Goal: Task Accomplishment & Management: Use online tool/utility

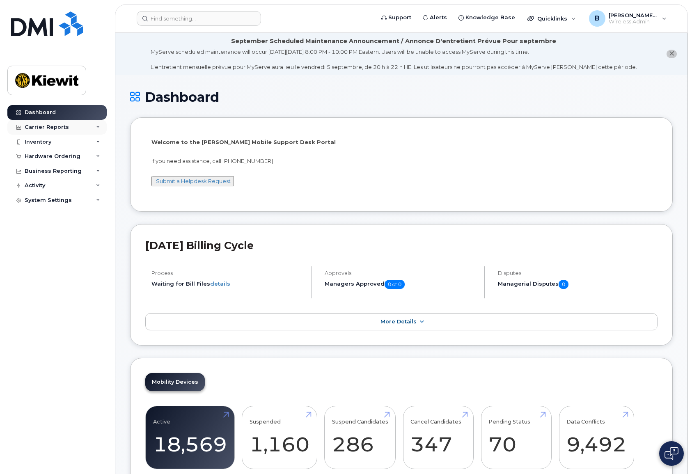
click at [72, 127] on div "Carrier Reports" at bounding box center [56, 127] width 99 height 15
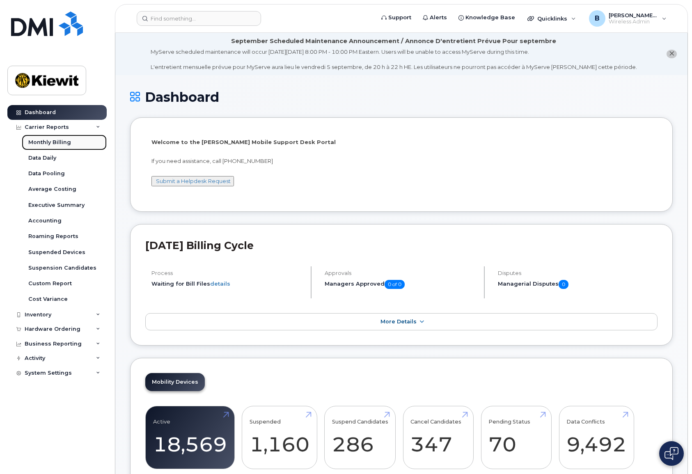
click at [73, 146] on link "Monthly Billing" at bounding box center [64, 143] width 85 height 16
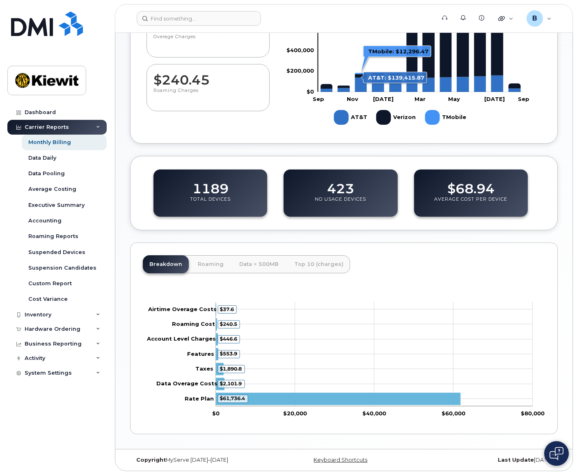
scroll to position [217, 0]
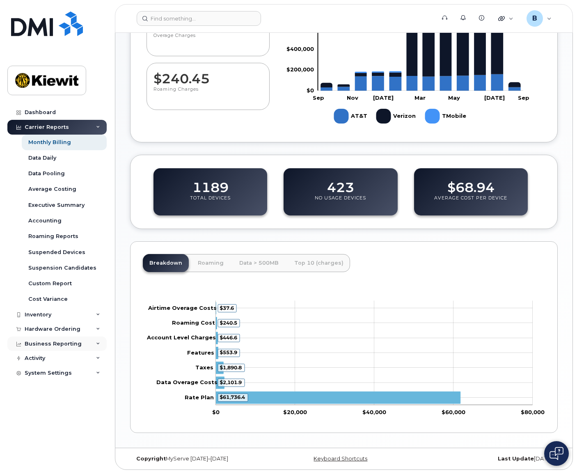
click at [39, 341] on div "Business Reporting" at bounding box center [53, 344] width 57 height 7
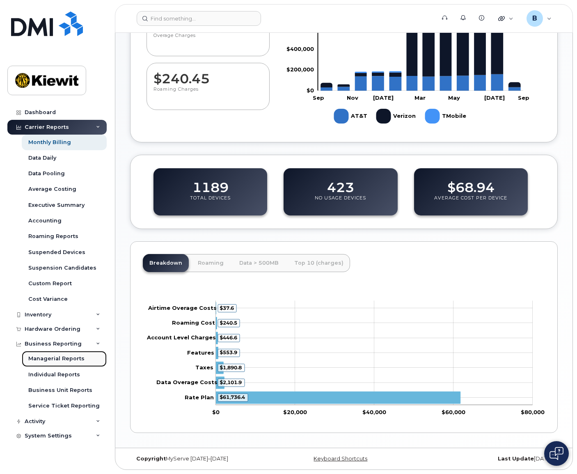
click at [68, 356] on div "Managerial Reports" at bounding box center [56, 358] width 56 height 7
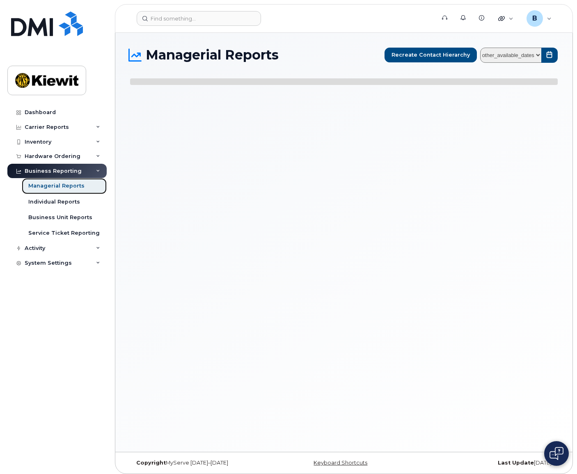
select select
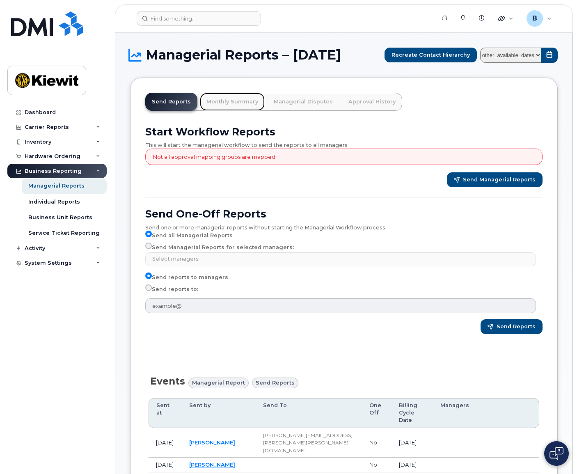
click at [222, 101] on link "Monthly Summary" at bounding box center [232, 102] width 65 height 18
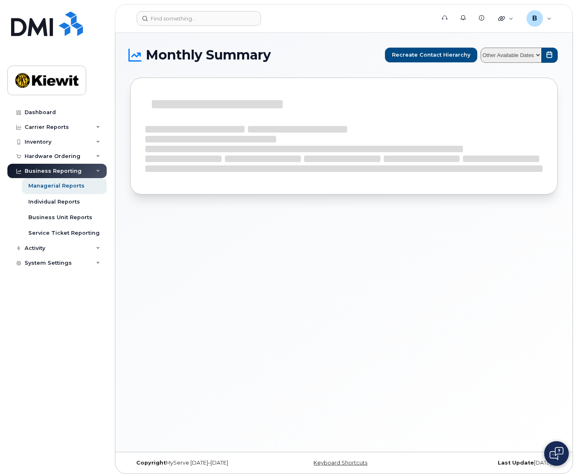
select select
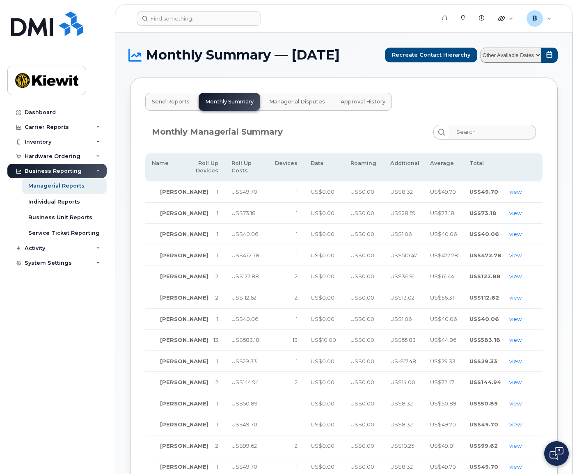
click at [174, 101] on span "Send Reports" at bounding box center [171, 101] width 38 height 7
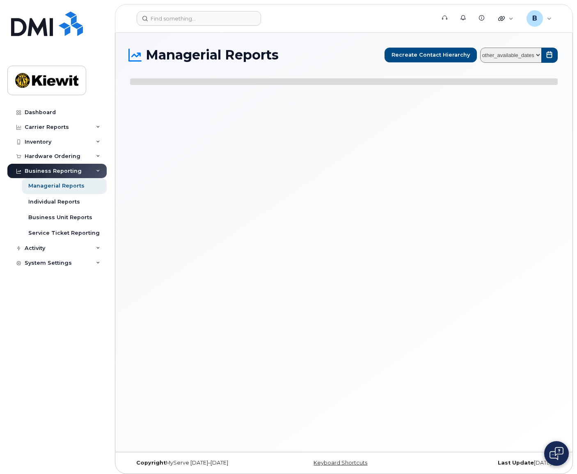
select select
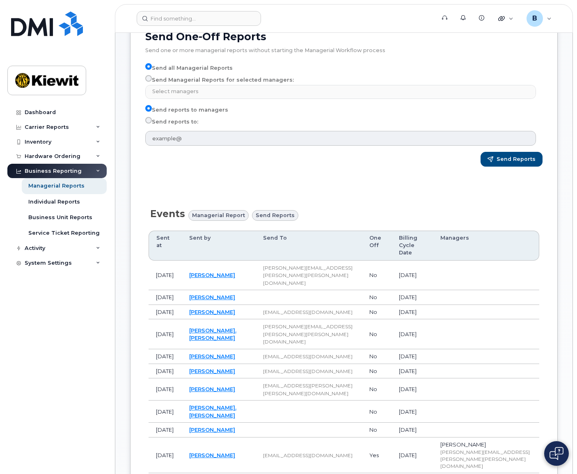
scroll to position [111, 0]
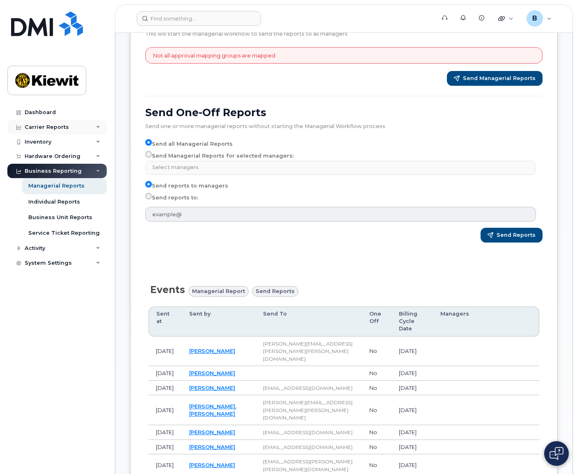
click at [60, 129] on div "Carrier Reports" at bounding box center [47, 127] width 44 height 7
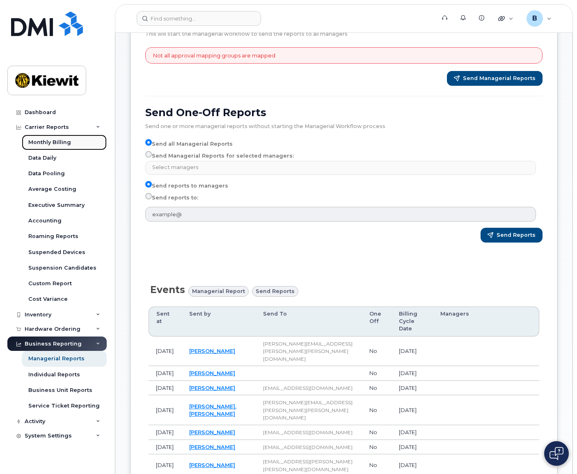
click at [61, 142] on div "Monthly Billing" at bounding box center [49, 142] width 43 height 7
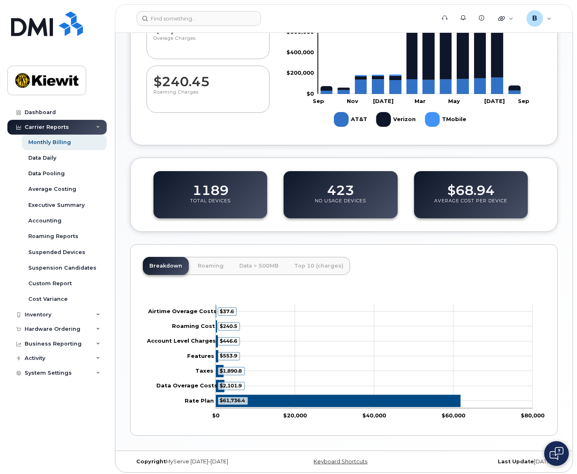
scroll to position [217, 0]
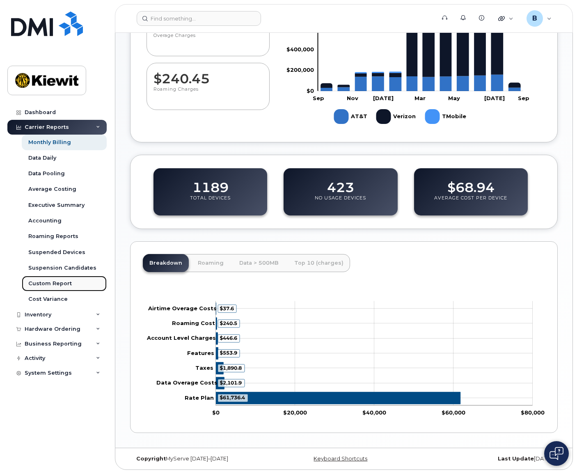
click at [55, 284] on div "Custom Report" at bounding box center [49, 283] width 43 height 7
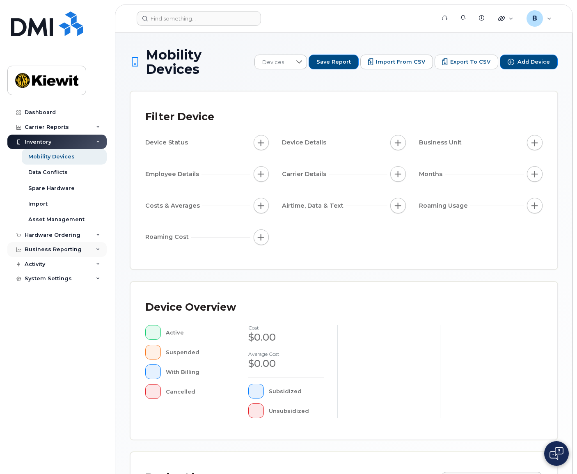
click at [54, 247] on div "Business Reporting" at bounding box center [53, 249] width 57 height 7
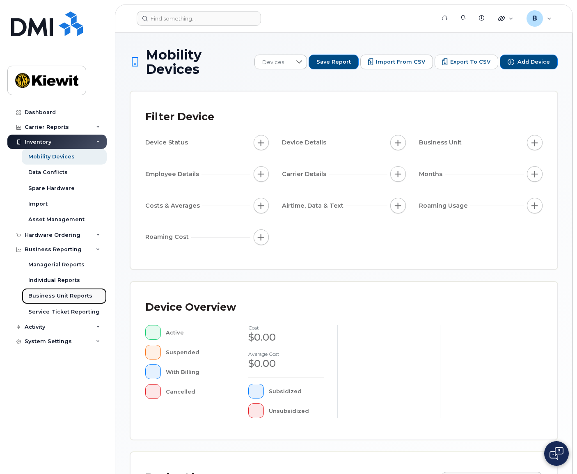
click at [62, 297] on div "Business Unit Reports" at bounding box center [60, 295] width 64 height 7
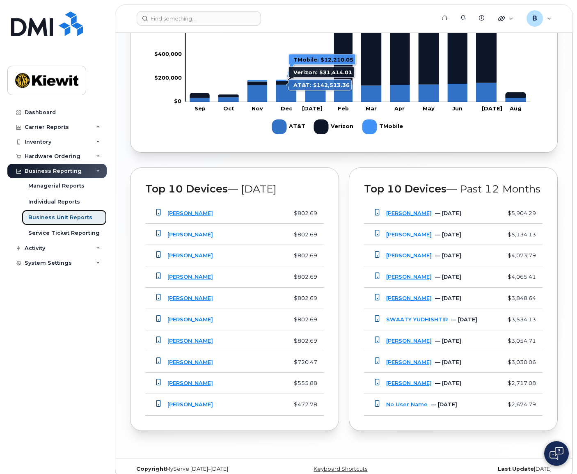
scroll to position [720, 0]
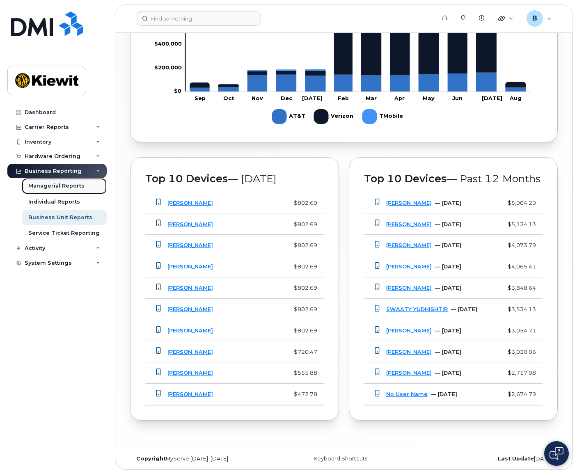
click at [66, 189] on div "Managerial Reports" at bounding box center [56, 185] width 56 height 7
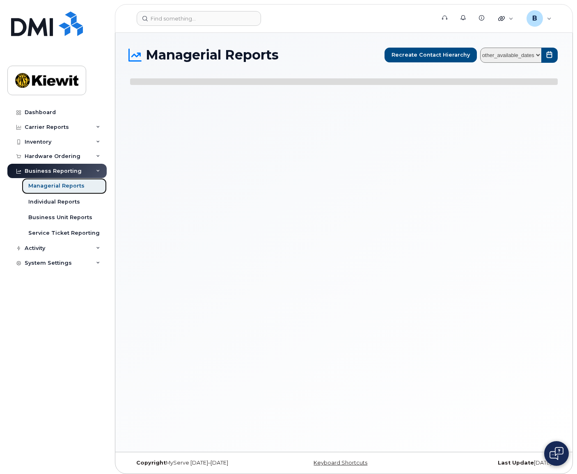
select select
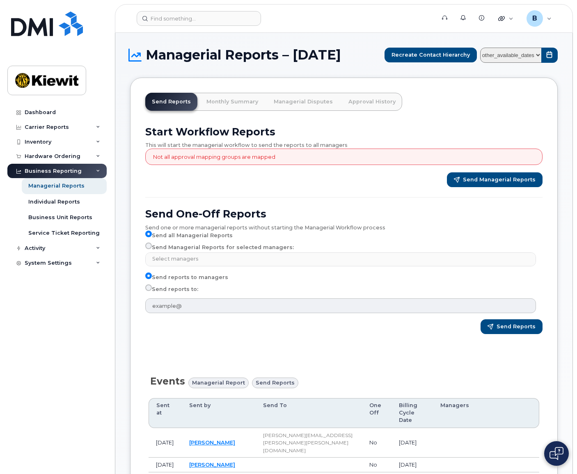
click at [178, 291] on label "Send reports to:" at bounding box center [171, 289] width 53 height 10
click at [152, 291] on input "Send reports to:" at bounding box center [148, 287] width 7 height 7
radio input "true"
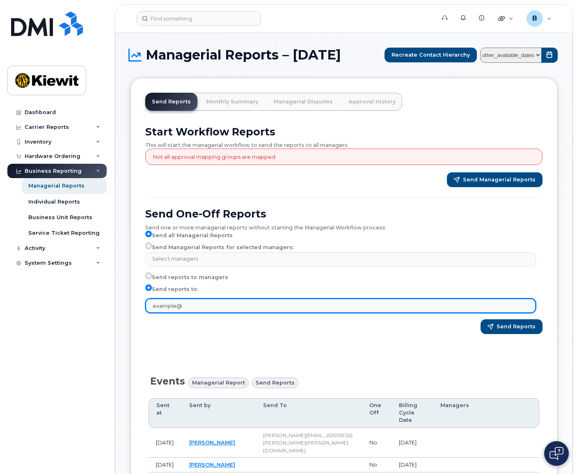
click at [183, 304] on input "text" at bounding box center [340, 305] width 391 height 15
type input "bethany.callaway@kiewit.com"
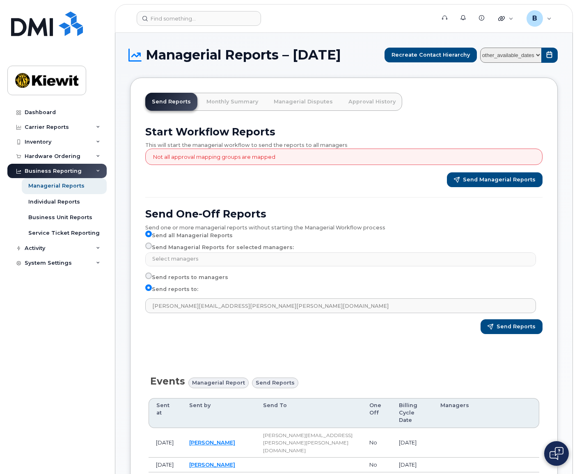
click at [215, 249] on label "Send Managerial Reports for selected managers:" at bounding box center [219, 247] width 149 height 10
click at [152, 249] on input "Send Managerial Reports for selected managers:" at bounding box center [148, 245] width 7 height 7
radio input "true"
click at [146, 245] on input "Send Managerial Reports for selected managers:" at bounding box center [148, 245] width 7 height 7
click at [150, 247] on input "Send Managerial Reports for selected managers:" at bounding box center [148, 245] width 7 height 7
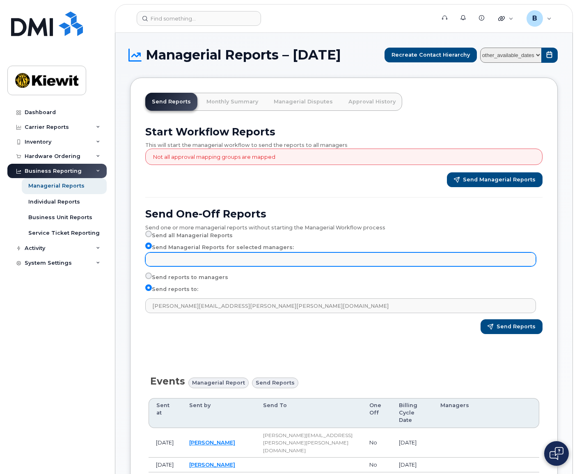
click at [174, 258] on input "text" at bounding box center [341, 258] width 383 height 11
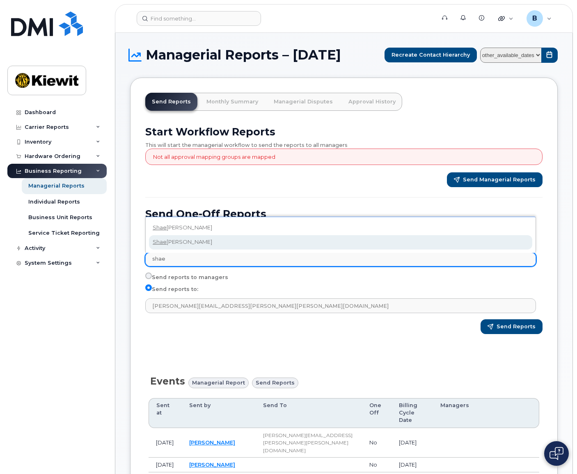
type input "shae"
select select "317a358b-0287-4c59-a062-66eed04de899"
type input "[PERSON_NAME]"
select select "f4b22bde-87a2-4db5-9054-2ce7160395c1"
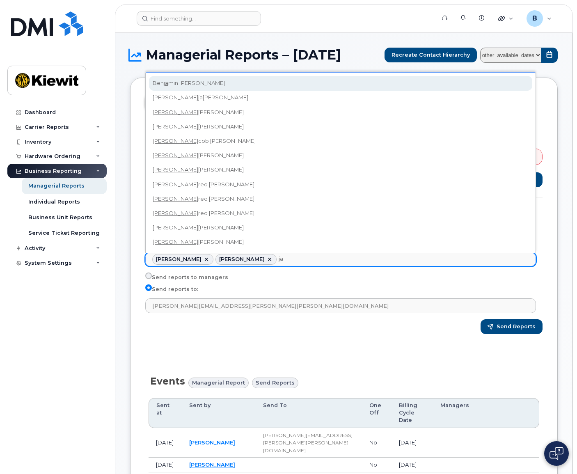
type input "j"
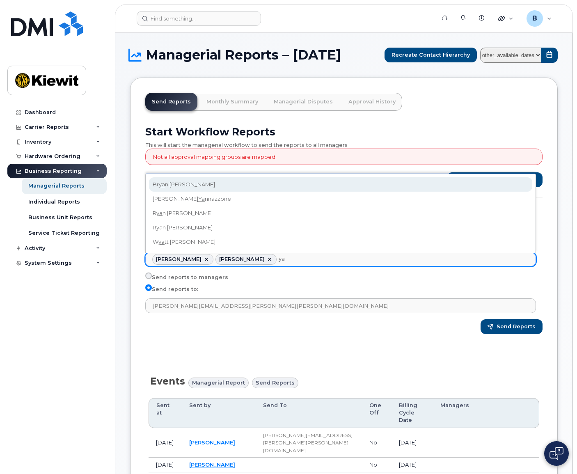
type input "y"
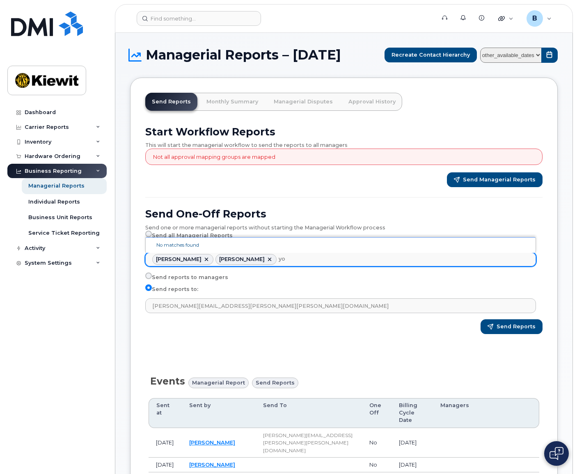
type input "y"
type input "h"
type input "w"
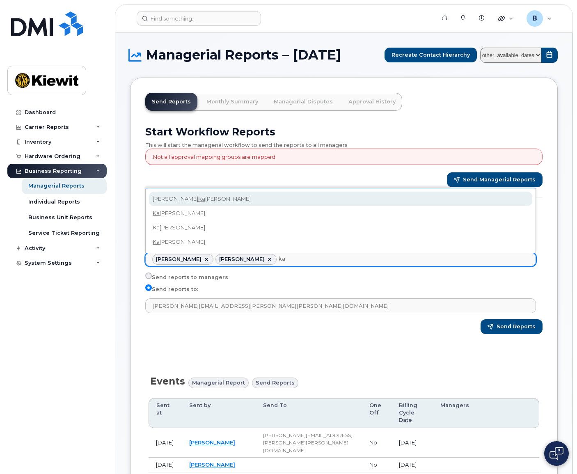
type input "k"
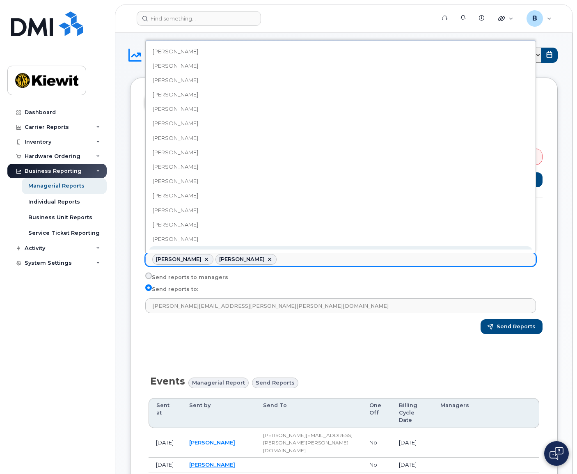
scroll to position [7, 0]
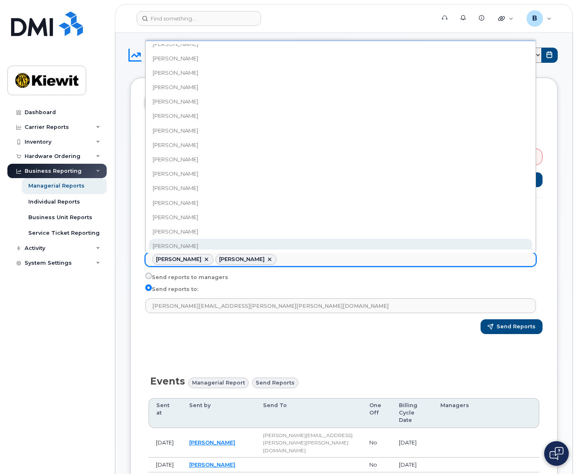
drag, startPoint x: 319, startPoint y: 263, endPoint x: 325, endPoint y: 261, distance: 6.8
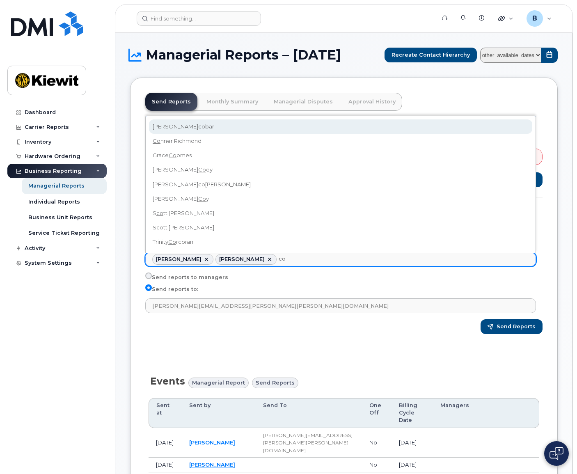
type input "c"
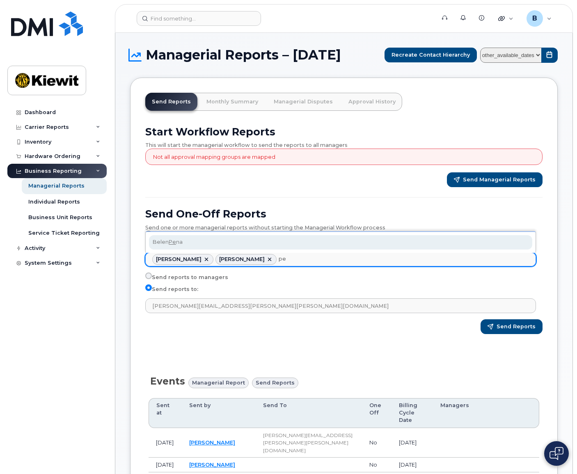
type input "p"
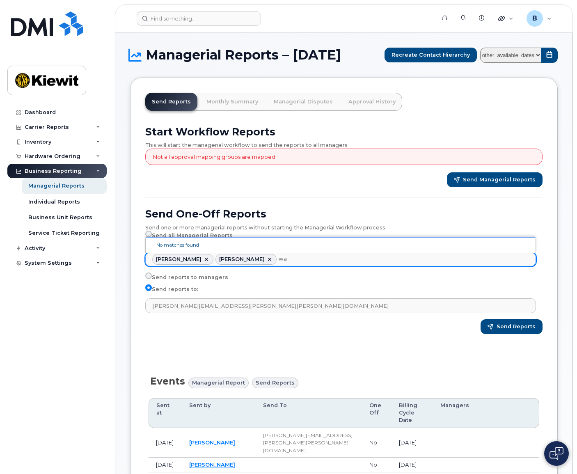
type input "w"
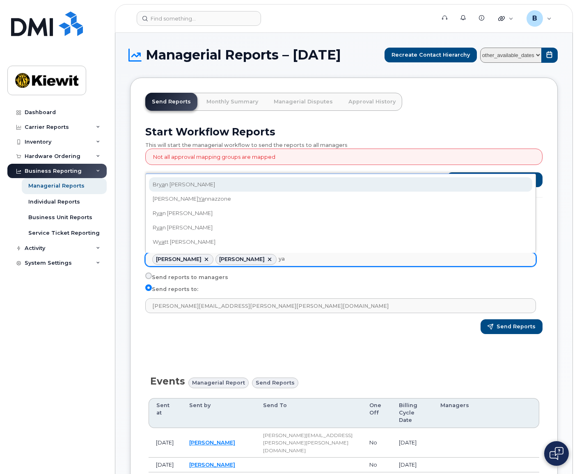
type input "y"
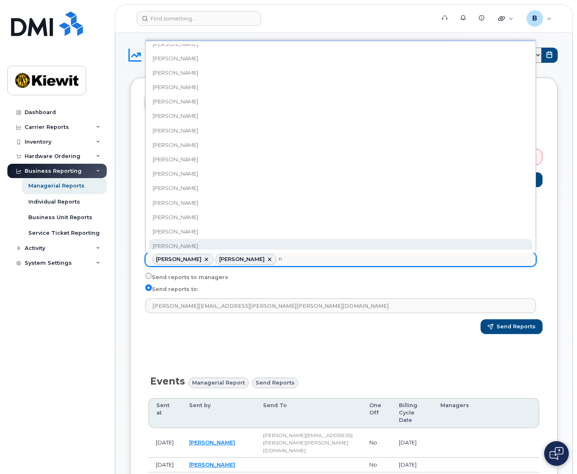
scroll to position [0, 0]
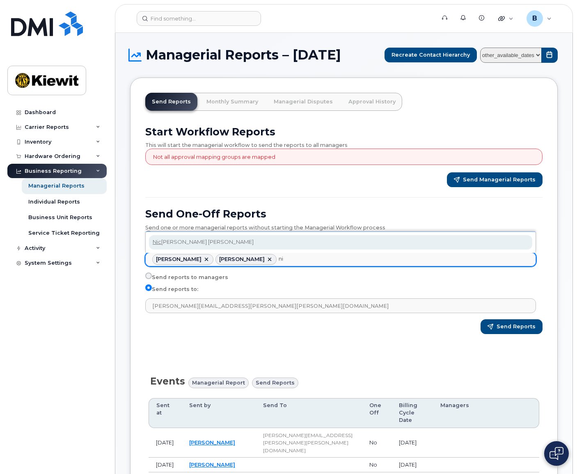
type input "n"
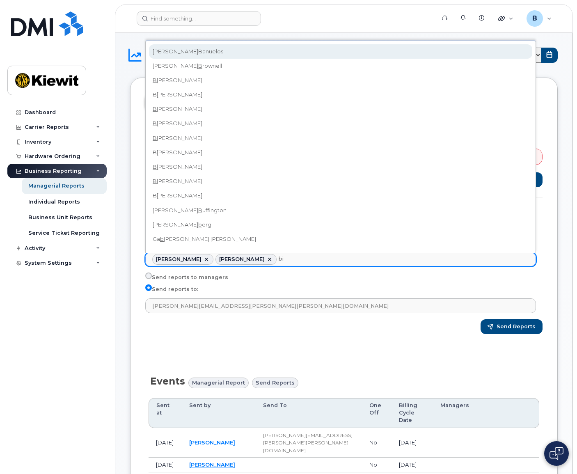
type input "b"
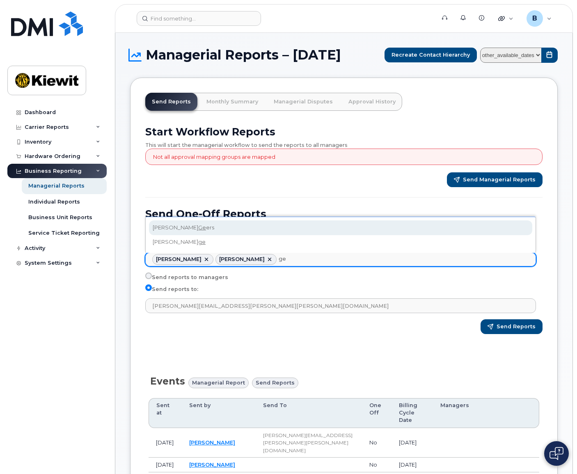
type input "g"
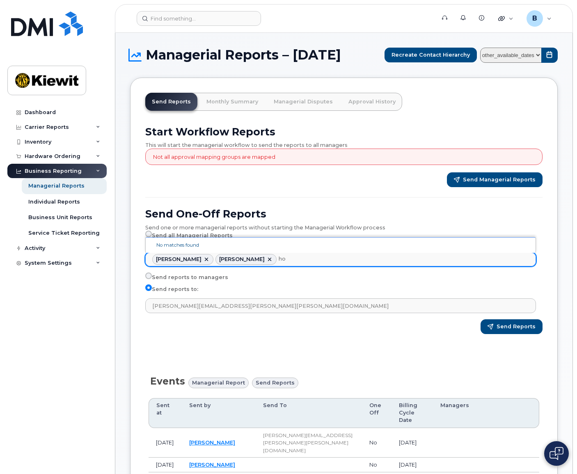
type input "h"
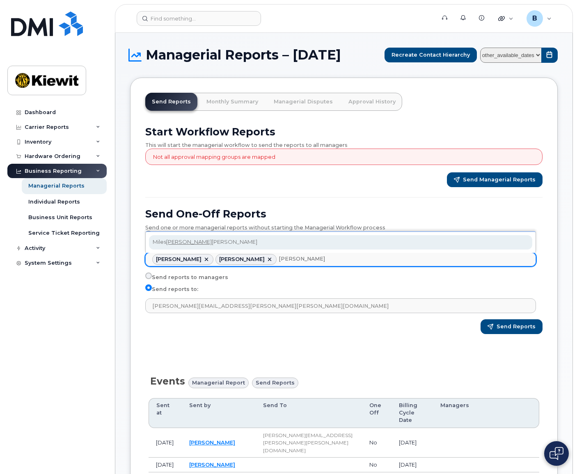
type input "lind"
type input "r"
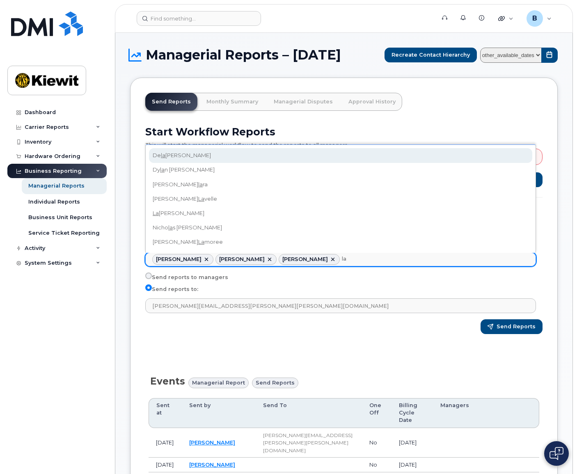
type input "l"
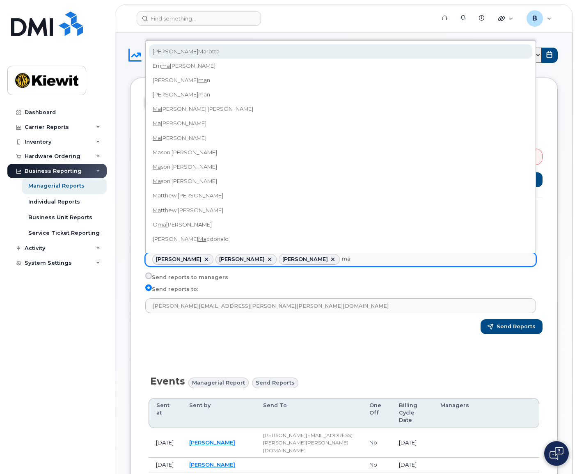
type input "m"
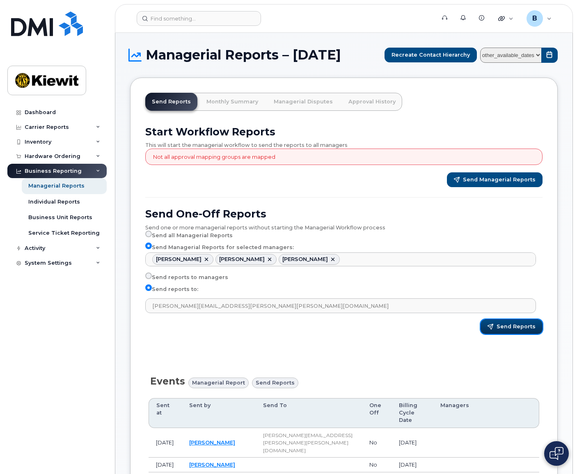
click at [506, 327] on span "Send Reports" at bounding box center [515, 326] width 39 height 7
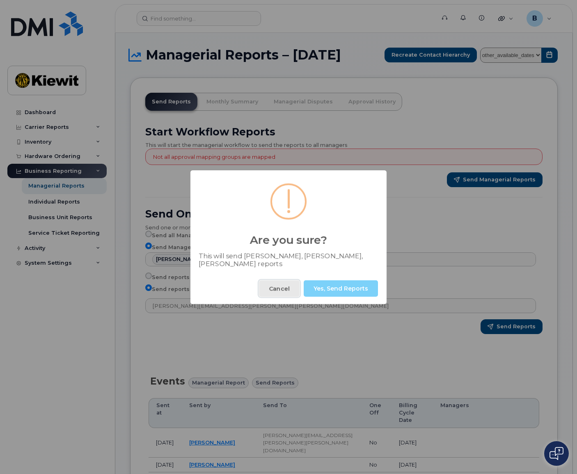
click at [289, 288] on button "Cancel" at bounding box center [279, 288] width 41 height 16
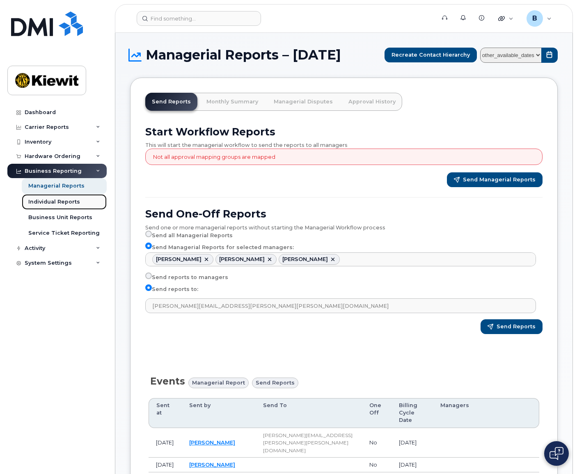
click at [75, 206] on link "Individual Reports" at bounding box center [64, 202] width 85 height 16
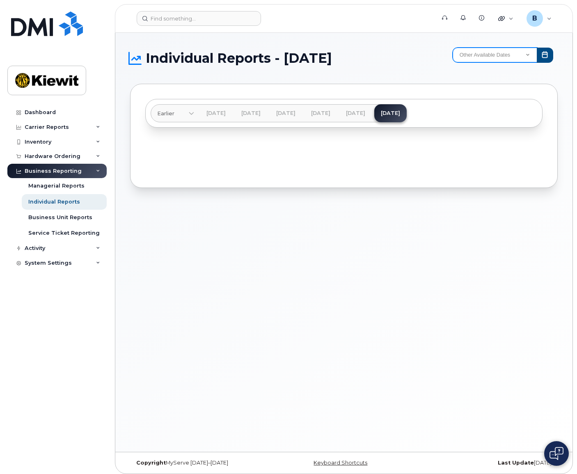
click at [529, 56] on select "Other Available Dates December November October September August July June May …" at bounding box center [494, 55] width 85 height 15
click at [558, 161] on div "Individual Reports - August 2025 Other Available Dates December November Octobe…" at bounding box center [343, 242] width 457 height 419
click at [407, 113] on link "[DATE]" at bounding box center [390, 113] width 32 height 18
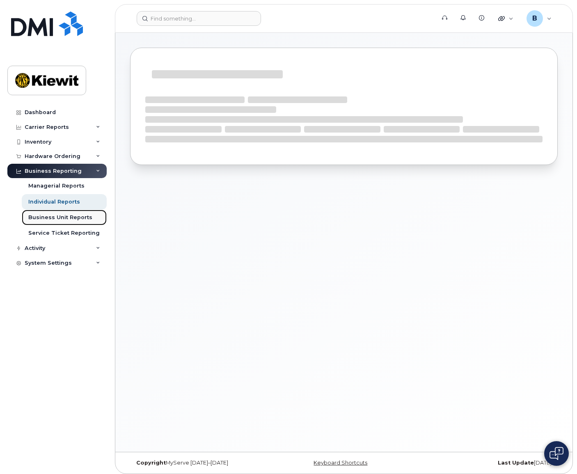
click at [71, 217] on div "Business Unit Reports" at bounding box center [60, 217] width 64 height 7
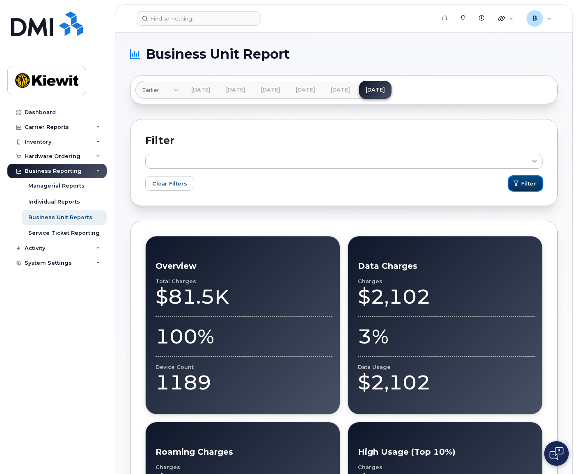
click at [524, 183] on span "Filter" at bounding box center [528, 184] width 15 height 8
click at [62, 157] on div "Hardware Ordering" at bounding box center [53, 156] width 56 height 7
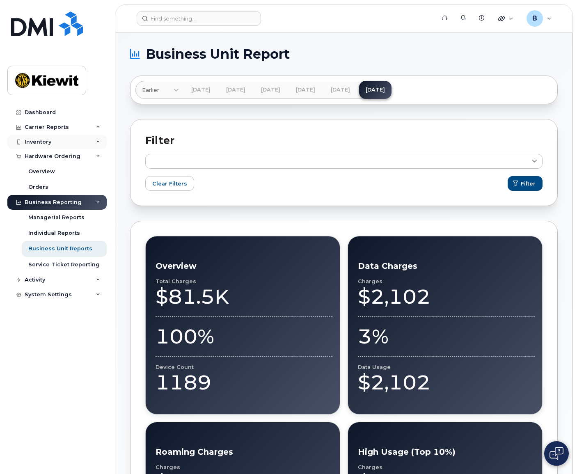
click at [70, 141] on div "Inventory" at bounding box center [56, 142] width 99 height 15
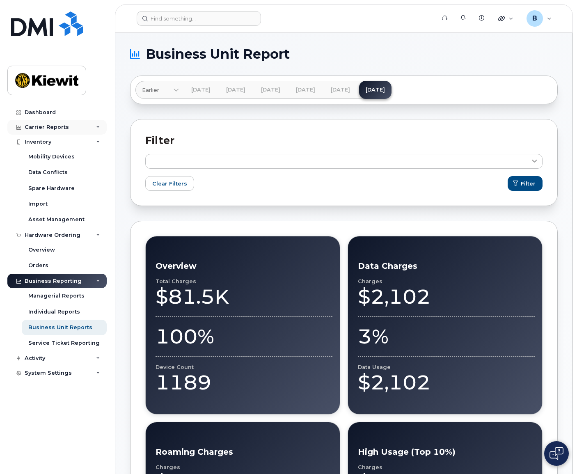
click at [76, 127] on div "Carrier Reports" at bounding box center [56, 127] width 99 height 15
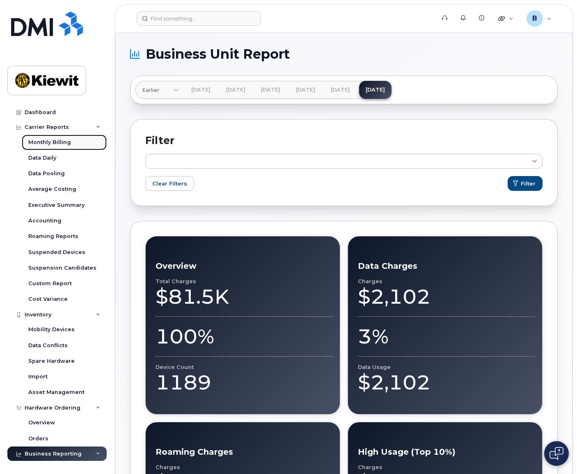
click at [69, 145] on div "Monthly Billing" at bounding box center [49, 142] width 43 height 7
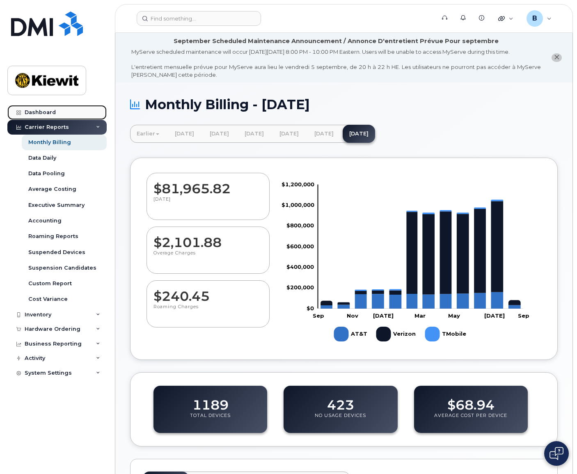
click at [62, 113] on link "Dashboard" at bounding box center [56, 112] width 99 height 15
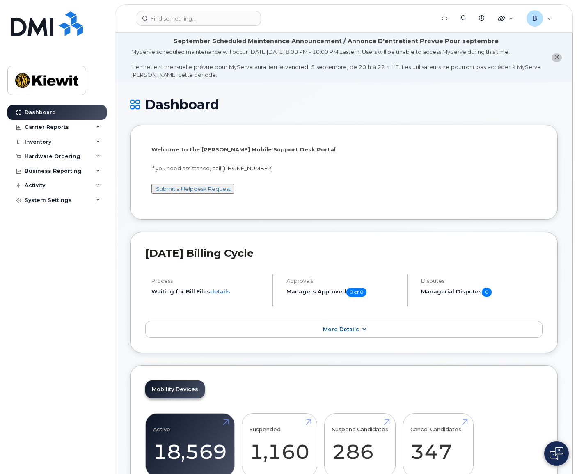
click at [372, 332] on link "More Details" at bounding box center [343, 329] width 397 height 17
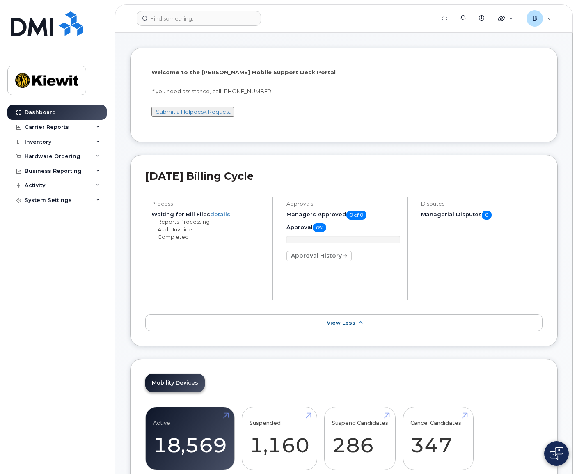
scroll to position [82, 0]
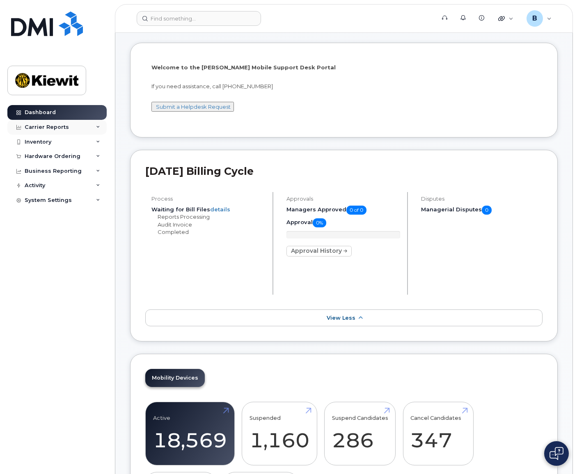
click at [66, 132] on div "Carrier Reports" at bounding box center [56, 127] width 99 height 15
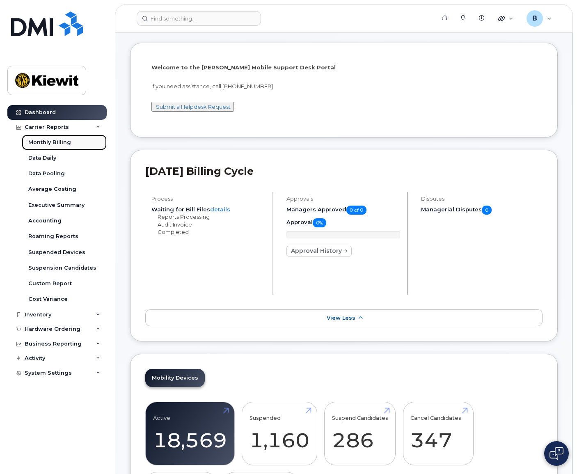
click at [63, 143] on div "Monthly Billing" at bounding box center [49, 142] width 43 height 7
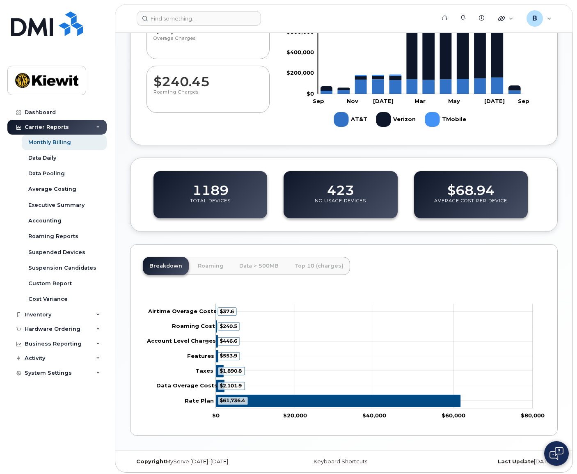
scroll to position [217, 0]
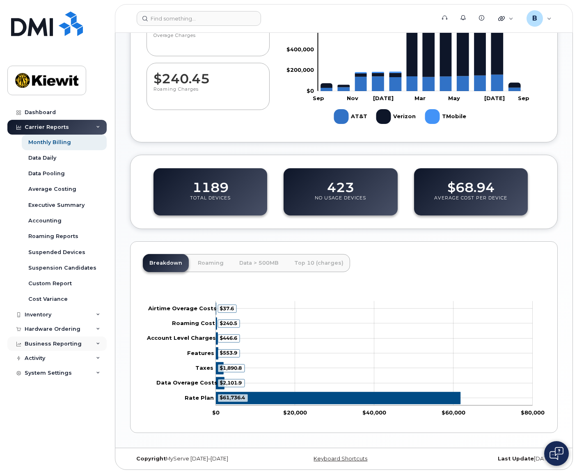
click at [74, 341] on div "Business Reporting" at bounding box center [53, 344] width 57 height 7
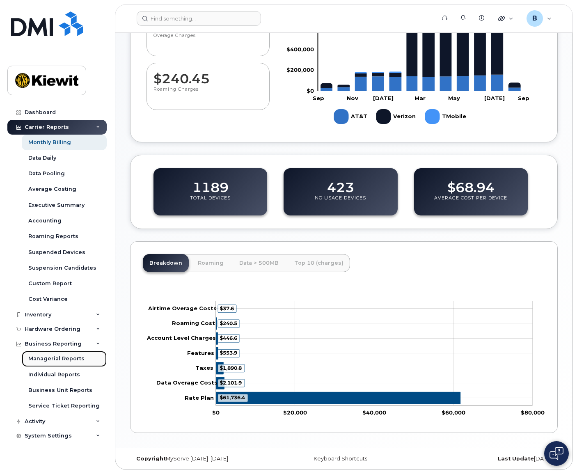
click at [73, 357] on div "Managerial Reports" at bounding box center [56, 358] width 56 height 7
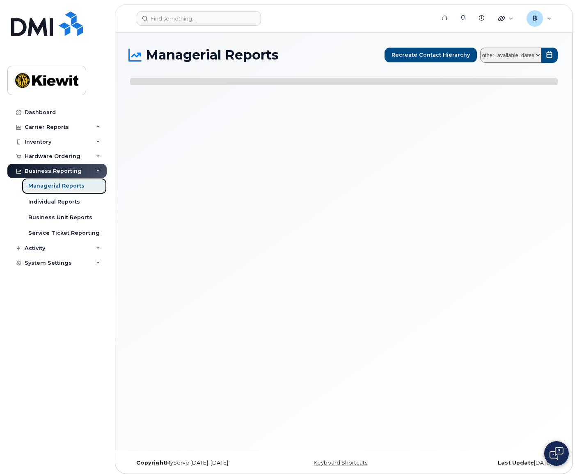
select select
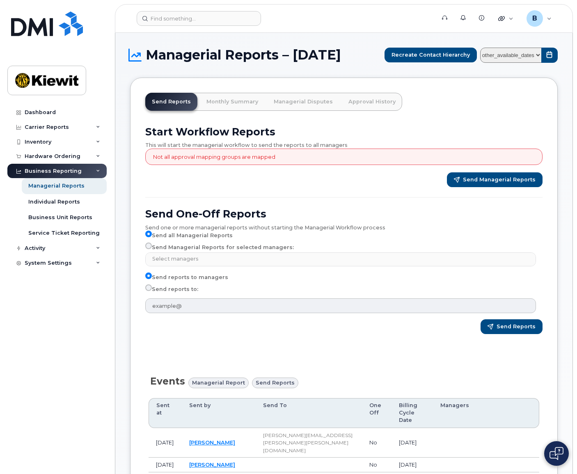
click at [192, 249] on label "Send Managerial Reports for selected managers:" at bounding box center [219, 247] width 149 height 10
click at [152, 249] on input "Send Managerial Reports for selected managers:" at bounding box center [148, 245] width 7 height 7
radio input "true"
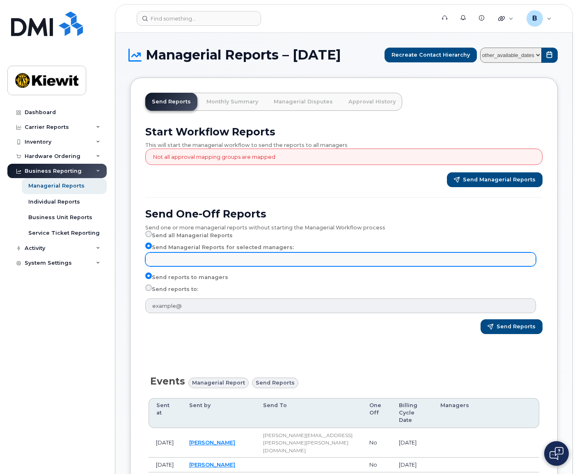
click at [194, 260] on input "text" at bounding box center [341, 258] width 383 height 11
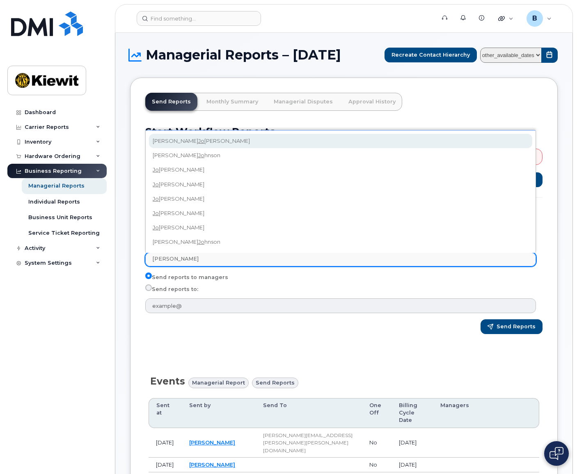
type input "[PERSON_NAME]"
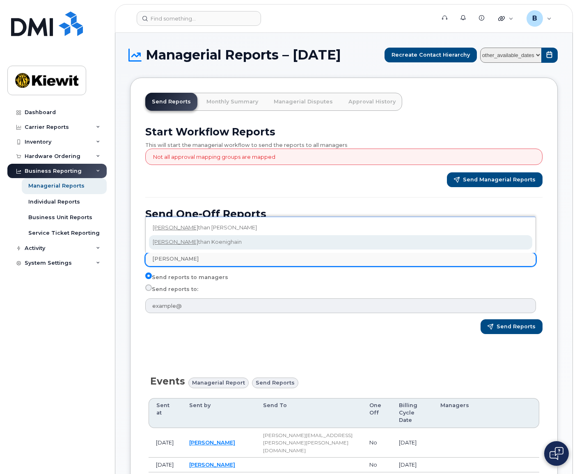
select select "f4b22bde-87a2-4db5-9054-2ce7160395c1"
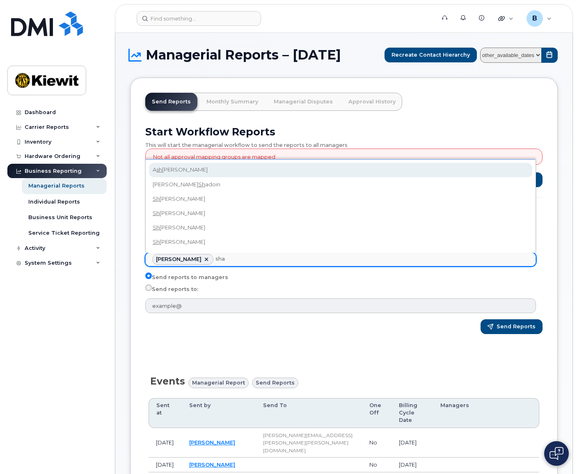
type input "shae"
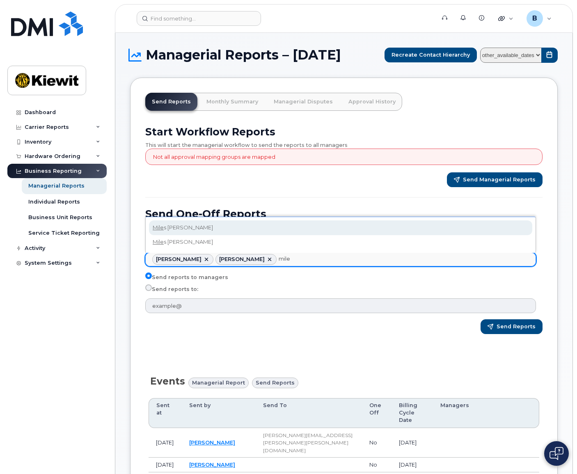
type input "miles"
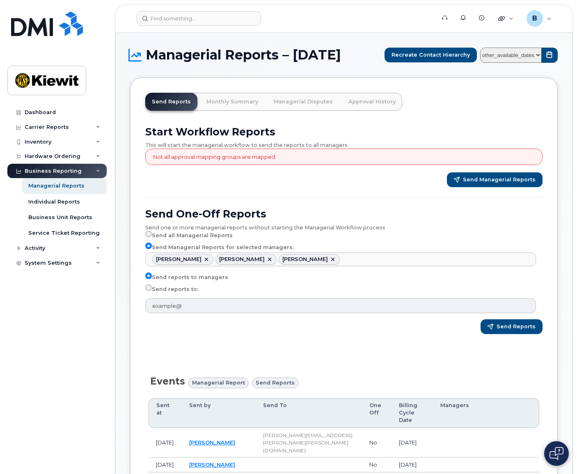
click at [182, 289] on label "Send reports to:" at bounding box center [171, 289] width 53 height 10
click at [152, 289] on input "Send reports to:" at bounding box center [148, 287] width 7 height 7
radio input "true"
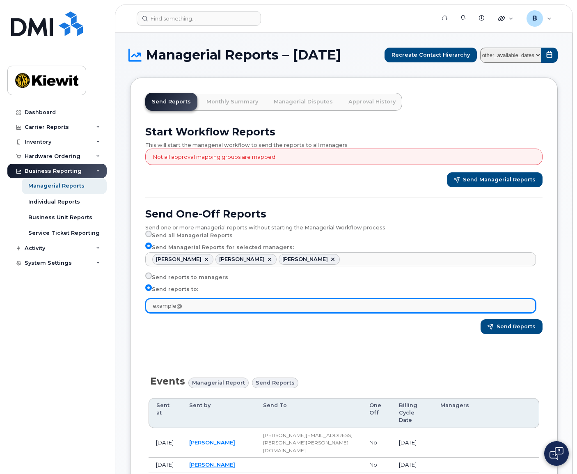
click at [187, 302] on input "text" at bounding box center [340, 305] width 391 height 15
type input "bethany.callaway@kiewit.com"
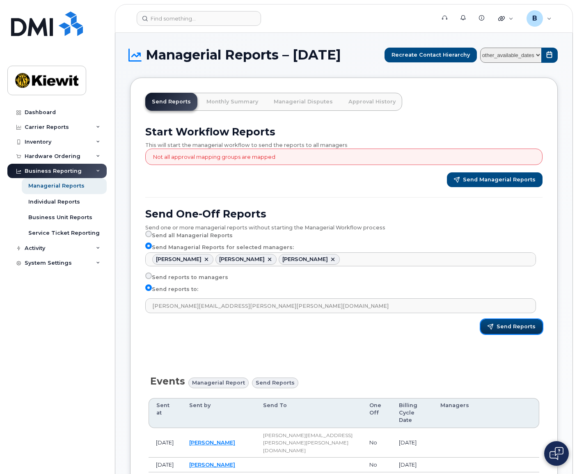
click at [519, 325] on span "Send Reports" at bounding box center [515, 326] width 39 height 7
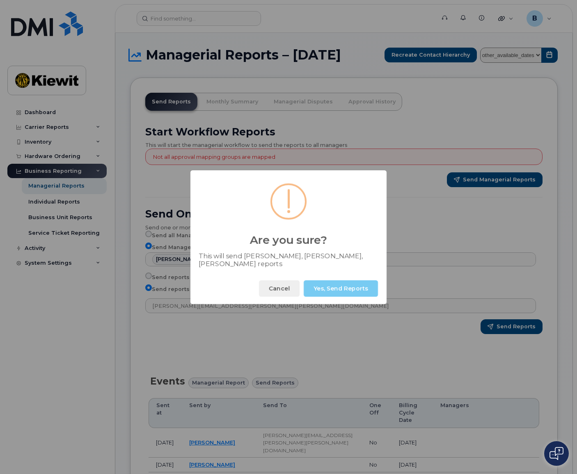
click at [347, 288] on button "Yes, Send Reports" at bounding box center [341, 288] width 74 height 16
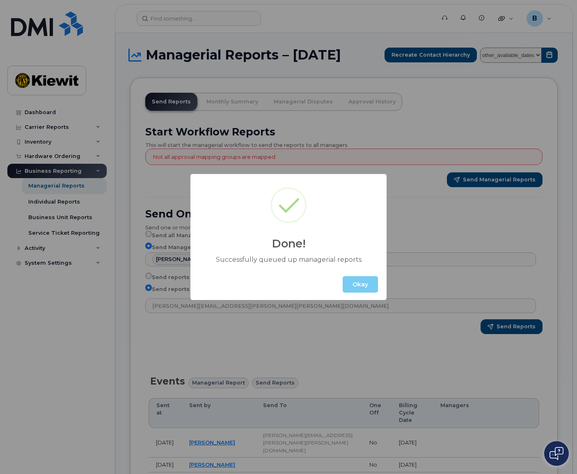
click at [358, 287] on button "Okay" at bounding box center [360, 284] width 35 height 16
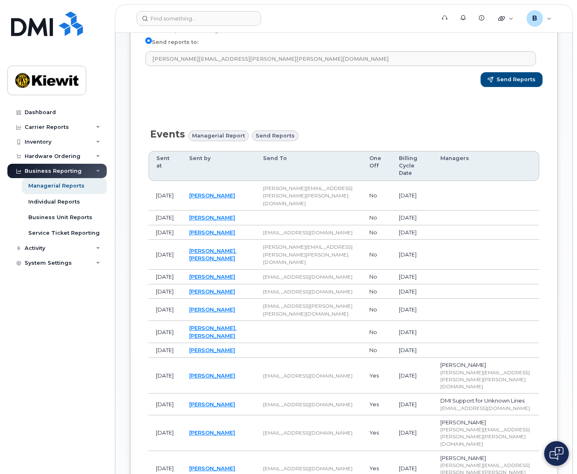
scroll to position [246, 0]
click at [61, 155] on div "Hardware Ordering" at bounding box center [53, 156] width 56 height 7
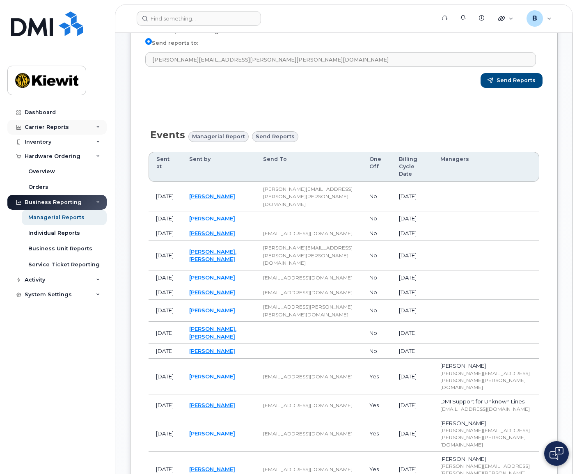
click at [64, 133] on div "Carrier Reports" at bounding box center [56, 127] width 99 height 15
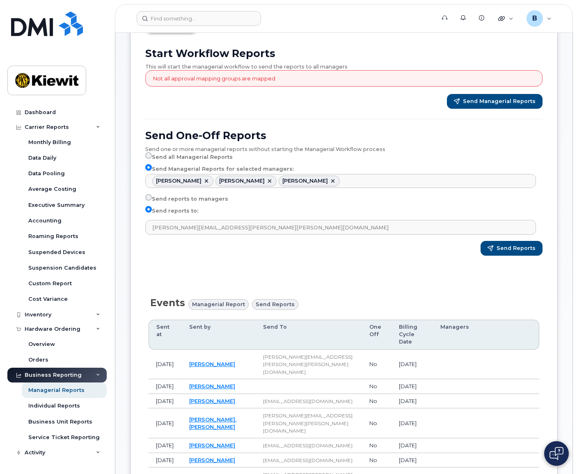
scroll to position [0, 0]
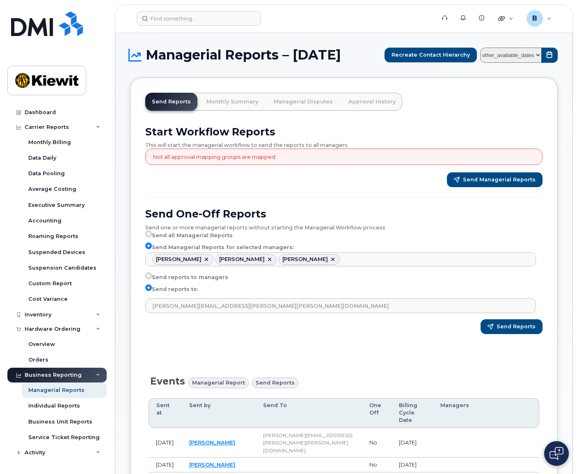
click at [517, 58] on select "other_available_dates August July June May April March February January Decembe…" at bounding box center [511, 55] width 62 height 15
select select "/customer/0ac1e801-0962-49fa-816d-73c442061bd2/reports/361cdac6-6190-11f0-9a84-…"
click at [482, 48] on select "other_available_dates August July June May April March February January Decembe…" at bounding box center [511, 55] width 62 height 15
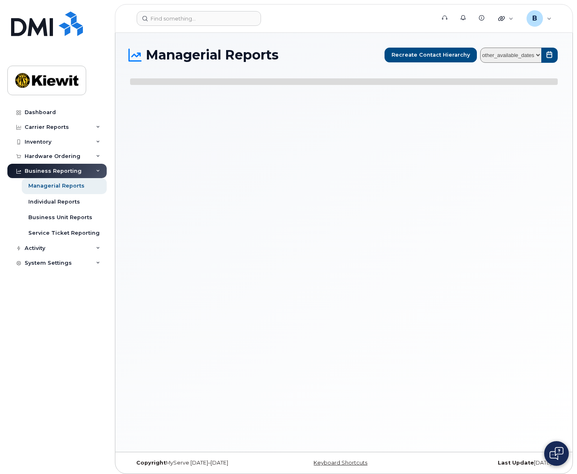
select select
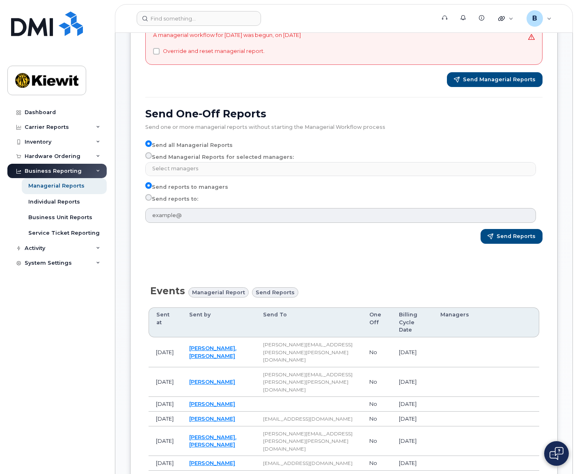
scroll to position [246, 0]
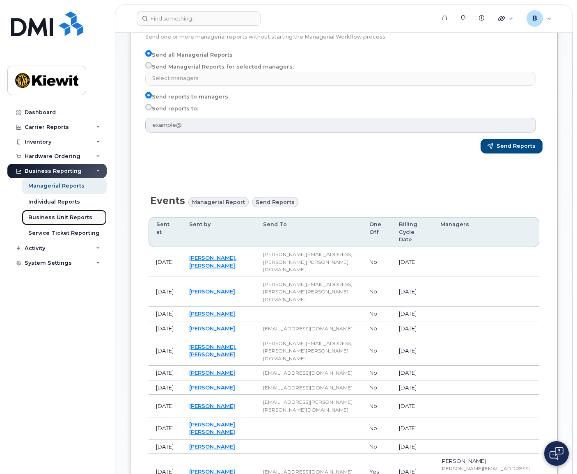
click at [78, 217] on div "Business Unit Reports" at bounding box center [60, 217] width 64 height 7
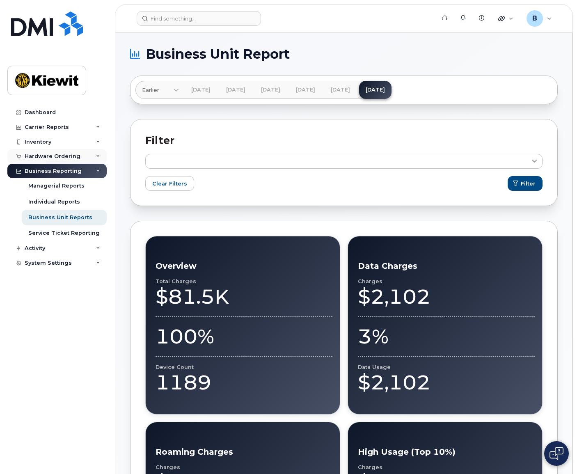
click at [65, 153] on div "Hardware Ordering" at bounding box center [53, 156] width 56 height 7
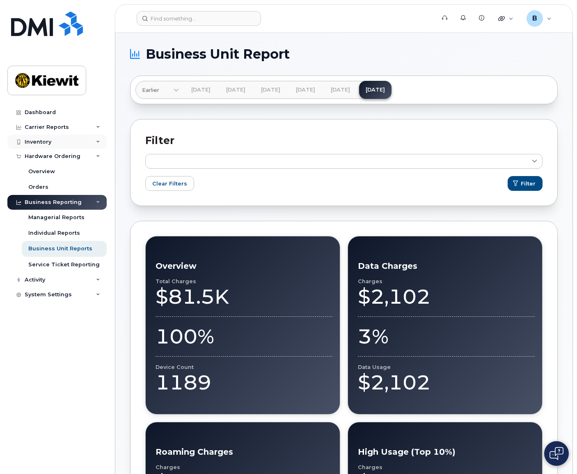
click at [66, 135] on div "Inventory" at bounding box center [56, 142] width 99 height 15
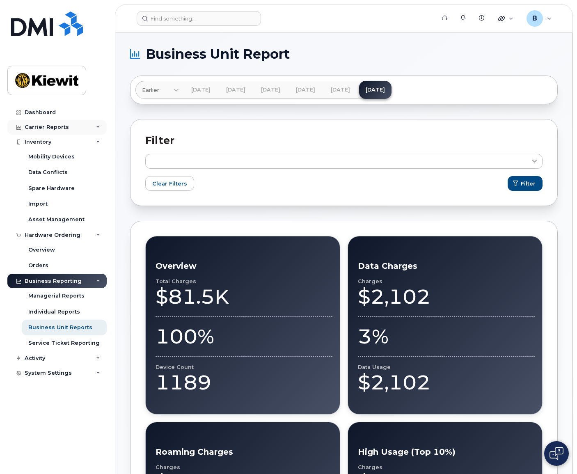
click at [75, 124] on div "Carrier Reports" at bounding box center [56, 127] width 99 height 15
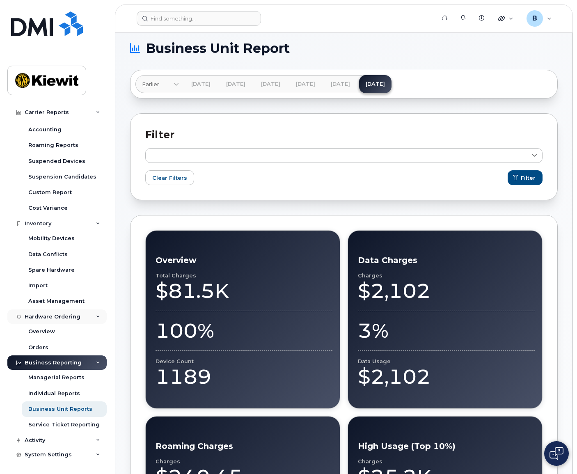
scroll to position [205, 0]
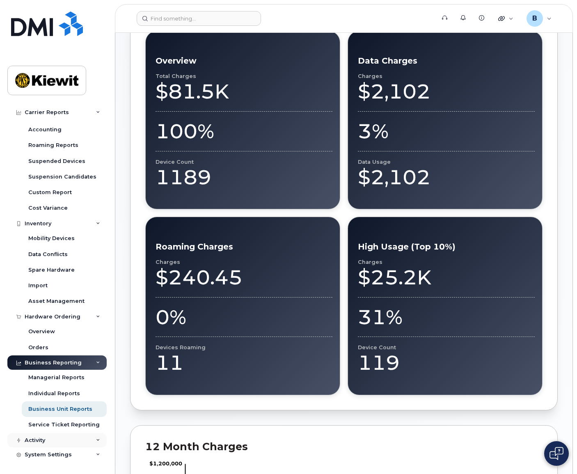
click at [67, 441] on div "Activity" at bounding box center [56, 440] width 99 height 15
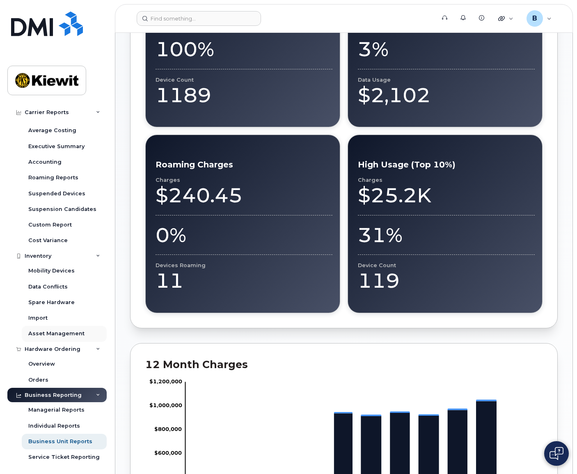
scroll to position [4, 0]
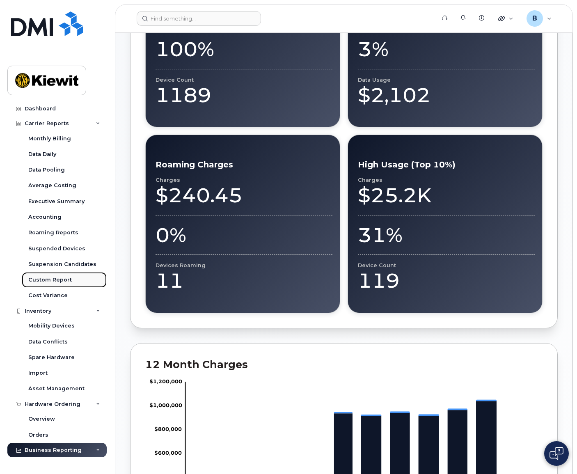
click at [62, 279] on div "Custom Report" at bounding box center [49, 279] width 43 height 7
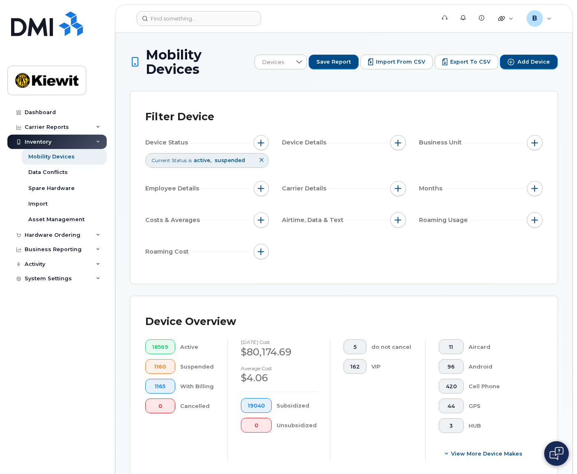
drag, startPoint x: 71, startPoint y: 370, endPoint x: 79, endPoint y: 368, distance: 8.1
click at [71, 370] on div "Dashboard Carrier Reports Monthly Billing Data Daily Data Pooling Average Costi…" at bounding box center [57, 283] width 101 height 357
click at [262, 139] on span "button" at bounding box center [261, 142] width 7 height 7
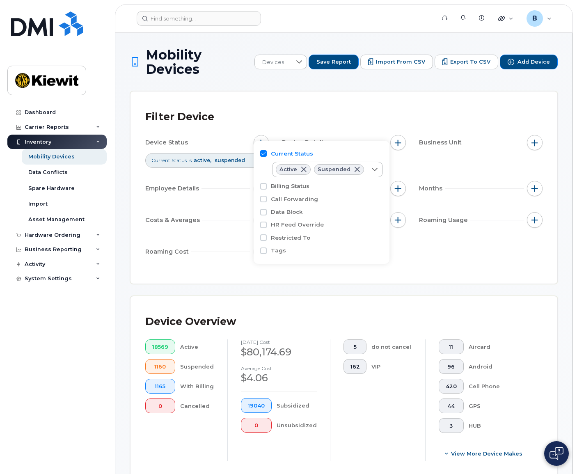
drag, startPoint x: 390, startPoint y: 460, endPoint x: 503, endPoint y: 414, distance: 122.0
click at [393, 457] on div "Device Overview 18569 Active 1160 Suspended 1165 With Billing 0 Cancelled Augus…" at bounding box center [343, 389] width 427 height 186
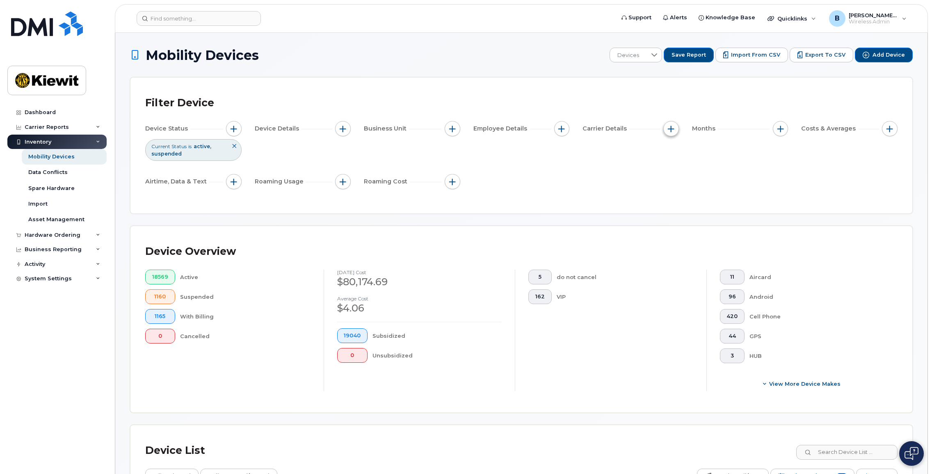
click at [576, 126] on span "button" at bounding box center [671, 129] width 7 height 7
click at [528, 9] on header "Support Alerts Knowledge Base Quicklinks Suspend / Cancel Device Change SIM Car…" at bounding box center [521, 18] width 813 height 29
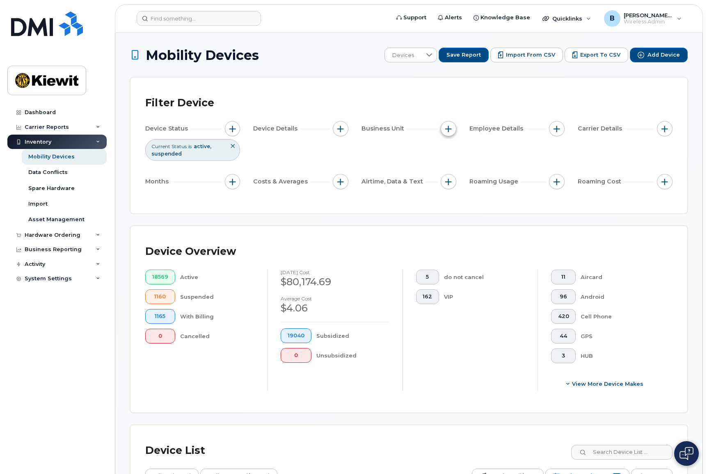
click at [448, 133] on button "button" at bounding box center [449, 129] width 16 height 16
click at [459, 153] on label "Manager" at bounding box center [471, 154] width 27 height 8
click at [454, 153] on input "Manager" at bounding box center [450, 153] width 7 height 7
checkbox input "true"
click at [480, 203] on label "Cost Center" at bounding box center [475, 203] width 34 height 8
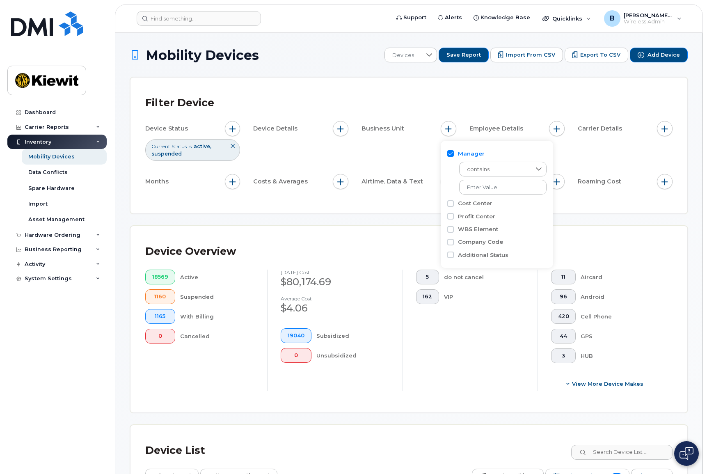
click at [454, 203] on input "Cost Center" at bounding box center [450, 203] width 7 height 7
click at [479, 203] on label "Cost Center" at bounding box center [475, 203] width 34 height 8
click at [454, 203] on input "Cost Center" at bounding box center [450, 203] width 7 height 7
checkbox input "false"
click at [488, 188] on input "text" at bounding box center [503, 187] width 88 height 15
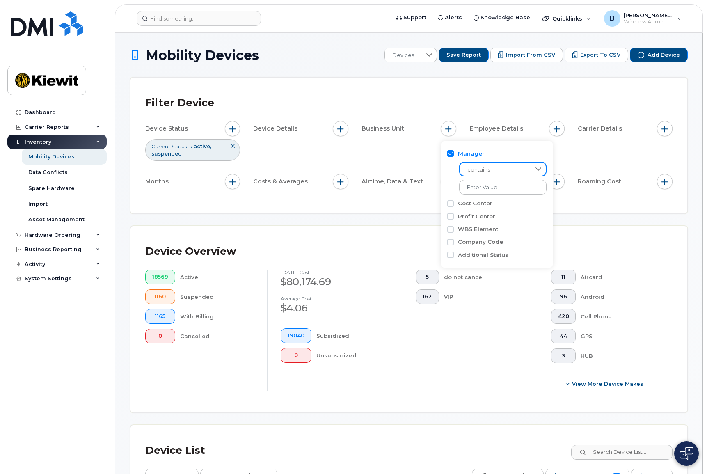
click at [510, 171] on span "contains" at bounding box center [495, 169] width 70 height 15
click at [496, 192] on input "text" at bounding box center [503, 187] width 88 height 15
type input "s"
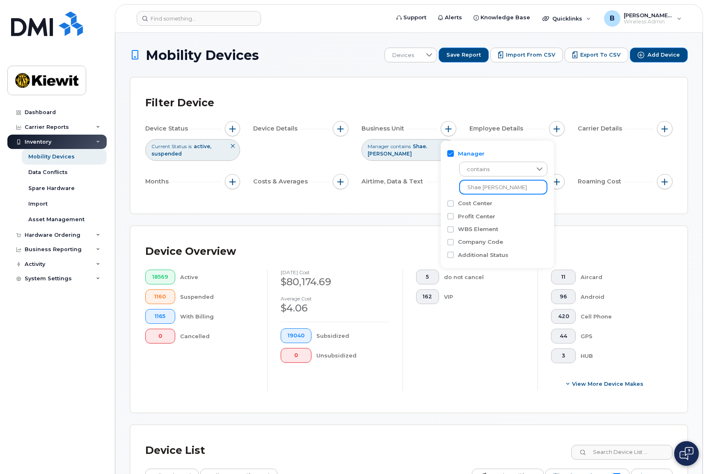
type input "Shae.woodham"
click at [555, 130] on span "button" at bounding box center [556, 129] width 7 height 7
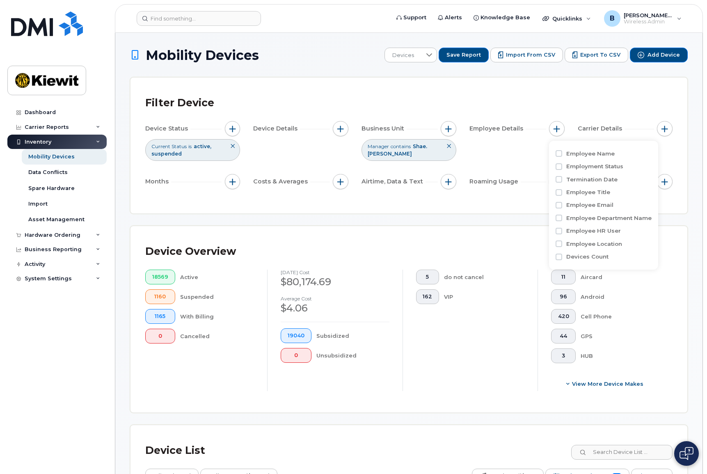
click at [450, 148] on icon at bounding box center [448, 146] width 5 height 5
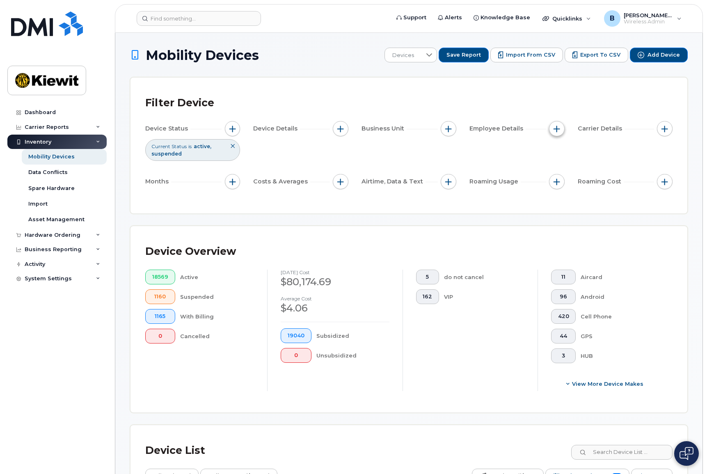
click at [555, 126] on span "button" at bounding box center [556, 129] width 7 height 7
click at [576, 131] on span "button" at bounding box center [664, 129] width 7 height 7
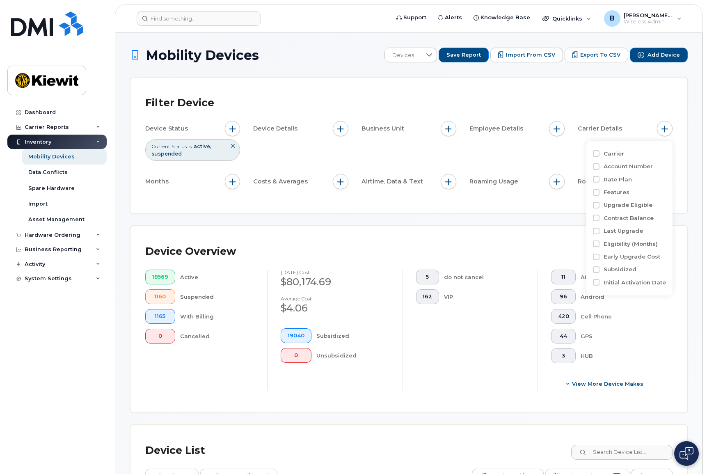
click at [567, 212] on div "Filter Device Device Status Current Status is active suspended Device Details B…" at bounding box center [408, 146] width 557 height 136
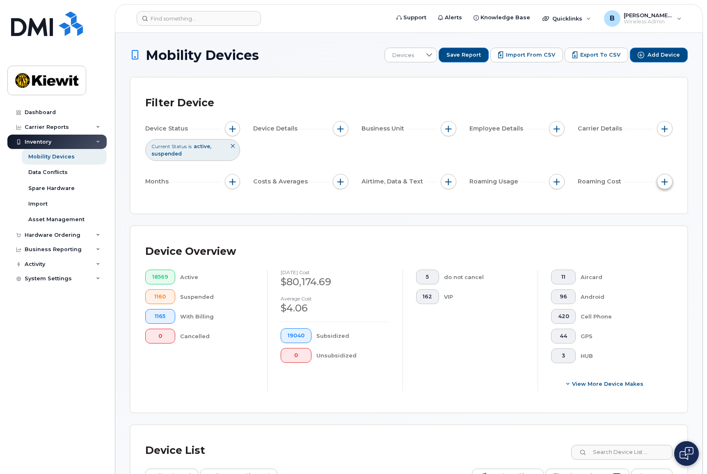
click at [576, 181] on button "button" at bounding box center [665, 182] width 16 height 16
click at [558, 181] on span "button" at bounding box center [556, 181] width 7 height 7
click at [453, 184] on button "button" at bounding box center [449, 182] width 16 height 16
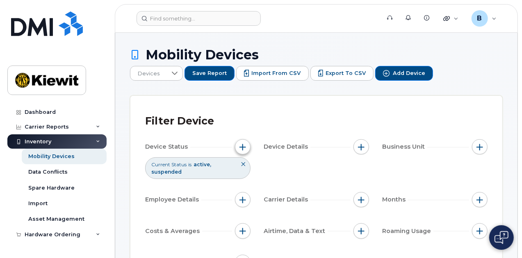
click at [242, 144] on span "button" at bounding box center [243, 147] width 7 height 7
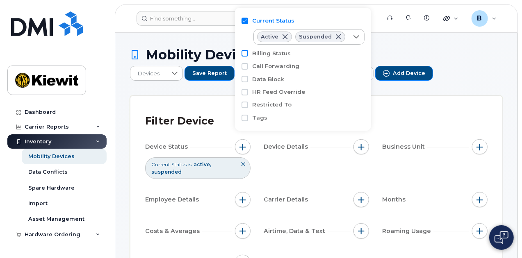
click at [243, 53] on input "Billing Status" at bounding box center [245, 53] width 7 height 7
checkbox input "true"
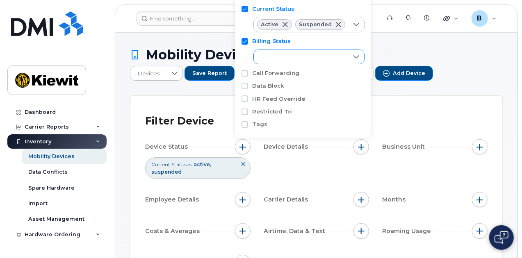
click at [279, 52] on div "empty" at bounding box center [301, 57] width 95 height 14
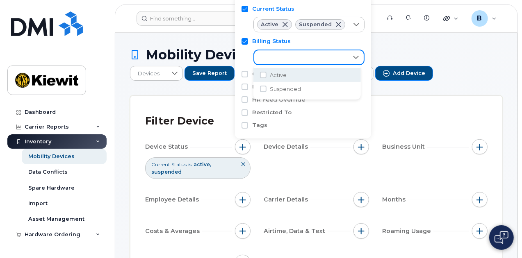
click at [277, 73] on span "Active" at bounding box center [278, 75] width 17 height 8
checkbox input "true"
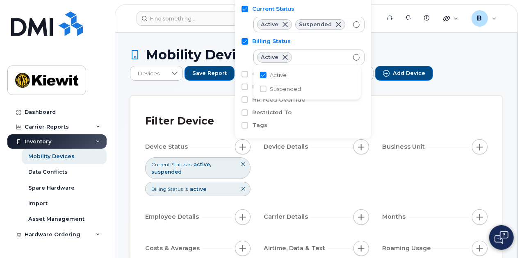
click at [273, 91] on span "Suspended" at bounding box center [285, 89] width 31 height 8
checkbox input "true"
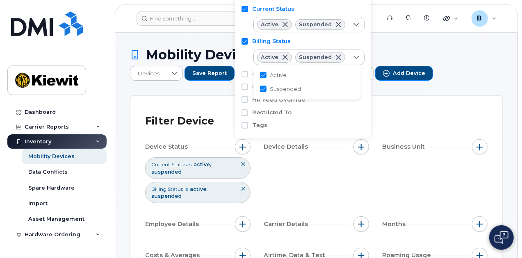
click at [214, 102] on div "Filter Device Device Status Current Status is active suspended Billing Status i…" at bounding box center [316, 207] width 372 height 223
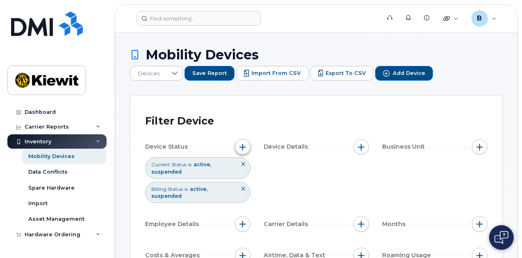
click at [243, 144] on span "button" at bounding box center [243, 147] width 7 height 7
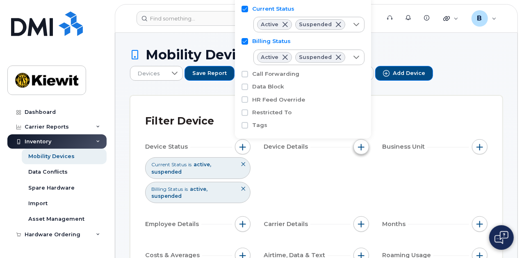
click at [364, 144] on span "button" at bounding box center [361, 147] width 7 height 7
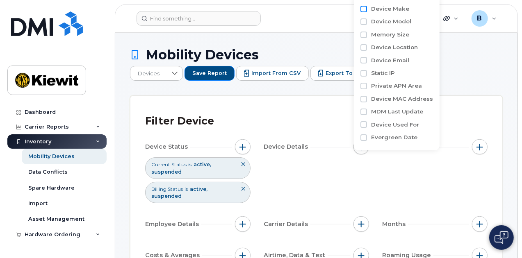
click at [365, 9] on input "Device Make" at bounding box center [364, 9] width 7 height 7
checkbox input "true"
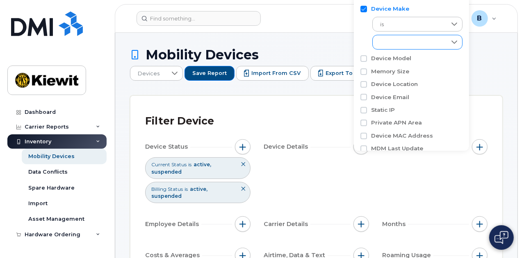
click at [391, 43] on div "empty" at bounding box center [410, 42] width 74 height 14
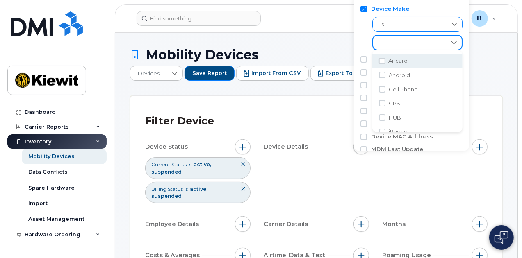
click at [394, 27] on span "is" at bounding box center [410, 24] width 74 height 15
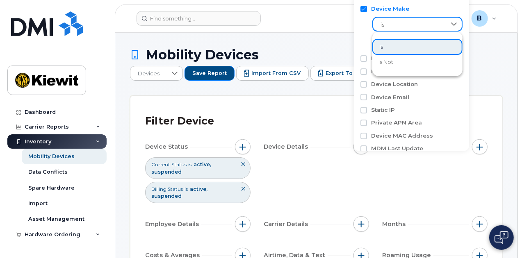
click at [365, 30] on div "is empty" at bounding box center [412, 31] width 102 height 37
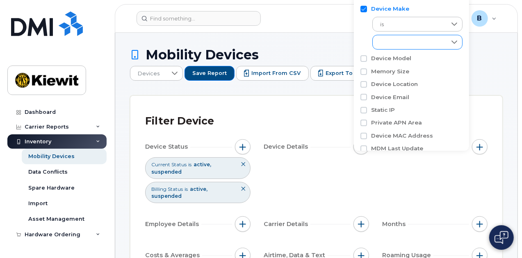
click at [383, 41] on div "empty" at bounding box center [410, 42] width 74 height 14
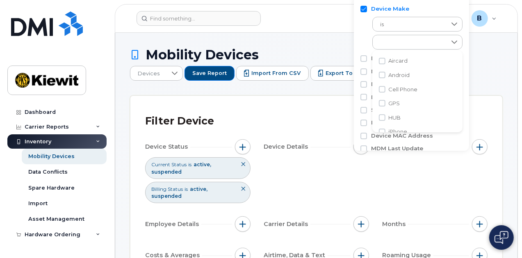
click at [386, 62] on li "Aircard" at bounding box center [418, 61] width 90 height 14
checkbox input "true"
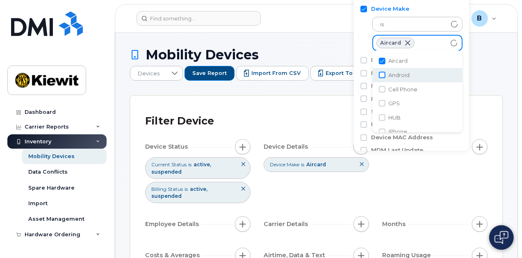
click at [383, 77] on input "Android" at bounding box center [382, 75] width 7 height 7
checkbox input "true"
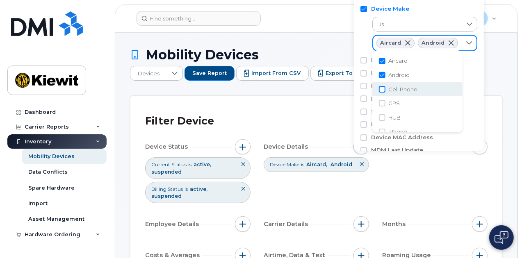
click at [380, 90] on input "Cell Phone" at bounding box center [382, 89] width 7 height 7
checkbox input "true"
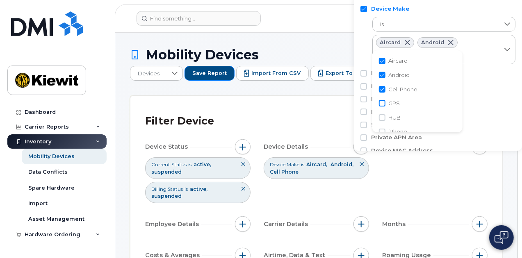
click at [381, 104] on input "GPS" at bounding box center [382, 103] width 7 height 7
checkbox input "true"
click at [382, 117] on input "HUB" at bounding box center [382, 117] width 7 height 7
checkbox input "true"
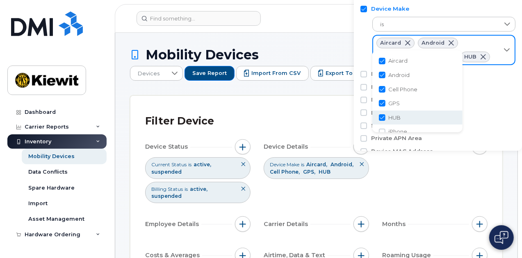
scroll to position [41, 0]
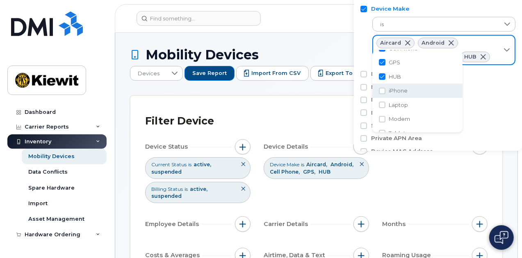
click at [389, 92] on span "iPhone" at bounding box center [398, 91] width 19 height 8
checkbox input "true"
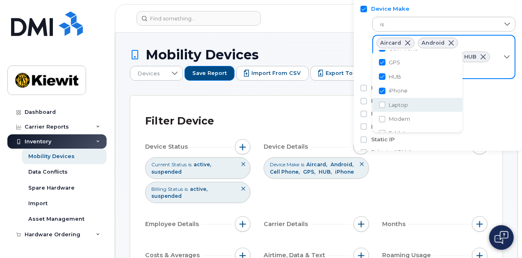
click at [388, 102] on li "Laptop" at bounding box center [418, 105] width 90 height 14
checkbox input "true"
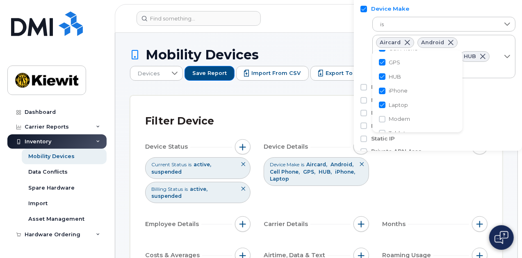
click at [387, 118] on li "Modem" at bounding box center [418, 119] width 90 height 14
checkbox input "true"
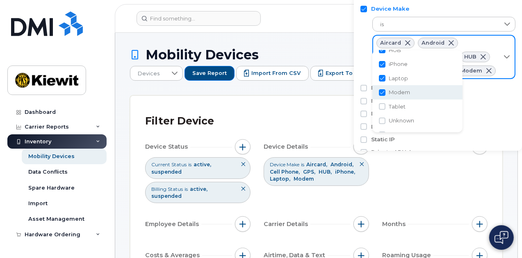
scroll to position [80, 0]
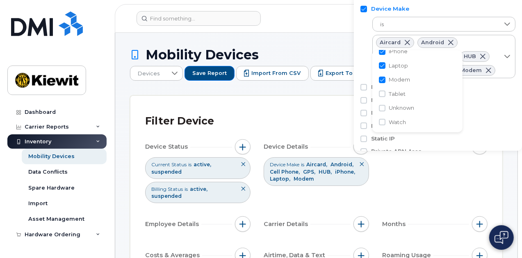
click at [391, 95] on span "Tablet" at bounding box center [397, 94] width 17 height 8
checkbox input "true"
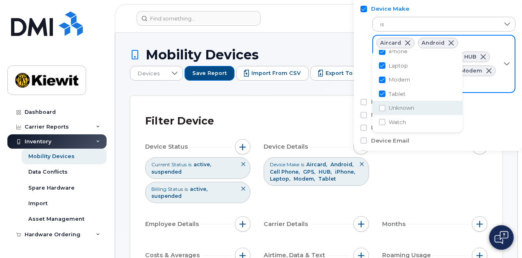
click at [392, 107] on span "Unknown" at bounding box center [401, 108] width 25 height 8
checkbox input "true"
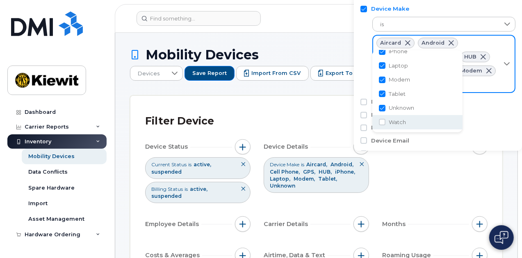
click at [392, 122] on span "Watch" at bounding box center [397, 123] width 17 height 8
checkbox input "true"
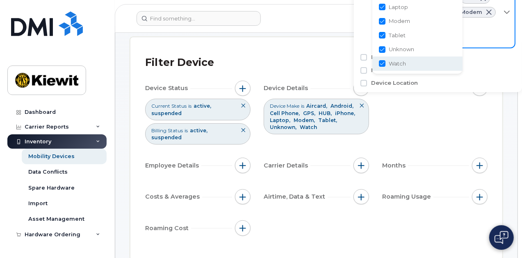
scroll to position [0, 0]
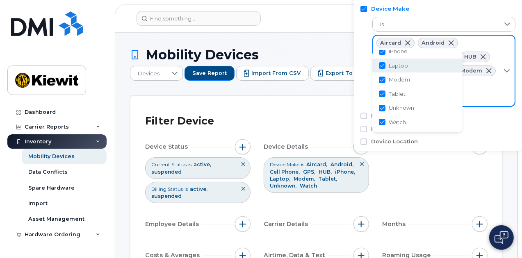
click at [366, 60] on div "is Aircard Android Cell Phone GPS HUB iPhone Laptop Modem Tablet Unknown Watch" at bounding box center [438, 60] width 155 height 94
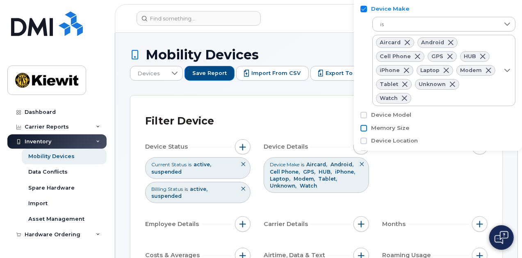
click at [364, 125] on input "Memory Size" at bounding box center [364, 128] width 7 height 7
checkbox input "true"
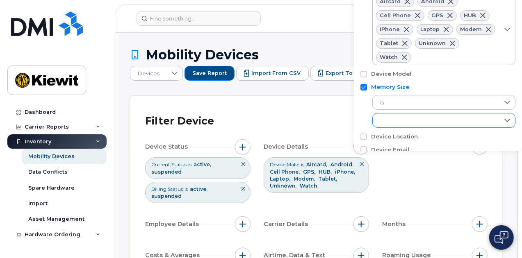
click at [400, 114] on div "empty" at bounding box center [436, 121] width 127 height 14
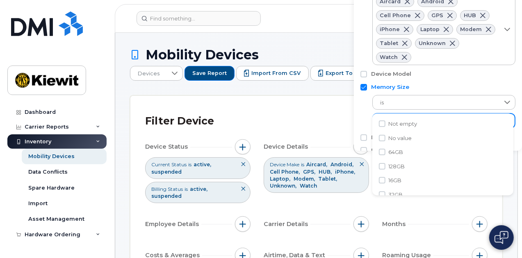
scroll to position [4, 33]
click at [382, 125] on input "Not empty" at bounding box center [382, 124] width 7 height 7
checkbox input "true"
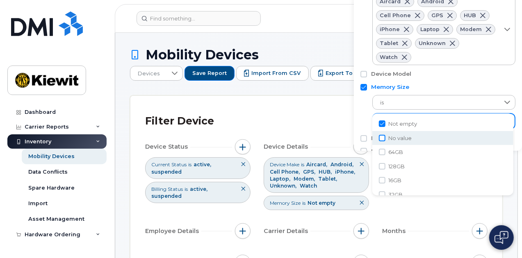
click at [381, 140] on input "No value" at bounding box center [382, 138] width 7 height 7
checkbox input "true"
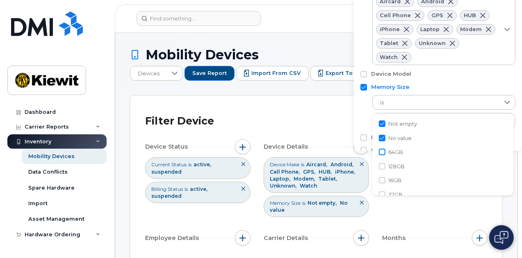
click at [384, 154] on input "64GB" at bounding box center [382, 152] width 7 height 7
checkbox input "true"
drag, startPoint x: 382, startPoint y: 165, endPoint x: 382, endPoint y: 172, distance: 7.0
click at [382, 166] on input "128GB" at bounding box center [382, 166] width 7 height 7
checkbox input "true"
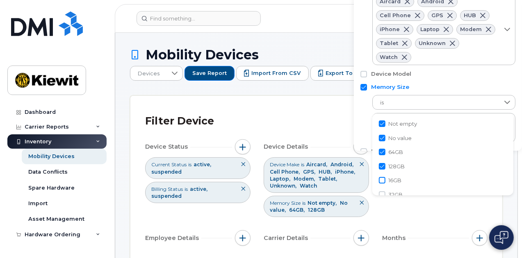
click at [382, 180] on input "16GB" at bounding box center [382, 180] width 7 height 7
checkbox input "true"
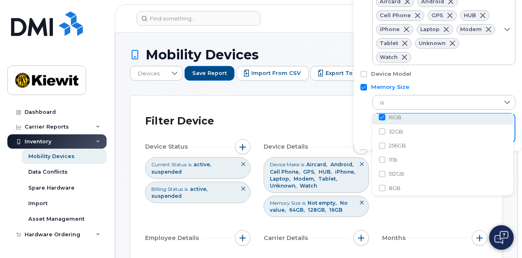
scroll to position [66, 0]
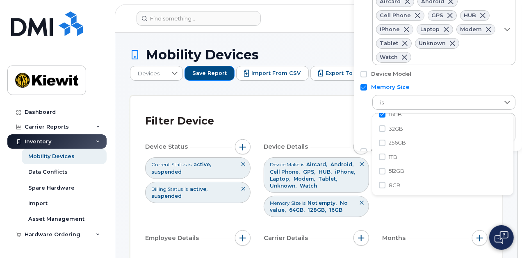
drag, startPoint x: 384, startPoint y: 129, endPoint x: 382, endPoint y: 137, distance: 8.8
click at [384, 129] on input "32GB" at bounding box center [382, 129] width 7 height 7
checkbox input "true"
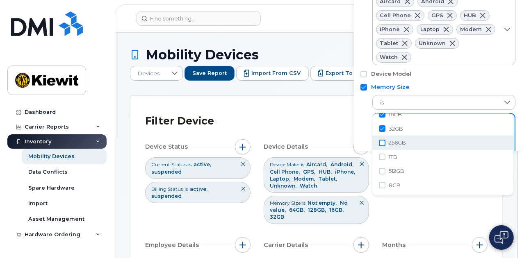
click at [382, 142] on input "256GB" at bounding box center [382, 143] width 7 height 7
checkbox input "true"
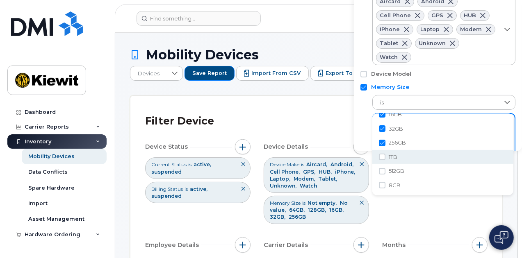
click at [382, 160] on input "1TB" at bounding box center [382, 157] width 7 height 7
checkbox input "true"
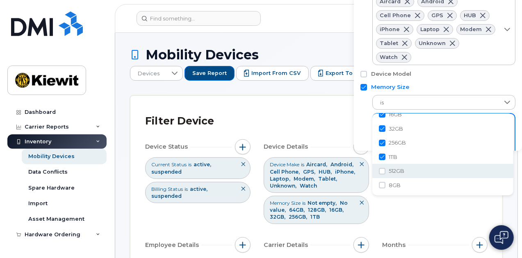
drag, startPoint x: 382, startPoint y: 172, endPoint x: 382, endPoint y: 181, distance: 8.6
click at [382, 177] on li "512GB" at bounding box center [443, 171] width 141 height 14
checkbox input "true"
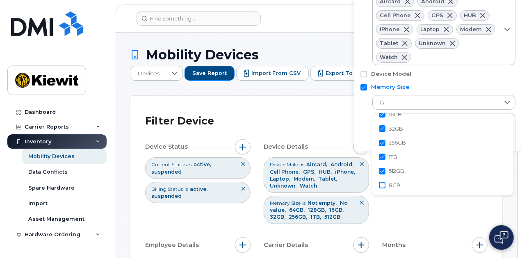
click at [382, 184] on input "8GB" at bounding box center [382, 185] width 7 height 7
checkbox input "true"
click at [331, 111] on div "Filter Device" at bounding box center [316, 121] width 343 height 21
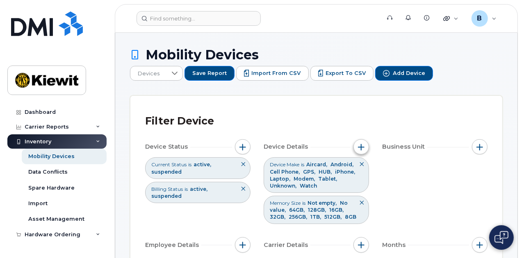
click at [366, 145] on button "button" at bounding box center [362, 147] width 16 height 16
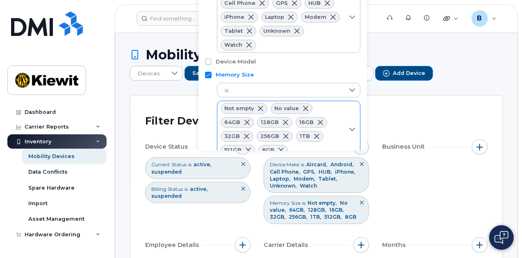
scroll to position [82, 0]
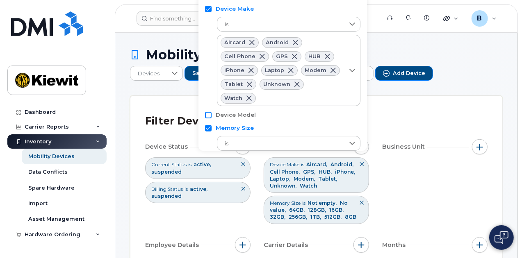
click at [210, 112] on input "Device Model" at bounding box center [208, 115] width 7 height 7
checkbox input "true"
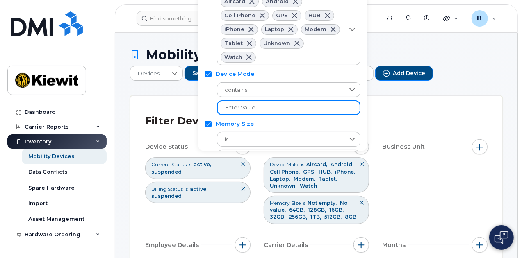
click at [259, 101] on input "text" at bounding box center [289, 108] width 144 height 15
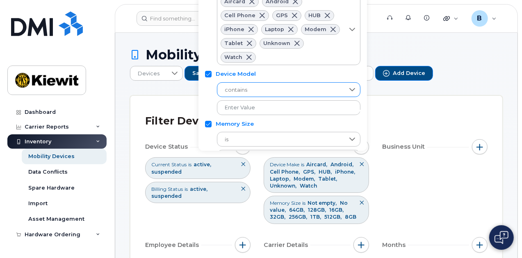
click at [264, 83] on span "contains" at bounding box center [280, 90] width 127 height 15
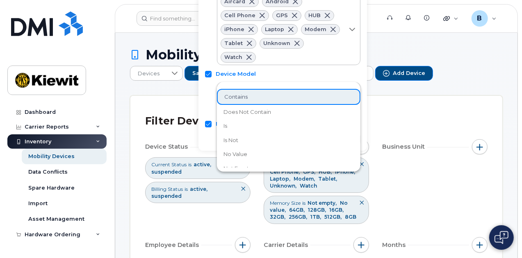
click at [263, 126] on li "is" at bounding box center [289, 126] width 144 height 14
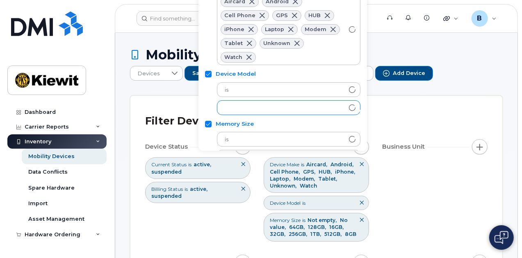
click at [248, 101] on div "empty" at bounding box center [280, 108] width 127 height 14
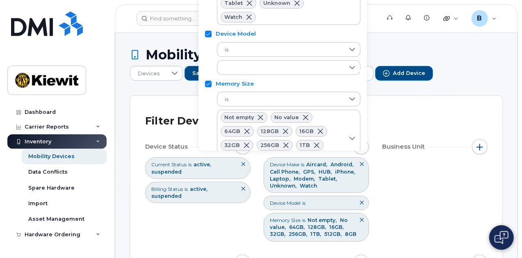
scroll to position [70, 0]
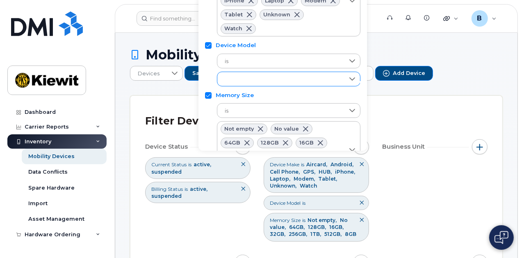
click at [257, 72] on div "empty" at bounding box center [280, 79] width 127 height 14
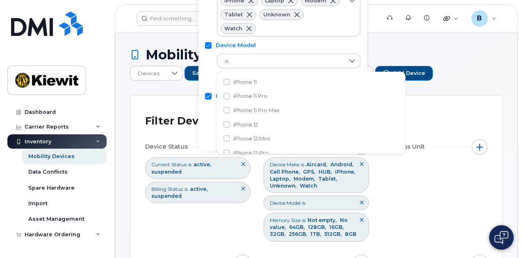
scroll to position [4, 33]
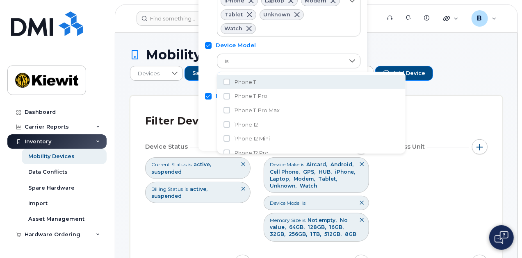
click at [248, 78] on span "iPhone 11" at bounding box center [244, 82] width 23 height 8
checkbox input "true"
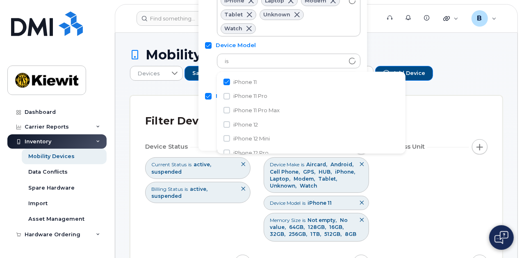
click at [247, 93] on span "iPhone 11 Pro" at bounding box center [250, 96] width 34 height 8
checkbox input "true"
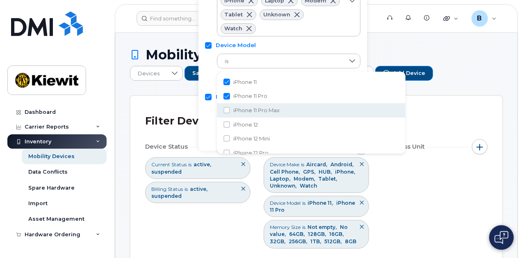
click at [243, 109] on span "iPhone 11 Pro Max" at bounding box center [256, 111] width 46 height 8
checkbox input "true"
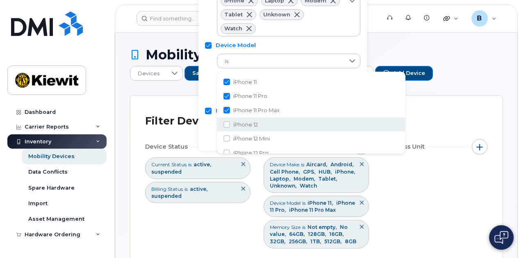
click at [242, 121] on span "iPhone 12" at bounding box center [245, 125] width 25 height 8
checkbox input "true"
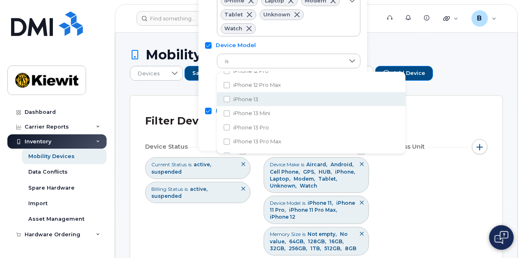
scroll to position [41, 0]
click at [245, 98] on span "iPhone 12 Mini" at bounding box center [251, 98] width 37 height 8
checkbox input "true"
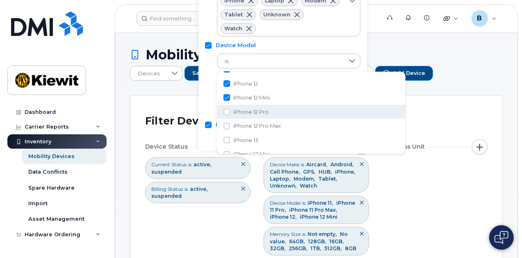
click at [246, 111] on span "iPhone 12 Pro" at bounding box center [250, 112] width 35 height 8
checkbox input "true"
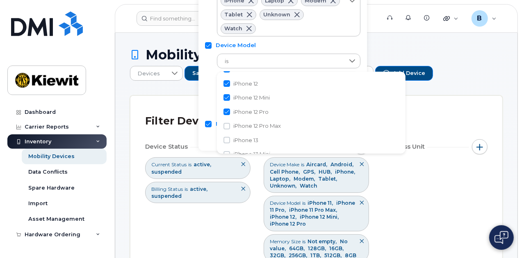
click at [246, 125] on span "iPhone 12 Pro Max" at bounding box center [257, 126] width 48 height 8
checkbox input "true"
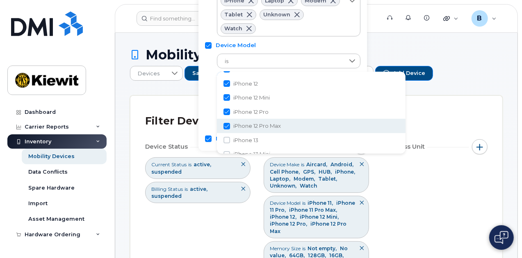
scroll to position [82, 0]
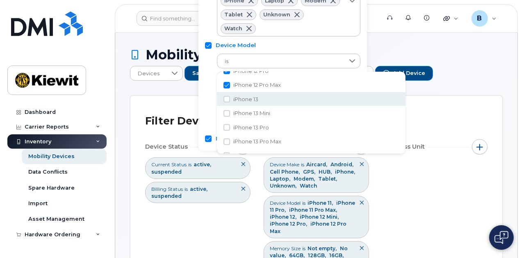
click at [249, 98] on span "iPhone 13" at bounding box center [245, 100] width 25 height 8
checkbox input "true"
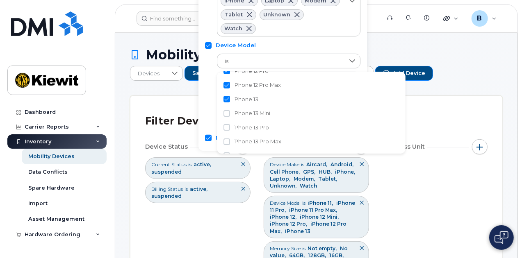
click at [249, 110] on span "iPhone 13 Mini" at bounding box center [251, 114] width 37 height 8
checkbox input "true"
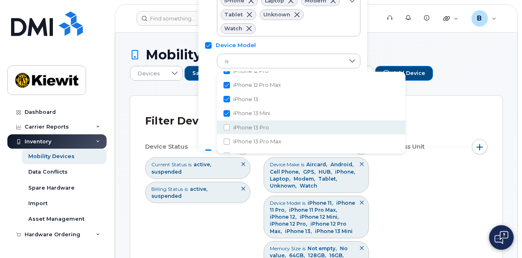
click at [247, 125] on span "iPhone 13 Pro" at bounding box center [251, 128] width 36 height 8
checkbox input "true"
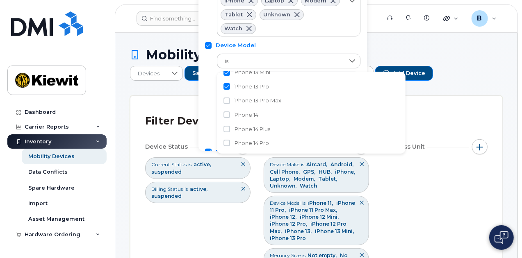
click at [254, 103] on span "iPhone 13 Pro Max" at bounding box center [257, 101] width 48 height 8
checkbox input "true"
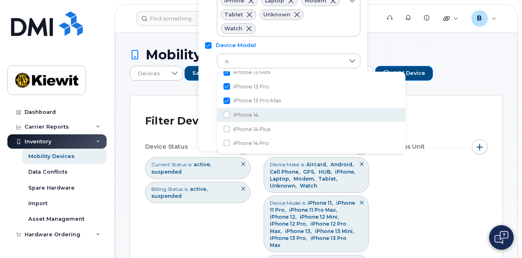
drag, startPoint x: 252, startPoint y: 112, endPoint x: 245, endPoint y: 130, distance: 19.1
click at [252, 113] on span "iPhone 14" at bounding box center [245, 115] width 25 height 8
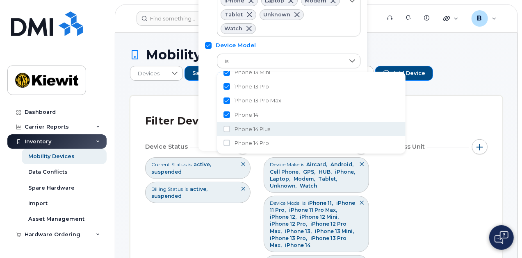
checkbox input "true"
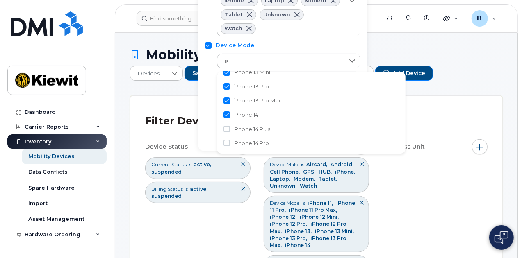
click at [245, 128] on span "iPhone 14 Plus" at bounding box center [251, 130] width 37 height 8
checkbox input "true"
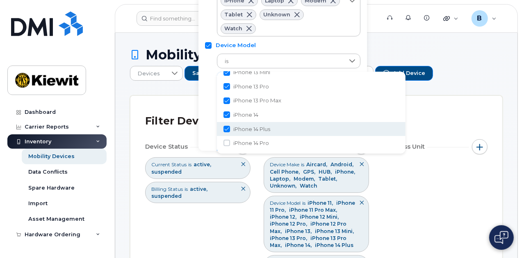
scroll to position [164, 0]
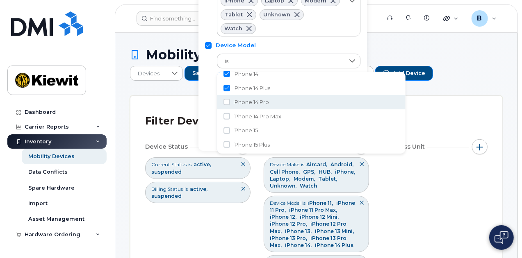
drag, startPoint x: 254, startPoint y: 105, endPoint x: 254, endPoint y: 115, distance: 10.7
click at [254, 105] on span "iPhone 14 Pro" at bounding box center [251, 102] width 36 height 8
checkbox input "true"
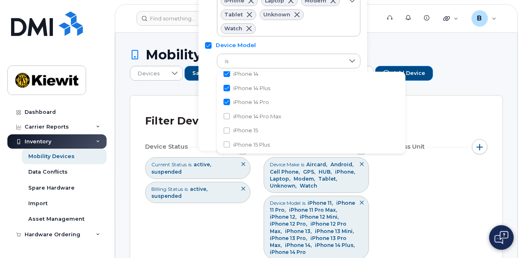
drag, startPoint x: 254, startPoint y: 115, endPoint x: 252, endPoint y: 127, distance: 11.7
click at [254, 116] on span "iPhone 14 Pro Max" at bounding box center [257, 117] width 48 height 8
checkbox input "true"
drag, startPoint x: 252, startPoint y: 127, endPoint x: 249, endPoint y: 135, distance: 9.2
click at [252, 128] on span "iPhone 15" at bounding box center [245, 131] width 25 height 8
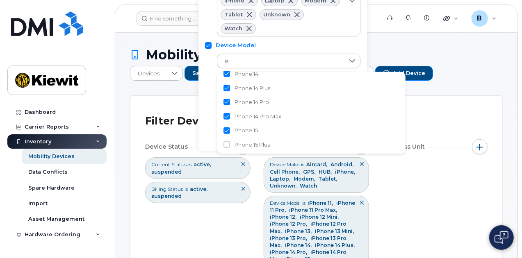
click at [249, 135] on li "iPhone 15" at bounding box center [311, 130] width 189 height 14
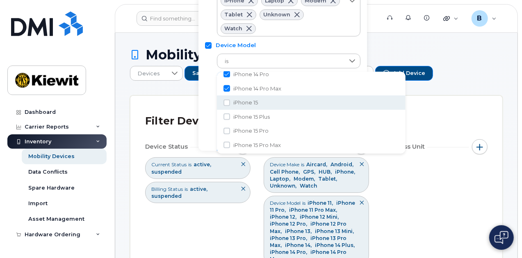
scroll to position [205, 0]
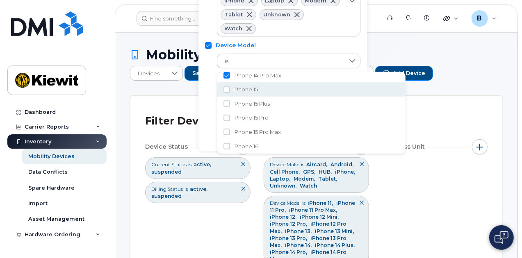
click at [245, 91] on span "iPhone 15" at bounding box center [245, 90] width 25 height 8
checkbox input "true"
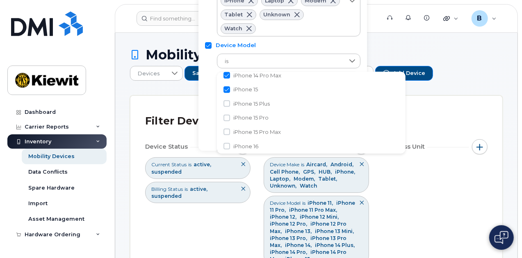
click at [249, 102] on span "iPhone 15 Plus" at bounding box center [251, 104] width 37 height 8
checkbox input "true"
drag, startPoint x: 251, startPoint y: 116, endPoint x: 252, endPoint y: 129, distance: 13.2
click at [251, 117] on span "iPhone 15 Pro" at bounding box center [250, 118] width 35 height 8
checkbox input "true"
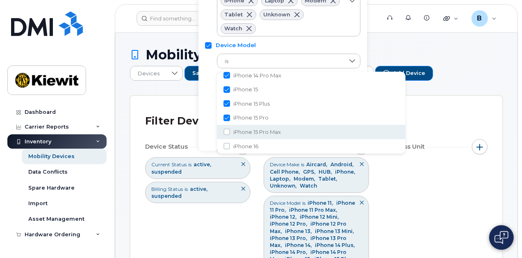
drag, startPoint x: 252, startPoint y: 131, endPoint x: 251, endPoint y: 139, distance: 8.7
click at [252, 131] on span "iPhone 15 Pro Max" at bounding box center [257, 132] width 48 height 8
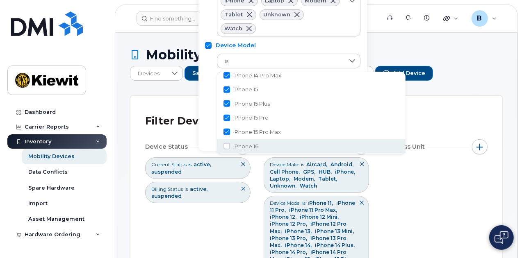
checkbox input "true"
click at [245, 146] on span "iPhone 16" at bounding box center [245, 147] width 25 height 8
checkbox input "true"
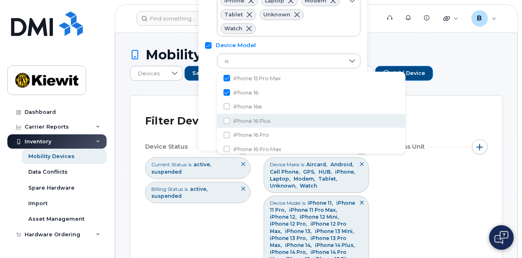
scroll to position [246, 0]
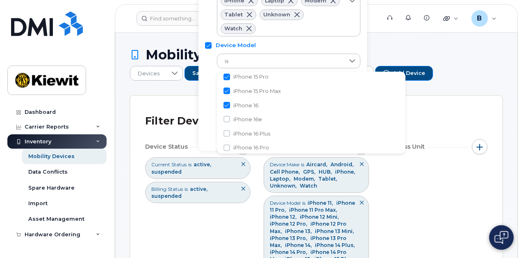
drag, startPoint x: 245, startPoint y: 120, endPoint x: 245, endPoint y: 134, distance: 13.9
click at [245, 121] on span "iPhone 16e" at bounding box center [247, 120] width 29 height 8
checkbox input "true"
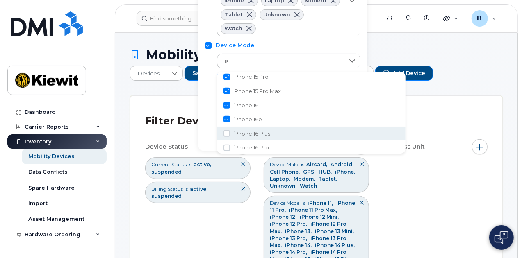
click at [245, 134] on span "iPhone 16 Plus" at bounding box center [251, 134] width 37 height 8
checkbox input "true"
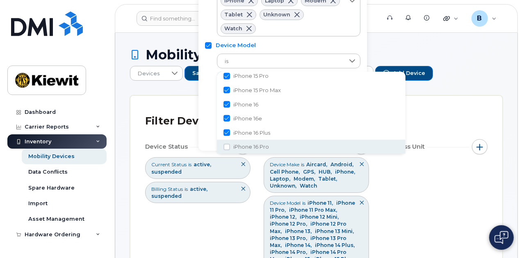
click at [245, 145] on span "iPhone 16 Pro" at bounding box center [251, 147] width 36 height 8
checkbox input "true"
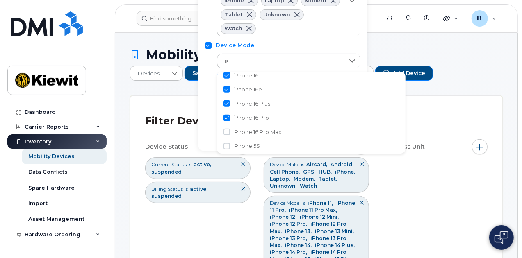
scroll to position [329, 0]
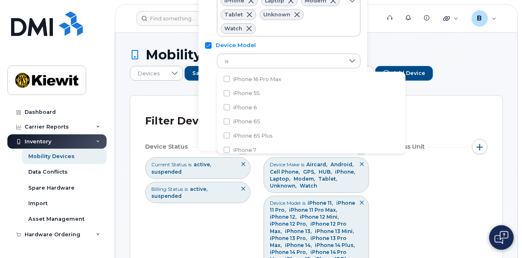
click at [242, 80] on span "iPhone 16 Pro Max" at bounding box center [257, 79] width 48 height 8
checkbox input "true"
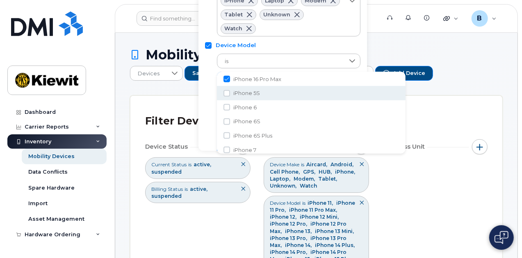
drag, startPoint x: 242, startPoint y: 94, endPoint x: 242, endPoint y: 105, distance: 11.5
click at [242, 94] on span "iPhone 5S" at bounding box center [246, 93] width 27 height 8
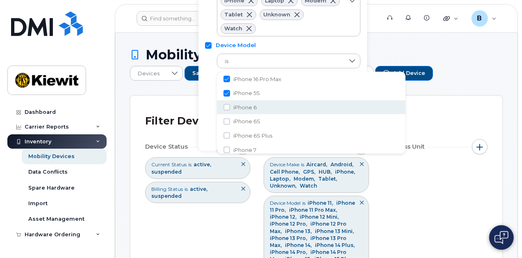
checkbox input "true"
drag, startPoint x: 242, startPoint y: 105, endPoint x: 241, endPoint y: 115, distance: 9.9
click at [242, 106] on span "iPhone 6" at bounding box center [244, 108] width 23 height 8
checkbox input "true"
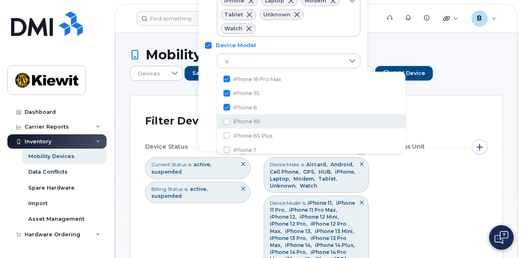
drag, startPoint x: 241, startPoint y: 119, endPoint x: 240, endPoint y: 131, distance: 12.0
click at [241, 120] on span "iPhone 6S" at bounding box center [246, 122] width 27 height 8
checkbox input "true"
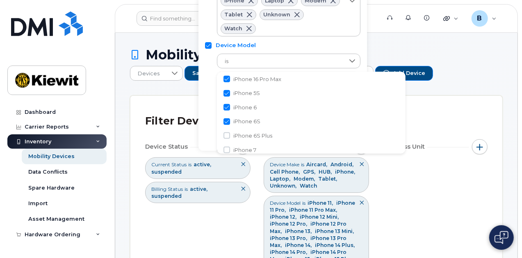
click at [239, 135] on span "iPhone 6S Plus" at bounding box center [252, 136] width 39 height 8
checkbox input "true"
click at [238, 146] on span "iPhone 7" at bounding box center [244, 147] width 23 height 8
checkbox input "true"
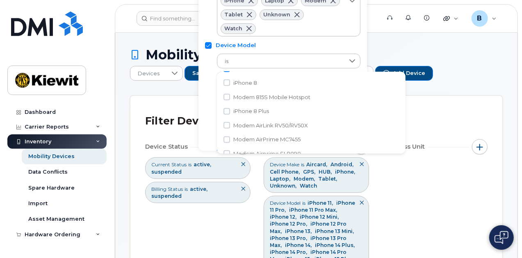
scroll to position [369, 0]
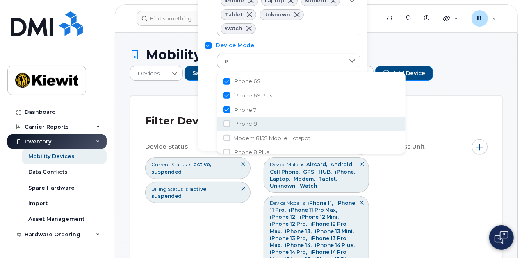
click at [247, 121] on span "iPhone 8" at bounding box center [245, 124] width 24 height 8
checkbox input "true"
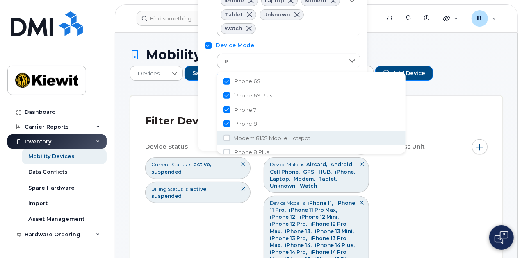
click at [247, 135] on span "Modem 815S Mobile Hotspot" at bounding box center [271, 139] width 77 height 8
checkbox input "true"
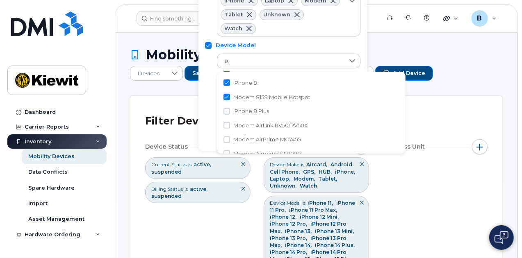
click at [252, 113] on span "iPhone 8 Plus" at bounding box center [251, 111] width 36 height 8
checkbox input "true"
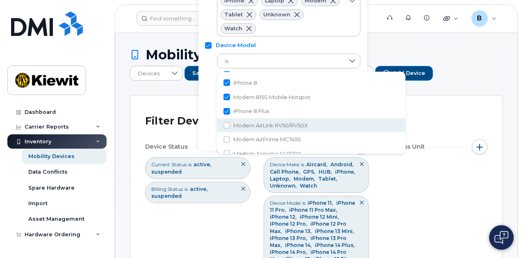
click at [251, 122] on span "Modem AirLink RV50/RV50X" at bounding box center [270, 126] width 75 height 8
checkbox input "true"
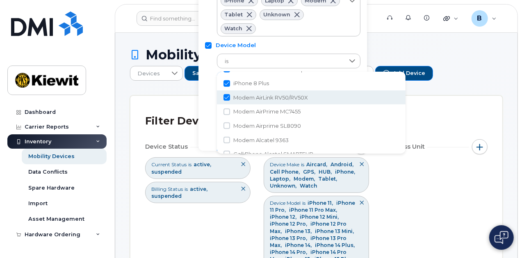
scroll to position [451, 0]
click at [252, 99] on span "Modem AirPrime MC7455" at bounding box center [266, 99] width 67 height 8
checkbox input "true"
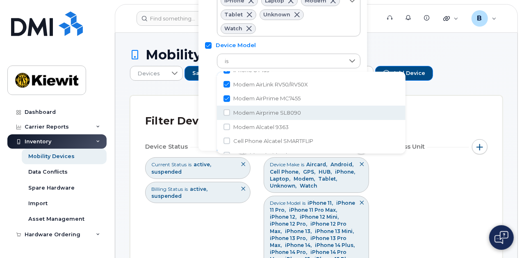
click at [252, 112] on span "Modem Airprime SL8090" at bounding box center [267, 113] width 68 height 8
checkbox input "true"
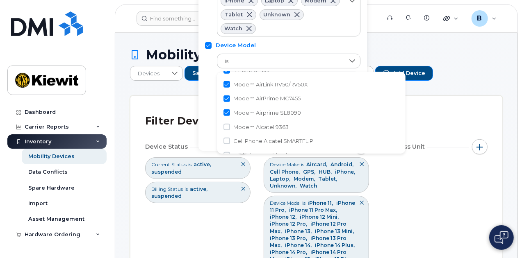
drag, startPoint x: 252, startPoint y: 125, endPoint x: 251, endPoint y: 133, distance: 7.9
click at [252, 126] on span "Modem Alcatel 9363" at bounding box center [260, 127] width 55 height 8
checkbox input "true"
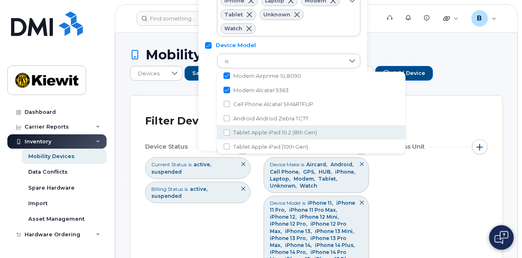
scroll to position [492, 0]
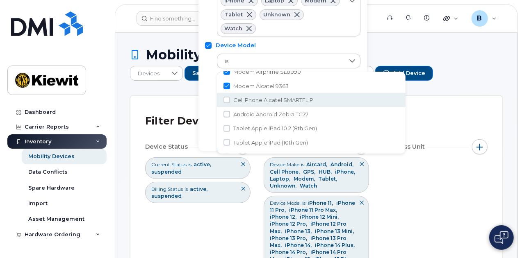
click at [250, 102] on span "Cell Phone Alcatel SMARTFLIP" at bounding box center [273, 100] width 80 height 8
checkbox input "true"
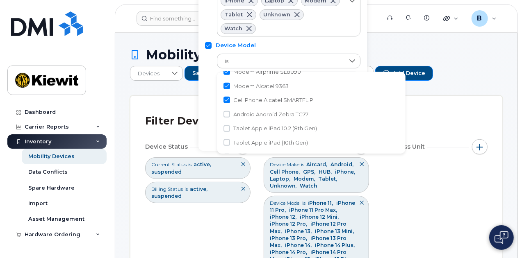
click at [250, 112] on span "Android Android Zebra TC77" at bounding box center [270, 115] width 75 height 8
checkbox input "true"
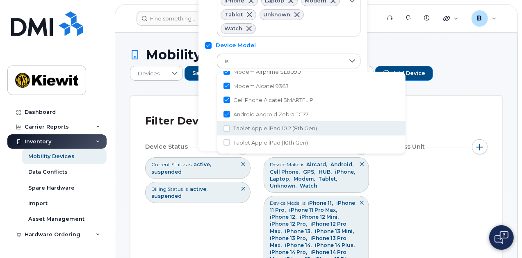
drag, startPoint x: 250, startPoint y: 126, endPoint x: 250, endPoint y: 135, distance: 9.4
click at [250, 126] on span "Tablet Apple iPad 10.2 (8th Gen)" at bounding box center [275, 129] width 84 height 8
checkbox input "true"
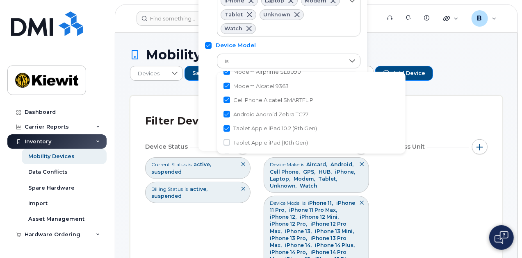
click at [250, 139] on span "Tablet Apple iPad (10th Gen)" at bounding box center [270, 143] width 75 height 8
checkbox input "true"
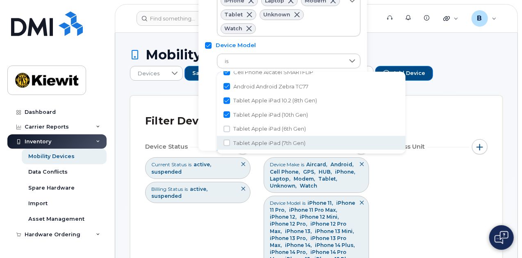
scroll to position [533, 0]
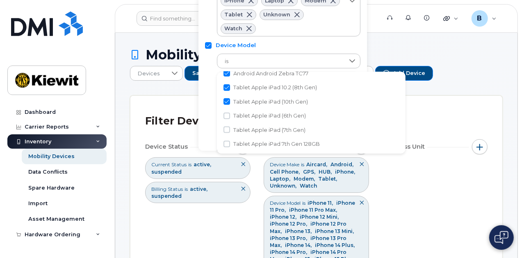
click at [252, 114] on span "Tablet Apple iPad (6th Gen)" at bounding box center [269, 116] width 73 height 8
checkbox input "true"
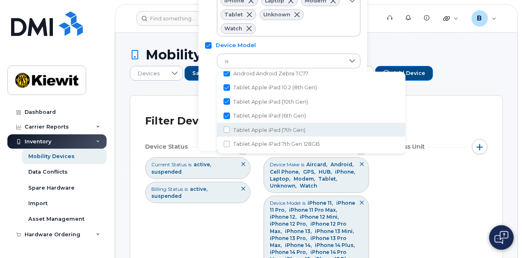
click at [252, 128] on span "Tablet Apple iPad (7th Gen)" at bounding box center [269, 130] width 72 height 8
checkbox input "true"
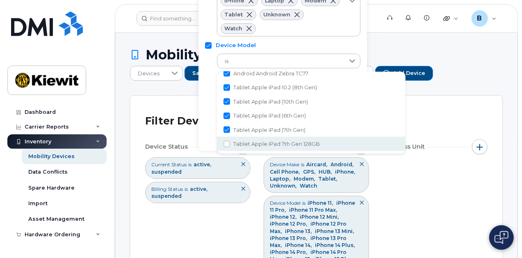
click at [252, 142] on span "Tablet Apple iPad 7th Gen 128GB" at bounding box center [276, 144] width 87 height 8
checkbox input "true"
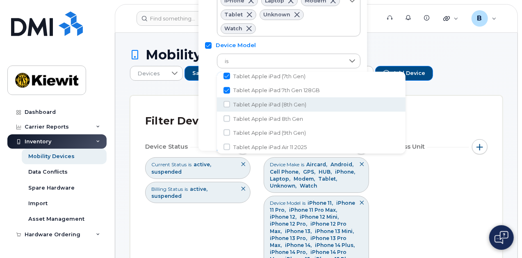
scroll to position [574, 0]
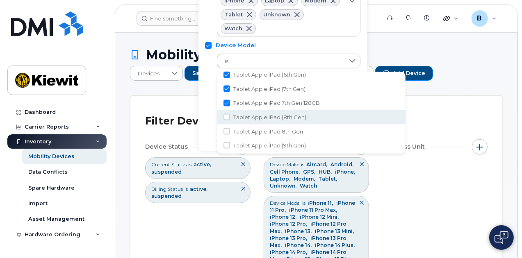
drag, startPoint x: 252, startPoint y: 119, endPoint x: 252, endPoint y: 133, distance: 14.0
click at [252, 119] on span "Tablet Apple iPad (8th Gen)" at bounding box center [269, 118] width 73 height 8
checkbox input "true"
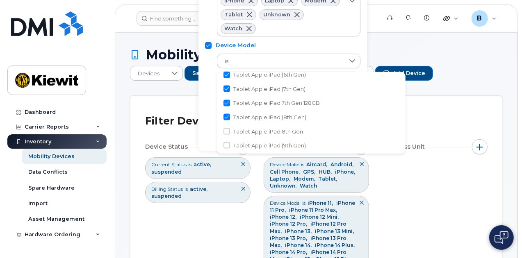
click at [252, 132] on span "Tablet Apple iPad 8th Gen" at bounding box center [268, 132] width 70 height 8
checkbox input "true"
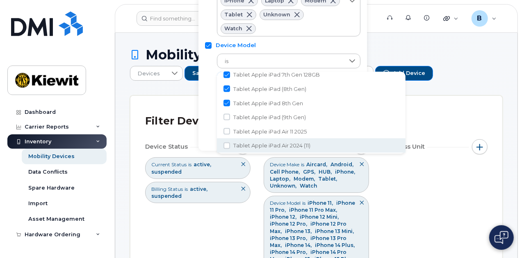
scroll to position [615, 0]
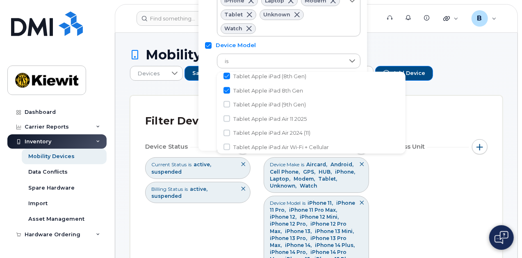
click at [255, 107] on span "Tablet Apple iPad (9th Gen)" at bounding box center [269, 105] width 73 height 8
checkbox input "true"
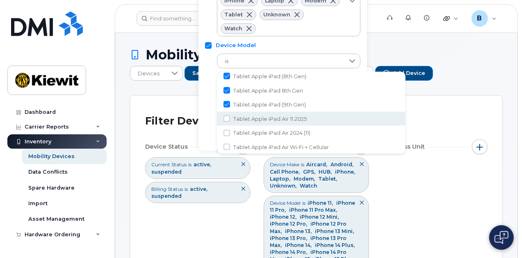
click at [255, 118] on span "Tablet Apple iPad Air 11 2025" at bounding box center [269, 119] width 73 height 8
checkbox input "true"
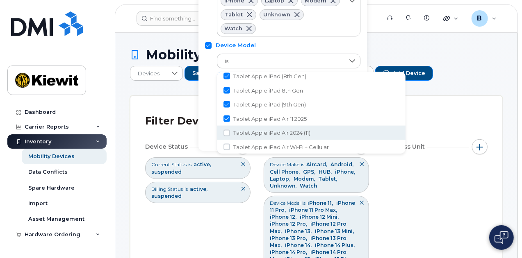
drag, startPoint x: 256, startPoint y: 130, endPoint x: 256, endPoint y: 142, distance: 11.9
click at [256, 131] on span "Tablet Apple iPad Air 2024 (11)" at bounding box center [271, 133] width 77 height 8
checkbox input "true"
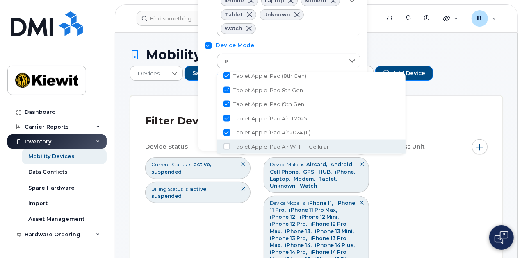
click at [256, 142] on li "Tablet Apple iPad Air Wi-Fi + Cellular" at bounding box center [311, 147] width 189 height 14
checkbox input "true"
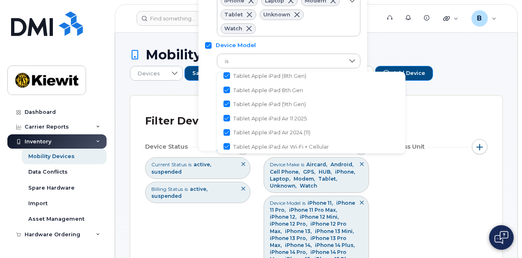
scroll to position [657, 0]
click at [258, 121] on span "Tablet Apple iPad Air Wi-Fi + Cellular (2nd Gen)" at bounding box center [294, 120] width 122 height 8
checkbox input "true"
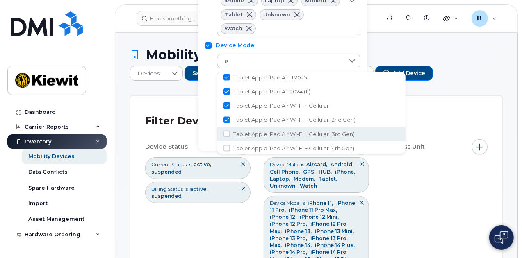
click at [257, 133] on span "Tablet Apple iPad Air Wi-Fi + Cellular (3rd Gen)" at bounding box center [293, 134] width 121 height 8
checkbox input "true"
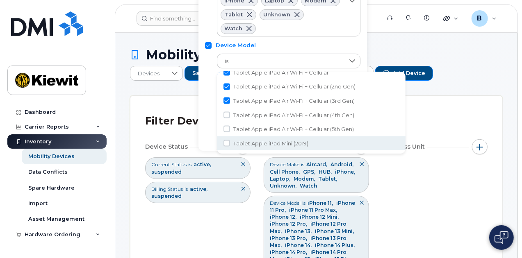
scroll to position [698, 0]
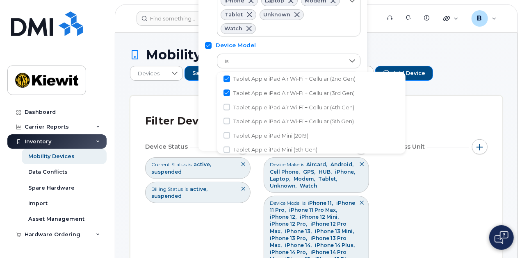
drag, startPoint x: 252, startPoint y: 111, endPoint x: 252, endPoint y: 121, distance: 10.3
click at [252, 111] on li "Tablet Apple iPad Air Wi-Fi + Cellular (4th Gen)" at bounding box center [311, 108] width 189 height 14
checkbox input "true"
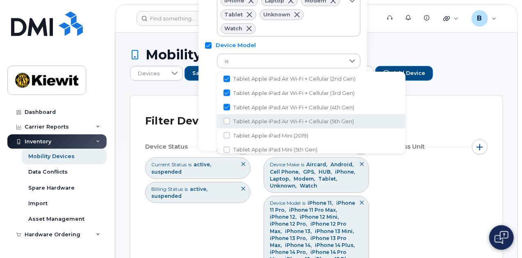
drag, startPoint x: 252, startPoint y: 121, endPoint x: 251, endPoint y: 133, distance: 11.9
click at [252, 122] on span "Tablet Apple iPad Air Wi-Fi + Cellular (5th Gen)" at bounding box center [293, 122] width 121 height 8
checkbox input "true"
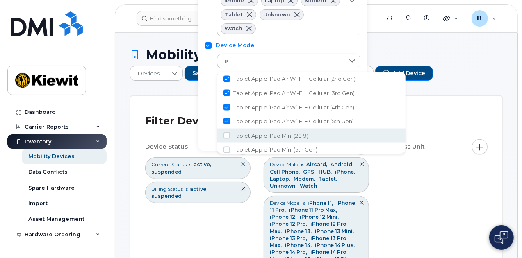
click at [251, 133] on span "Tablet Apple iPad Mini (2019)" at bounding box center [270, 136] width 75 height 8
checkbox input "true"
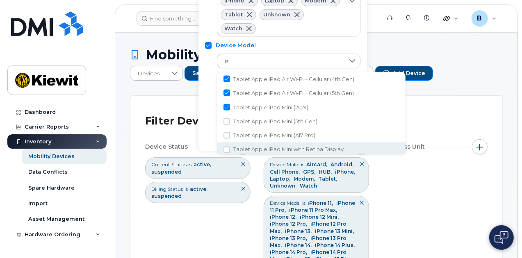
scroll to position [739, 0]
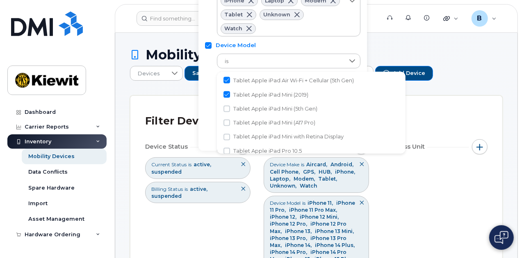
click at [253, 107] on span "Tablet Apple iPad Mini (5th Gen)" at bounding box center [275, 109] width 84 height 8
checkbox input "true"
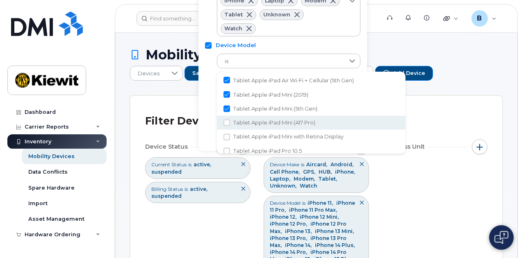
drag, startPoint x: 253, startPoint y: 122, endPoint x: 253, endPoint y: 136, distance: 13.5
click at [253, 123] on span "Tablet Apple iPad Mini (A17 Pro)" at bounding box center [274, 123] width 82 height 8
checkbox input "true"
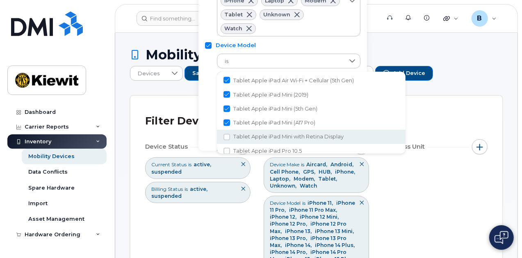
click at [252, 136] on span "Tablet Apple iPad Mini with Retina Display" at bounding box center [288, 137] width 110 height 8
checkbox input "true"
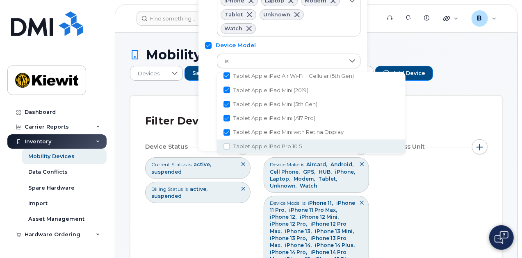
click at [250, 145] on span "Tablet Apple iPad Pro 10.5" at bounding box center [267, 147] width 69 height 8
checkbox input "true"
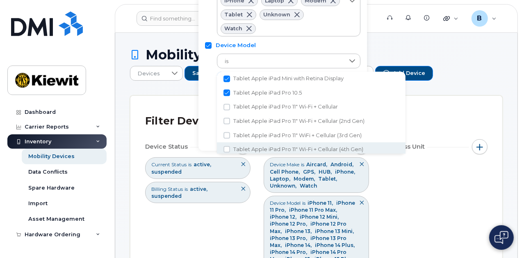
scroll to position [784, 0]
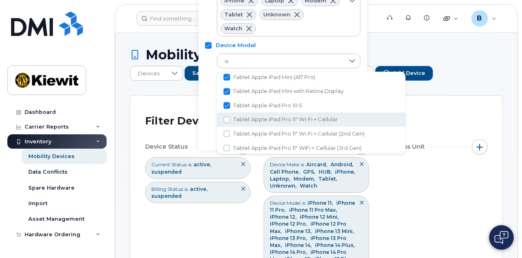
drag, startPoint x: 254, startPoint y: 123, endPoint x: 252, endPoint y: 133, distance: 10.8
click at [253, 123] on span "Tablet Apple iPad Pro 11" Wi-Fi + Cellular" at bounding box center [285, 120] width 105 height 8
checkbox input "true"
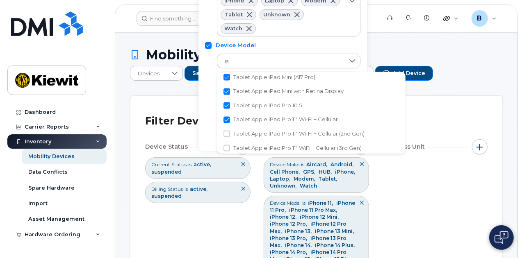
click at [252, 133] on span "Tablet Apple iPad Pro 11" Wi-Fi + Cellular (2nd Gen)" at bounding box center [298, 134] width 131 height 8
checkbox input "true"
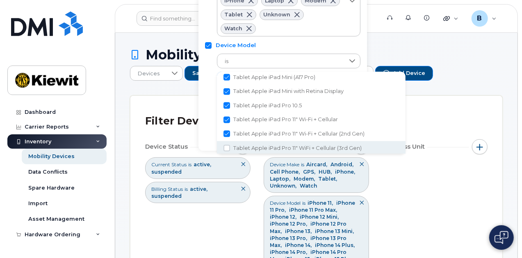
scroll to position [825, 0]
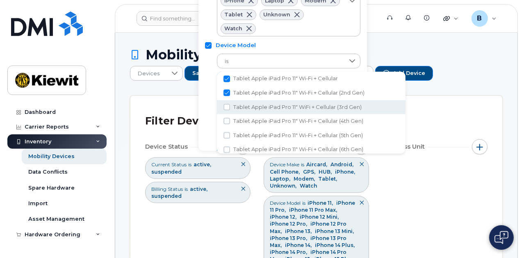
drag, startPoint x: 253, startPoint y: 107, endPoint x: 253, endPoint y: 117, distance: 10.7
click at [253, 107] on span "Tablet Apple iPad Pro 11" WiFi + Cellular (3rd Gen)" at bounding box center [297, 108] width 128 height 8
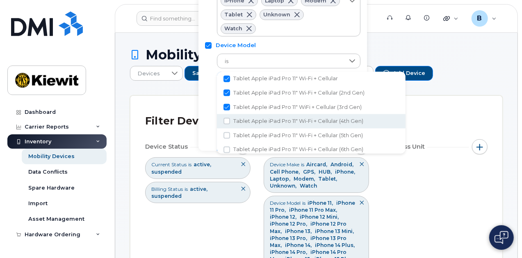
checkbox input "true"
click at [253, 119] on span "Tablet Apple iPad Pro 11" Wi-Fi + Cellular (4th Gen)" at bounding box center [298, 122] width 130 height 8
checkbox input "true"
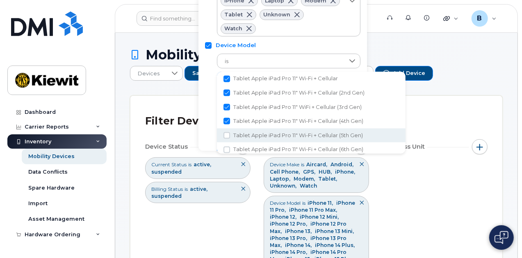
click at [253, 135] on span "Tablet Apple iPad Pro 11" Wi-Fi + Cellular (5th Gen)" at bounding box center [298, 136] width 130 height 8
checkbox input "true"
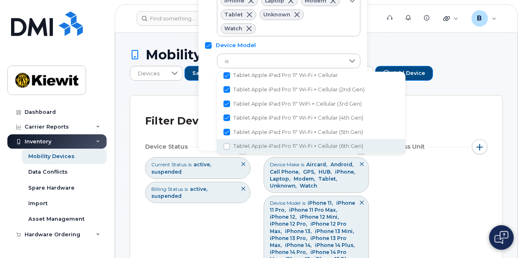
click at [253, 145] on span "Tablet Apple iPad Pro 11" Wi-Fi + Cellular (6th Gen)" at bounding box center [298, 147] width 130 height 8
checkbox input "true"
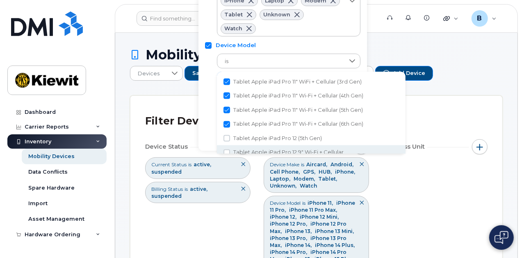
scroll to position [872, 0]
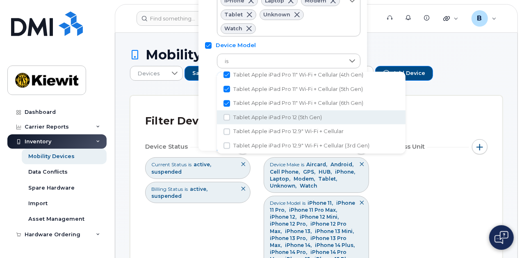
click at [254, 117] on span "Tablet Apple iPad Pro 12 (5th Gen)" at bounding box center [277, 118] width 89 height 8
checkbox input "true"
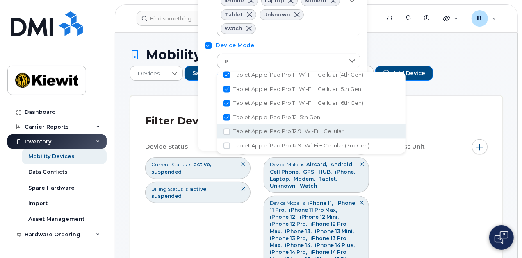
click at [254, 129] on span "Tablet Apple iPad Pro 12.9" Wi-Fi + Cellular" at bounding box center [288, 132] width 110 height 8
checkbox input "true"
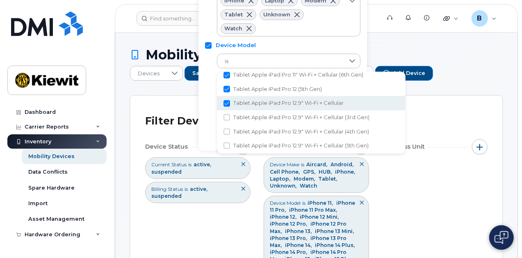
scroll to position [913, 0]
drag, startPoint x: 254, startPoint y: 106, endPoint x: 253, endPoint y: 119, distance: 12.3
click at [254, 106] on span "Tablet Apple iPad Pro 12.9" Wi-Fi + Cellular (3rd Gen)" at bounding box center [301, 105] width 136 height 8
checkbox input "true"
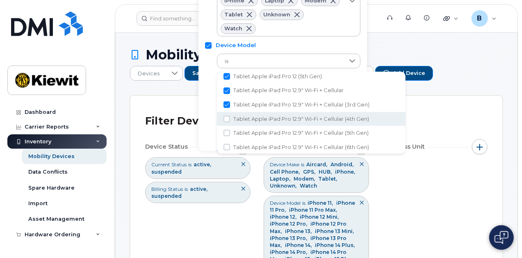
drag, startPoint x: 253, startPoint y: 119, endPoint x: 253, endPoint y: 130, distance: 11.9
click at [253, 119] on span "Tablet Apple iPad Pro 12.9" Wi-Fi + Cellular (4th Gen)" at bounding box center [301, 119] width 136 height 8
checkbox input "true"
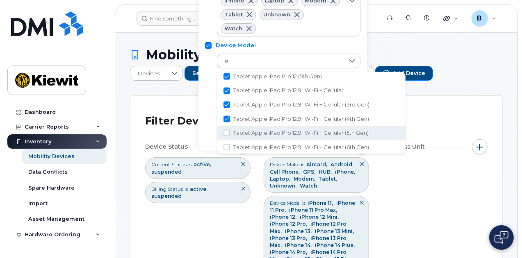
drag, startPoint x: 253, startPoint y: 130, endPoint x: 253, endPoint y: 139, distance: 8.6
click at [253, 131] on span "Tablet Apple iPad Pro 12.9" Wi-Fi + Cellular (5th Gen)" at bounding box center [300, 133] width 135 height 8
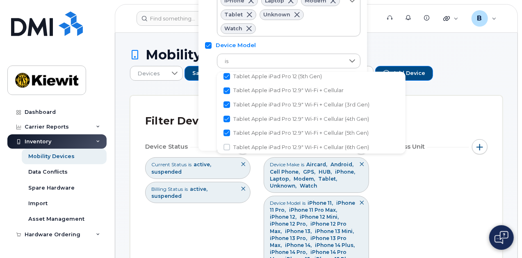
click at [253, 139] on li "Tablet Apple iPad Pro 12.9" Wi-Fi + Cellular (5th Gen)" at bounding box center [311, 133] width 189 height 14
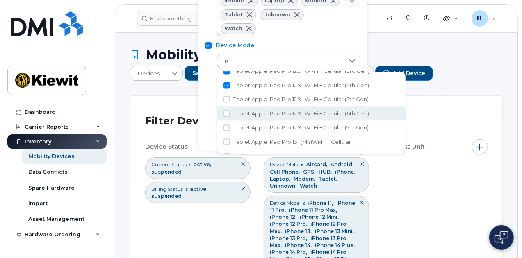
scroll to position [955, 0]
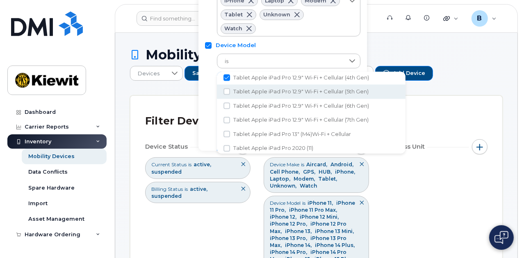
click at [246, 92] on span "Tablet Apple iPad Pro 12.9" Wi-Fi + Cellular (5th Gen)" at bounding box center [300, 92] width 135 height 8
checkbox input "true"
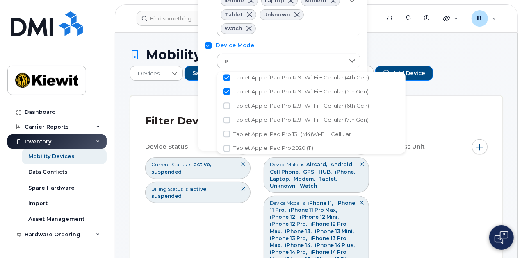
drag, startPoint x: 246, startPoint y: 103, endPoint x: 246, endPoint y: 117, distance: 13.9
click at [246, 104] on span "Tablet Apple iPad Pro 12.9" Wi-Fi + Cellular (6th Gen)" at bounding box center [301, 106] width 136 height 8
checkbox input "true"
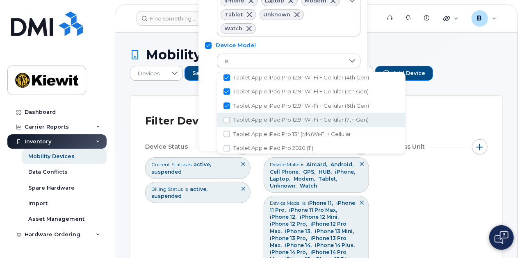
click at [246, 120] on span "Tablet Apple iPad Pro 12.9" Wi-Fi + Cellular (7th Gen)" at bounding box center [300, 120] width 135 height 8
checkbox input "true"
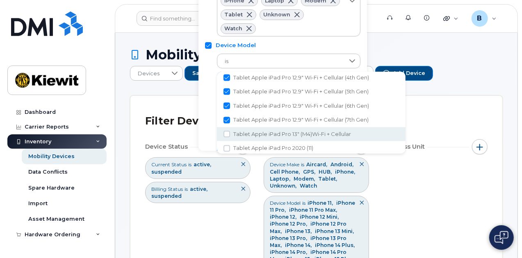
drag, startPoint x: 247, startPoint y: 135, endPoint x: 247, endPoint y: 144, distance: 9.0
click at [247, 136] on span "Tablet Apple iPad Pro 13" (M4)Wi-Fi + Cellular" at bounding box center [292, 134] width 118 height 8
checkbox input "true"
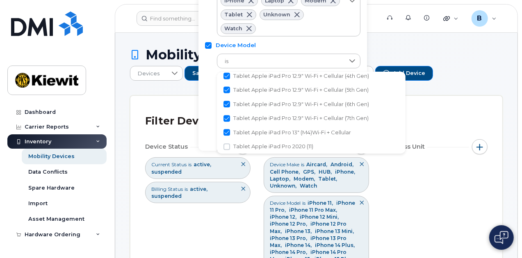
click at [247, 144] on span "Tablet Apple iPad Pro 2020 (11)" at bounding box center [273, 147] width 80 height 8
checkbox input "true"
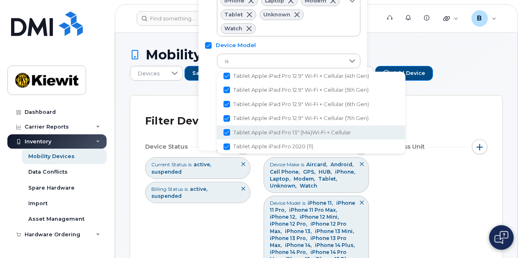
scroll to position [997, 0]
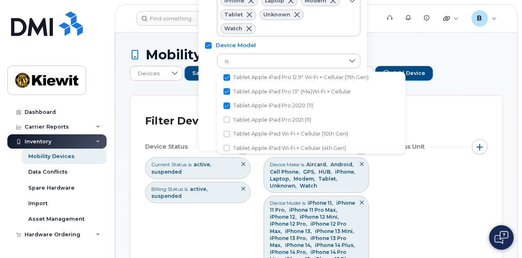
click at [252, 120] on span "Tablet Apple iPad Pro 2021 (11)" at bounding box center [272, 120] width 78 height 8
checkbox input "true"
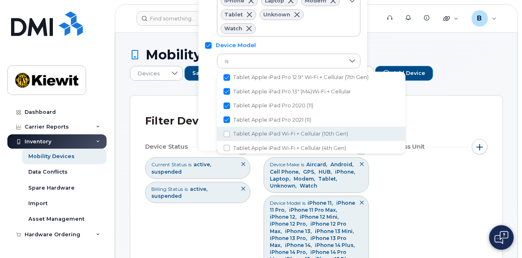
drag, startPoint x: 252, startPoint y: 133, endPoint x: 251, endPoint y: 145, distance: 12.3
click at [252, 134] on span "Tablet Apple iPad Wi-Fi + Cellular (10th Gen)" at bounding box center [290, 134] width 115 height 8
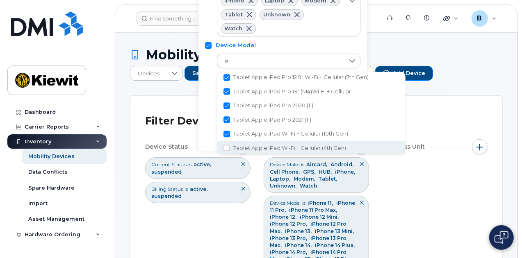
checkbox input "true"
click at [251, 146] on span "Tablet Apple iPad Wi-Fi + Cellular (4th Gen)" at bounding box center [289, 147] width 113 height 8
checkbox input "true"
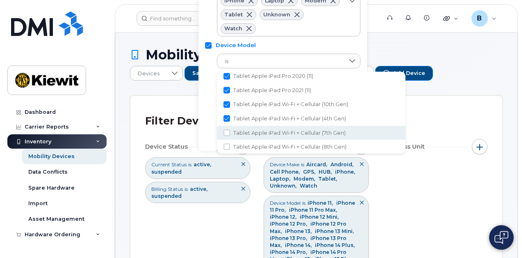
scroll to position [1040, 0]
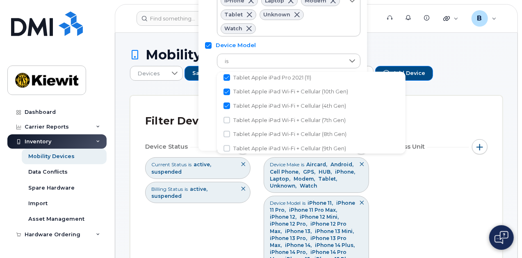
drag, startPoint x: 253, startPoint y: 120, endPoint x: 253, endPoint y: 131, distance: 11.1
click at [253, 121] on span "Tablet Apple iPad Wi-Fi + Cellular (7th Gen)" at bounding box center [289, 121] width 112 height 8
checkbox input "true"
drag, startPoint x: 253, startPoint y: 131, endPoint x: 251, endPoint y: 145, distance: 14.5
click at [253, 133] on span "Tablet Apple iPad Wi-Fi + Cellular (8th Gen)" at bounding box center [289, 134] width 113 height 8
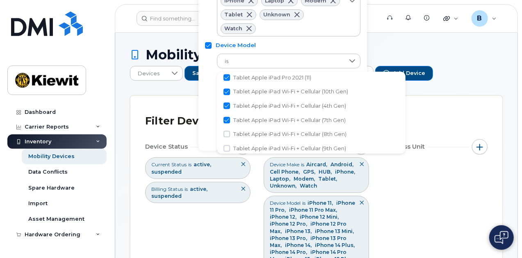
checkbox input "true"
click at [251, 145] on span "Tablet Apple iPad Wi-Fi + Cellular (9th Gen)" at bounding box center [289, 147] width 113 height 8
checkbox input "true"
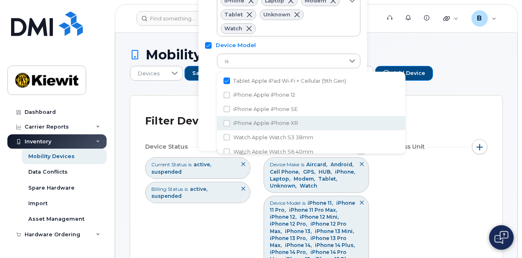
scroll to position [1082, 0]
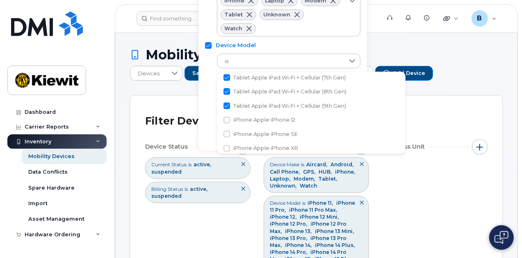
click at [257, 121] on span "iPhone Apple iPhone 12" at bounding box center [264, 120] width 62 height 8
checkbox input "true"
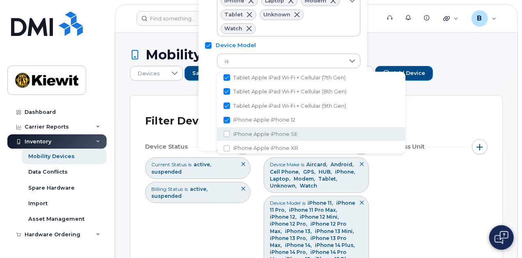
click at [257, 130] on span "iPhone Apple iPhone SE" at bounding box center [265, 134] width 64 height 8
checkbox input "true"
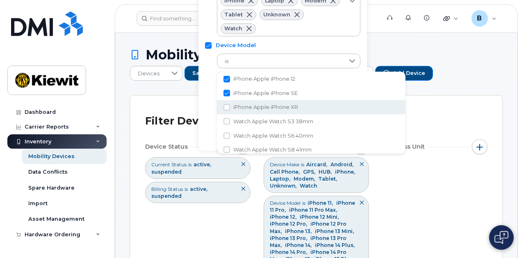
click at [260, 104] on span "iPhone Apple iPhone XR" at bounding box center [265, 107] width 65 height 8
checkbox input "true"
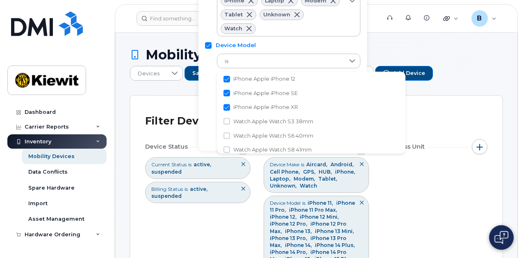
click at [261, 119] on span "Watch Apple Watch S3 38mm" at bounding box center [273, 122] width 80 height 8
checkbox input "true"
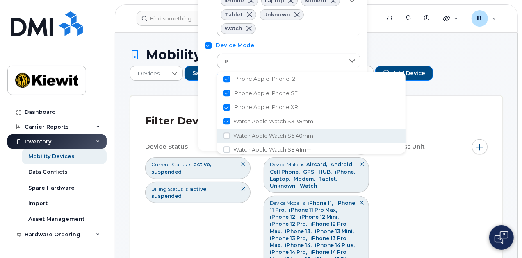
click at [261, 134] on span "Watch Apple Watch S6 40mm" at bounding box center [273, 136] width 80 height 8
click at [261, 146] on span "Watch Apple Watch S8 41mm" at bounding box center [272, 150] width 78 height 8
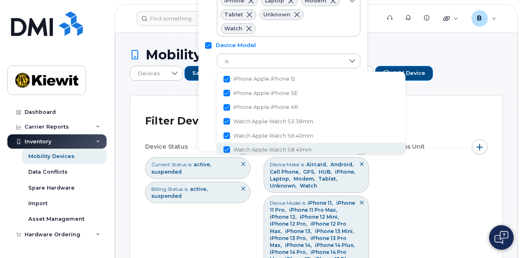
checkbox input "true"
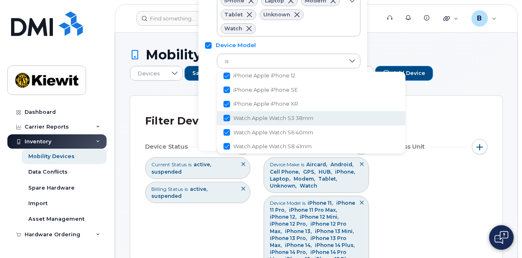
scroll to position [1168, 0]
click at [264, 119] on span "Watch Apple Watch S9 45mm" at bounding box center [272, 120] width 79 height 8
checkbox input "true"
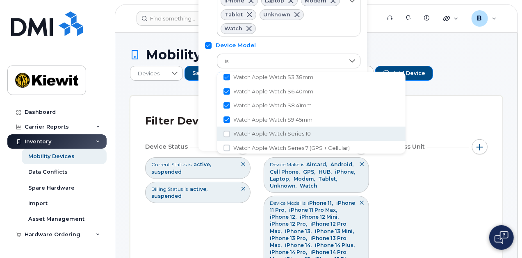
drag, startPoint x: 263, startPoint y: 134, endPoint x: 263, endPoint y: 146, distance: 11.9
click at [263, 135] on span "Watch Apple Watch Series 10" at bounding box center [272, 134] width 78 height 8
checkbox input "true"
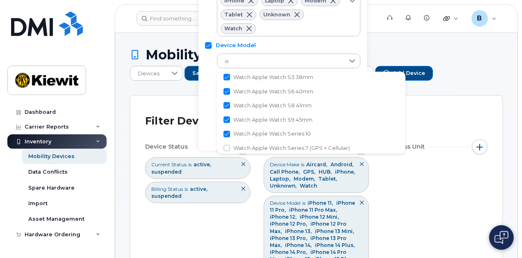
click at [263, 146] on span "Watch Apple Watch Series 7 (GPS + Cellular)" at bounding box center [291, 148] width 117 height 8
checkbox input "true"
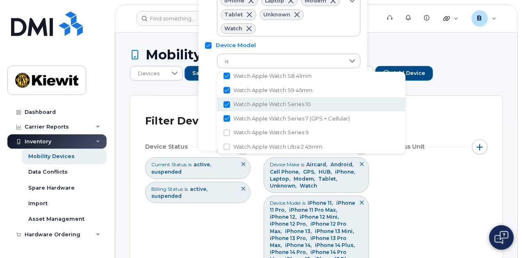
scroll to position [1210, 0]
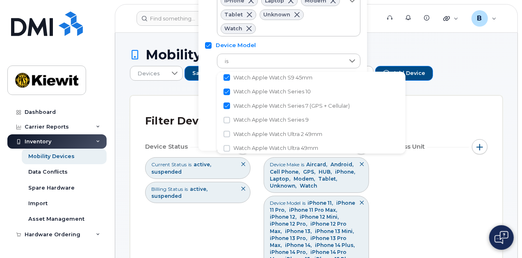
click at [265, 117] on span "Watch Apple Watch Series 9" at bounding box center [270, 120] width 75 height 8
checkbox input "true"
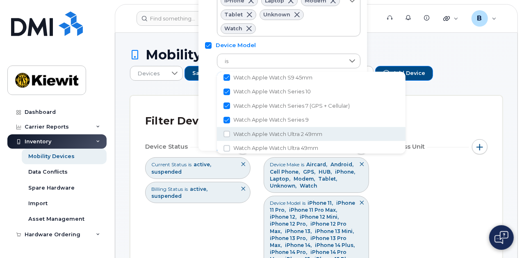
click at [265, 134] on span "Watch Apple Watch Ultra 2 49mm" at bounding box center [277, 134] width 89 height 8
checkbox input "true"
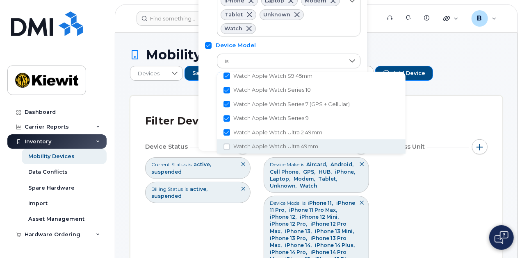
click at [263, 149] on span "Watch Apple Watch Ultra 49mm" at bounding box center [275, 147] width 85 height 8
checkbox input "true"
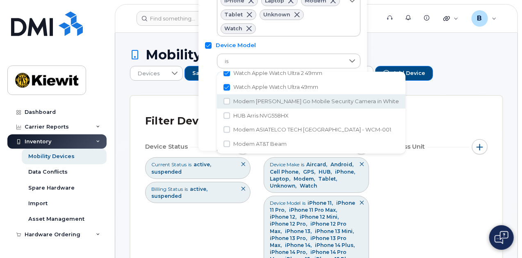
scroll to position [1252, 0]
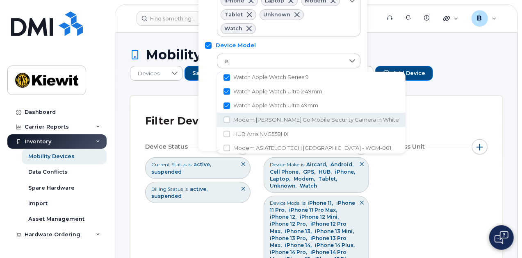
drag, startPoint x: 257, startPoint y: 121, endPoint x: 258, endPoint y: 133, distance: 11.9
click at [257, 122] on span "Modem [PERSON_NAME] Go Mobile Security Camera in White" at bounding box center [316, 120] width 166 height 8
checkbox input "true"
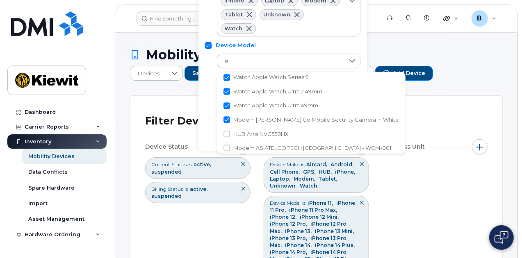
drag, startPoint x: 258, startPoint y: 133, endPoint x: 258, endPoint y: 144, distance: 10.7
click at [258, 135] on span "HUB Arris NVG558HX" at bounding box center [260, 134] width 55 height 8
checkbox input "true"
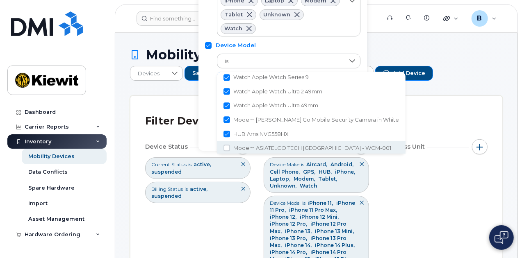
click at [258, 144] on span "Modem ASIATELCO TECH [GEOGRAPHIC_DATA] - WCM-001" at bounding box center [312, 148] width 158 height 8
checkbox input "true"
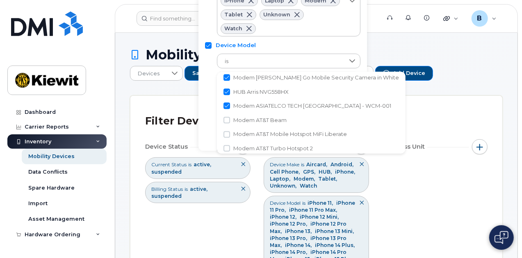
click at [256, 121] on span "Modem AT&T Beam" at bounding box center [259, 121] width 53 height 8
checkbox input "true"
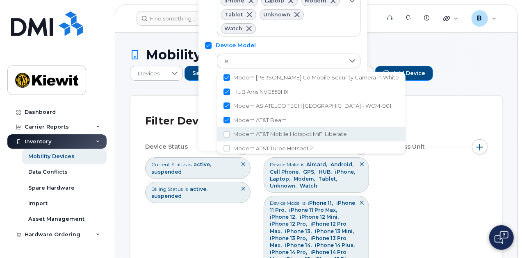
drag, startPoint x: 256, startPoint y: 133, endPoint x: 257, endPoint y: 142, distance: 9.0
click at [256, 134] on span "Modem AT&T Mobile Hotspot MiFi Liberate" at bounding box center [290, 134] width 114 height 8
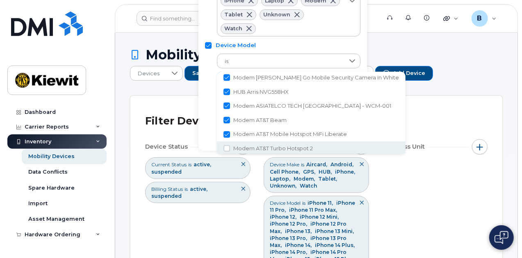
checkbox input "true"
click at [257, 143] on span "Modem AT&T Turbo Hotspot 2" at bounding box center [273, 147] width 80 height 8
checkbox input "true"
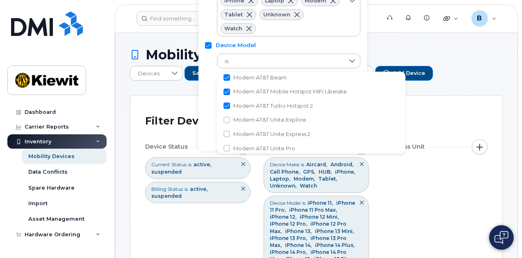
click at [258, 117] on span "Modem AT&T Unite Explore" at bounding box center [269, 120] width 73 height 8
checkbox input "true"
click at [258, 136] on span "Modem AT&T Unite Express 2" at bounding box center [271, 134] width 77 height 8
checkbox input "true"
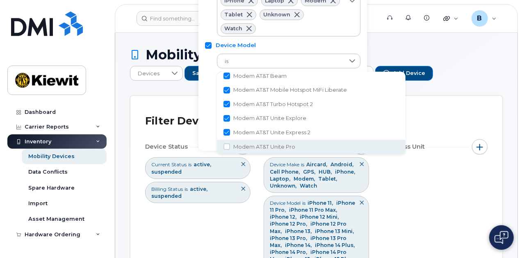
click at [259, 145] on span "Modem AT&T Unite Pro" at bounding box center [264, 147] width 62 height 8
checkbox input "true"
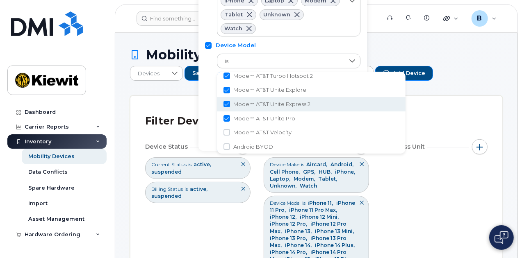
scroll to position [1380, 0]
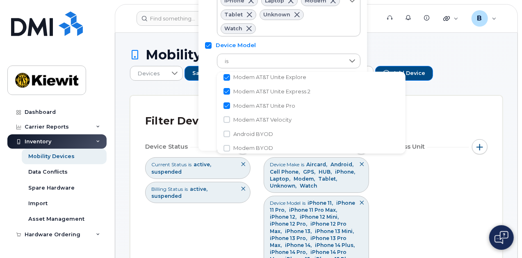
click at [263, 122] on span "Modem AT&T Velocity" at bounding box center [262, 120] width 58 height 8
checkbox input "true"
drag, startPoint x: 263, startPoint y: 134, endPoint x: 263, endPoint y: 143, distance: 9.4
click at [263, 134] on span "Android BYOD" at bounding box center [253, 134] width 40 height 8
checkbox input "true"
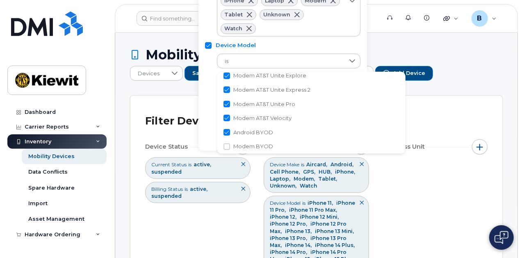
click at [263, 144] on span "Modem BYOD" at bounding box center [253, 147] width 40 height 8
checkbox input "true"
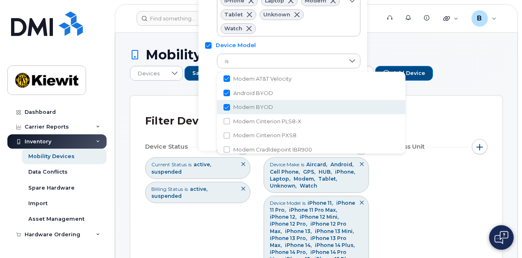
scroll to position [1423, 0]
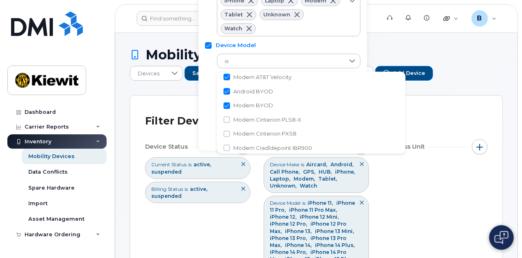
click at [263, 124] on li "Modem Cinterion PLS8-X" at bounding box center [311, 120] width 189 height 14
checkbox input "true"
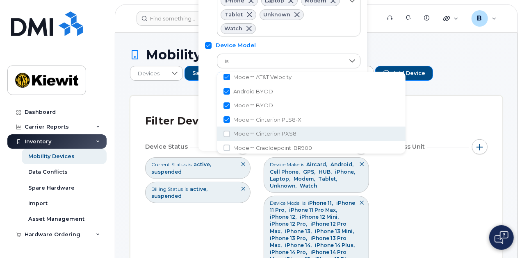
drag, startPoint x: 263, startPoint y: 136, endPoint x: 263, endPoint y: 142, distance: 6.6
click at [263, 136] on span "Modem Cinterion PXS8" at bounding box center [264, 134] width 63 height 8
checkbox input "true"
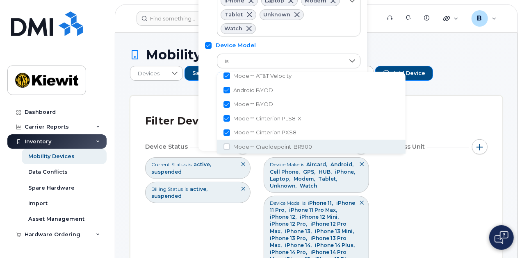
click at [263, 142] on li "Modem Cradldepoint IBR900" at bounding box center [311, 147] width 189 height 14
checkbox input "true"
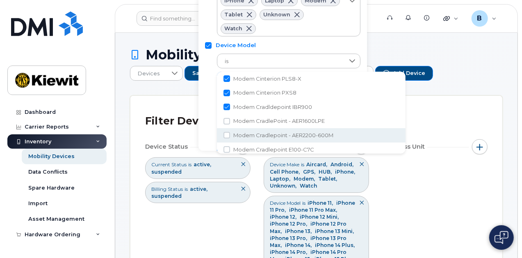
scroll to position [1465, 0]
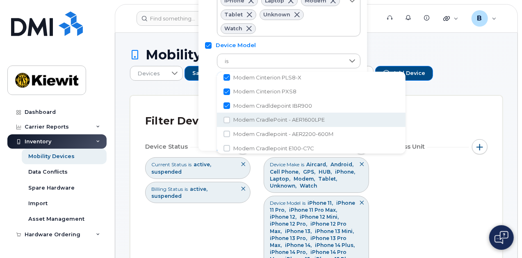
click at [259, 120] on span "Modem CradlePoint - AER1600LPE" at bounding box center [278, 120] width 91 height 8
checkbox input "true"
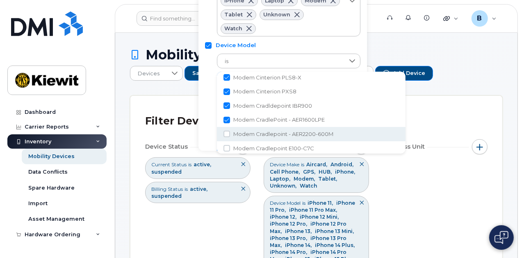
drag, startPoint x: 259, startPoint y: 130, endPoint x: 261, endPoint y: 138, distance: 9.0
click at [259, 130] on li "Modem Cradlepoint - AER2200-600M" at bounding box center [311, 134] width 189 height 14
checkbox input "true"
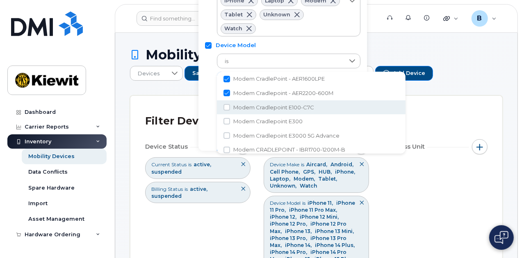
click at [254, 110] on span "Modem Cradlepoint E100-C7C" at bounding box center [273, 108] width 81 height 8
checkbox input "true"
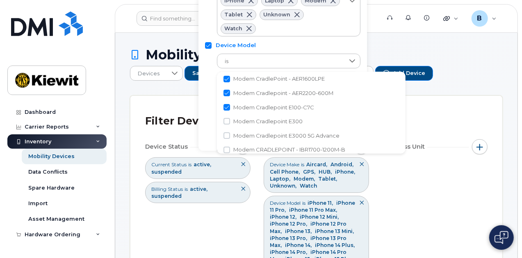
click at [254, 119] on span "Modem Cradlepoint E300" at bounding box center [267, 122] width 69 height 8
checkbox input "true"
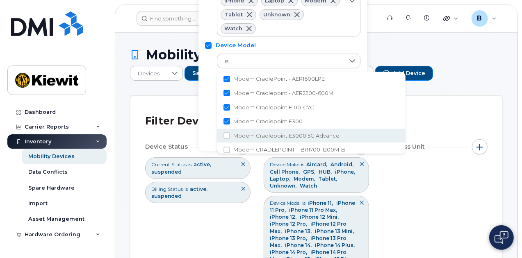
click at [257, 135] on span "Modem Cradlepoint E3000 5G Advance" at bounding box center [286, 136] width 106 height 8
checkbox input "true"
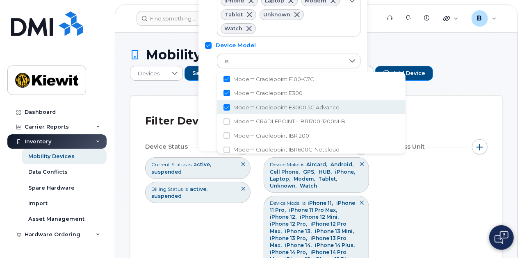
scroll to position [1547, 0]
drag, startPoint x: 258, startPoint y: 110, endPoint x: 259, endPoint y: 124, distance: 14.5
click at [258, 110] on span "Modem CRADLEPOINT - IBR1700-1200M-B" at bounding box center [289, 109] width 112 height 8
checkbox input "true"
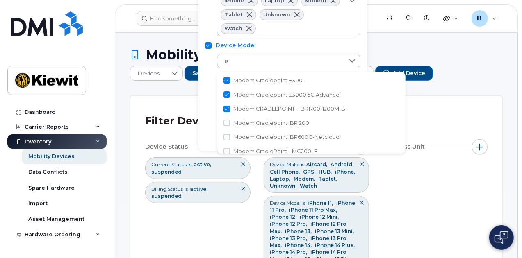
click at [260, 128] on li "Modem Cradlepoint IBR 200" at bounding box center [311, 123] width 189 height 14
checkbox input "true"
click at [261, 137] on span "Modem Cradlepoint IBR600C-Netcloud" at bounding box center [286, 137] width 106 height 8
checkbox input "true"
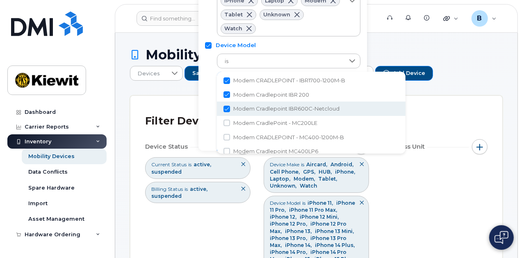
scroll to position [1588, 0]
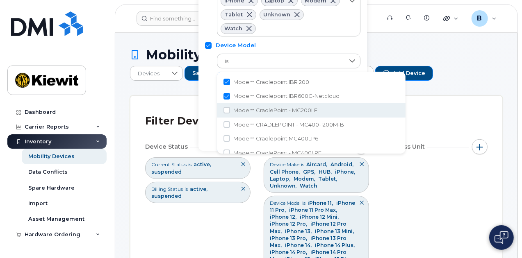
click at [256, 116] on li "Modem CradlePoint - MC200LE" at bounding box center [311, 110] width 189 height 14
checkbox input "true"
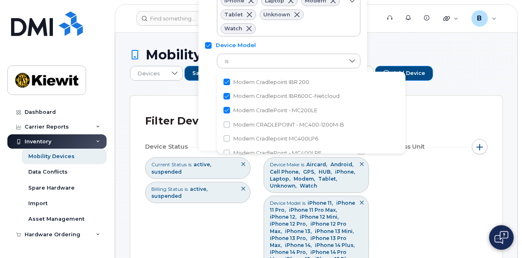
click at [256, 126] on span "Modem CRADLEPOINT - MC400-1200M-B" at bounding box center [288, 125] width 111 height 8
checkbox input "true"
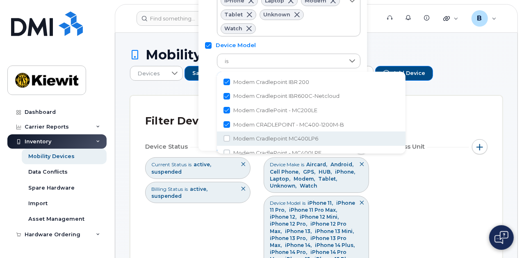
click at [257, 138] on span "Modem Cradlepoint MC400LP6" at bounding box center [275, 139] width 85 height 8
checkbox input "true"
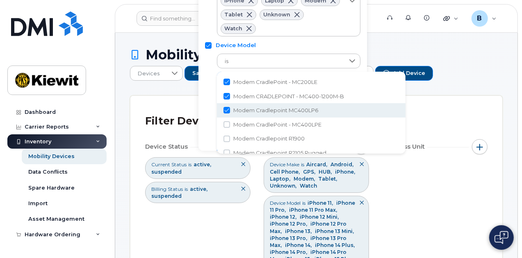
scroll to position [1629, 0]
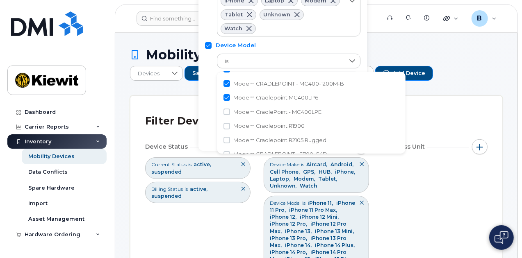
click at [255, 114] on span "Modem CradlePoint - MC400LPE" at bounding box center [277, 112] width 88 height 8
checkbox input "true"
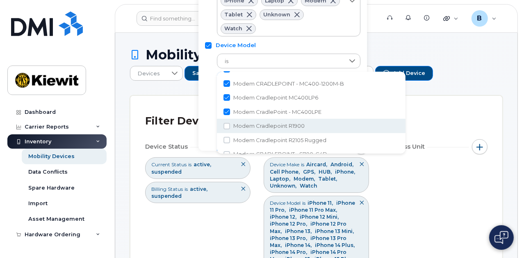
drag, startPoint x: 255, startPoint y: 123, endPoint x: 257, endPoint y: 134, distance: 11.6
click at [255, 124] on span "Modem Cradlepoint R1900" at bounding box center [268, 126] width 71 height 8
checkbox input "true"
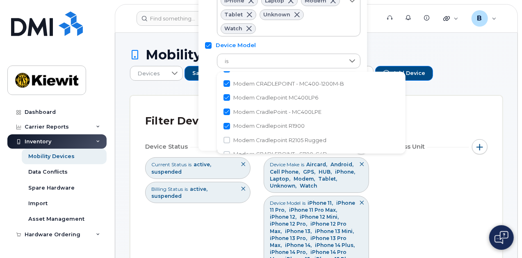
click at [257, 137] on span "Modem Cradlepoint R2105 Rugged" at bounding box center [279, 141] width 93 height 8
checkbox input "true"
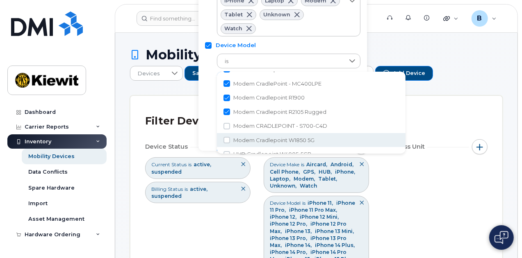
scroll to position [1670, 0]
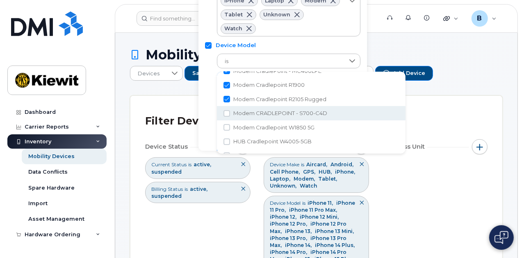
click at [257, 116] on span "Modem CRADLEPOINT - S700-C4D" at bounding box center [280, 114] width 94 height 8
checkbox input "true"
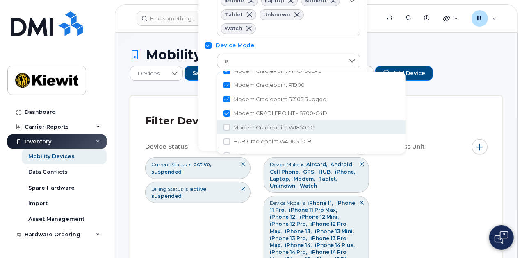
drag, startPoint x: 257, startPoint y: 128, endPoint x: 256, endPoint y: 140, distance: 11.5
click at [257, 128] on span "Modem Cradlepoint W1850 5G" at bounding box center [273, 128] width 81 height 8
checkbox input "true"
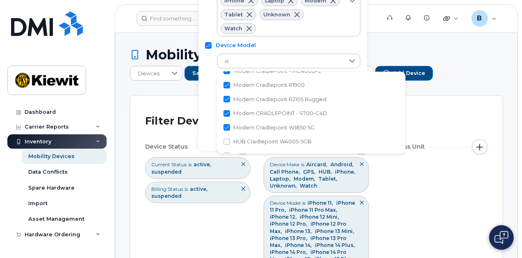
click at [256, 141] on span "HUB Cradlepoint W4005-5GB" at bounding box center [272, 142] width 78 height 8
checkbox input "true"
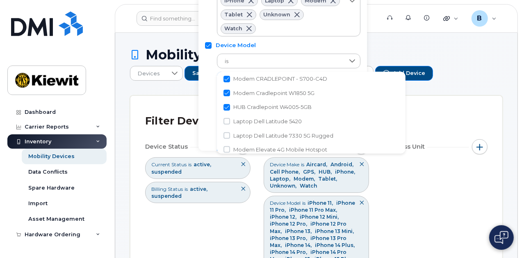
scroll to position [1752, 0]
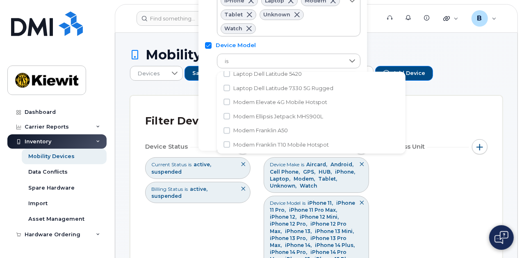
click at [256, 112] on li "Modem Ellipsis Jetpack MHS900L" at bounding box center [311, 117] width 189 height 14
checkbox input "true"
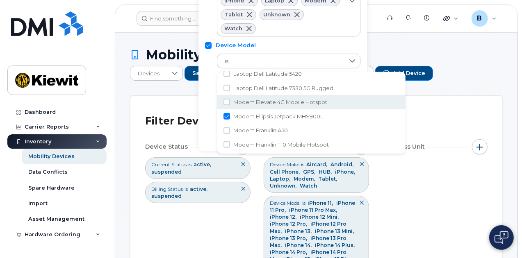
click at [255, 98] on span "Modem Elevate 4G Mobile Hotspot" at bounding box center [280, 102] width 94 height 8
checkbox input "true"
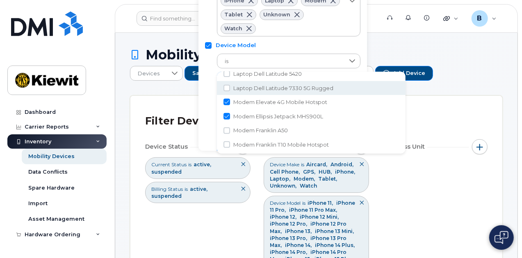
click at [254, 87] on span "Laptop Dell Latitude 7330 5G Rugged" at bounding box center [283, 89] width 100 height 8
checkbox input "true"
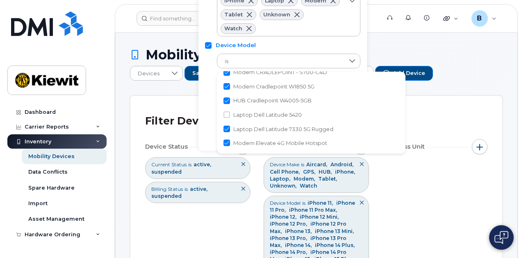
click at [256, 116] on span "Laptop Dell Latitude 5420" at bounding box center [267, 115] width 69 height 8
checkbox input "true"
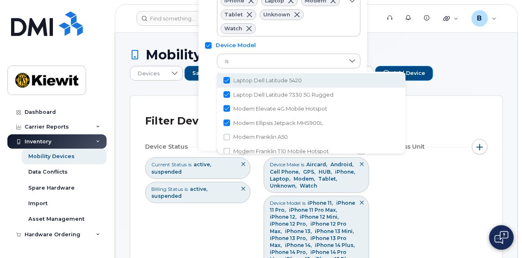
scroll to position [1793, 0]
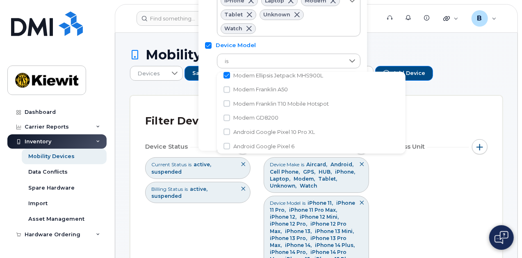
click at [252, 93] on span "Modem Franklin A50" at bounding box center [260, 90] width 55 height 8
checkbox input "true"
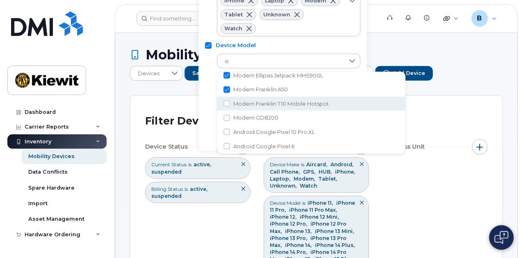
click at [252, 101] on span "Modem Franklin T10 Mobile Hotspot" at bounding box center [281, 104] width 96 height 8
checkbox input "true"
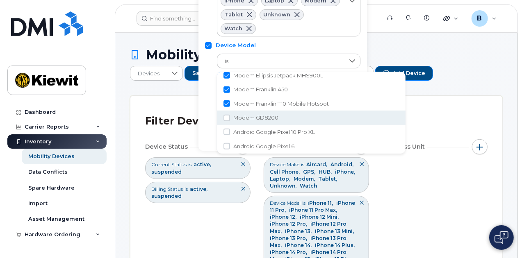
drag, startPoint x: 253, startPoint y: 116, endPoint x: 254, endPoint y: 130, distance: 14.4
click at [253, 116] on span "Modem GD8200" at bounding box center [255, 118] width 45 height 8
checkbox input "true"
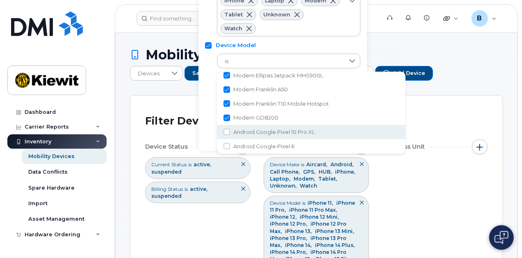
click at [255, 133] on span "Android Google Pixel 10 Pro XL" at bounding box center [274, 132] width 82 height 8
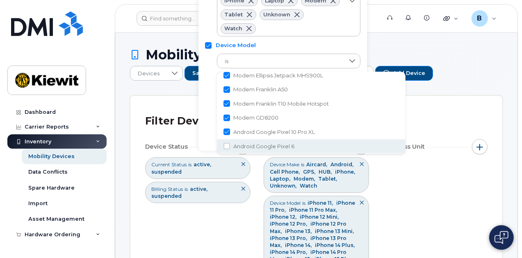
checkbox input "true"
click at [256, 144] on span "Android Google Pixel 6" at bounding box center [263, 147] width 61 height 8
checkbox input "true"
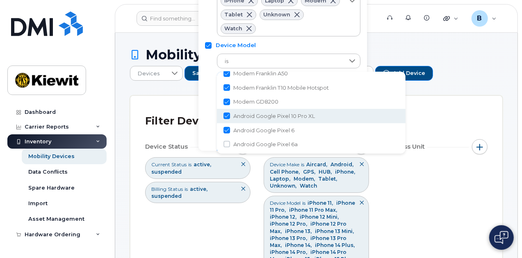
scroll to position [1834, 0]
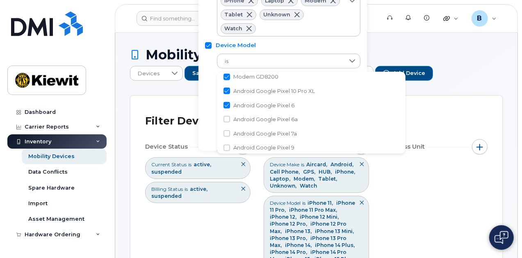
click at [258, 117] on span "Android Google Pixel 6a" at bounding box center [265, 120] width 64 height 8
checkbox input "true"
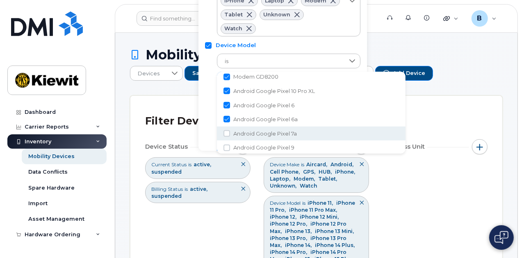
drag, startPoint x: 257, startPoint y: 131, endPoint x: 257, endPoint y: 144, distance: 12.7
click at [257, 133] on span "Android Google Pixel 7a" at bounding box center [265, 134] width 64 height 8
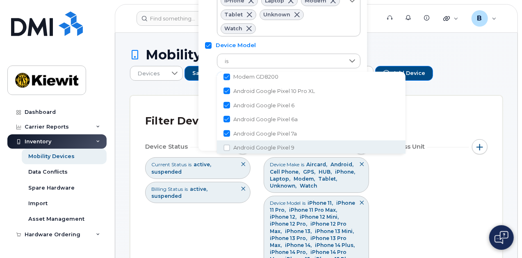
checkbox input "true"
click at [257, 146] on span "Android Google Pixel 9" at bounding box center [263, 147] width 61 height 8
checkbox input "true"
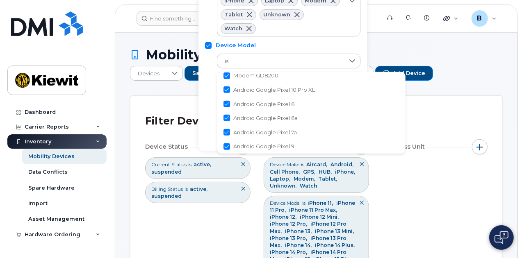
scroll to position [1876, 0]
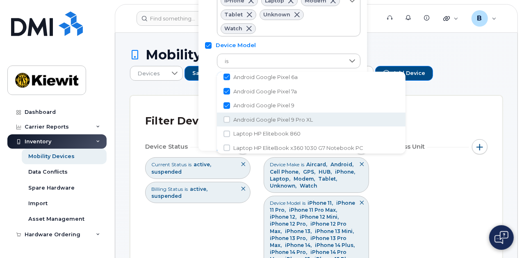
click at [259, 120] on span "Android Google Pixel 9 Pro XL" at bounding box center [273, 120] width 80 height 8
checkbox input "true"
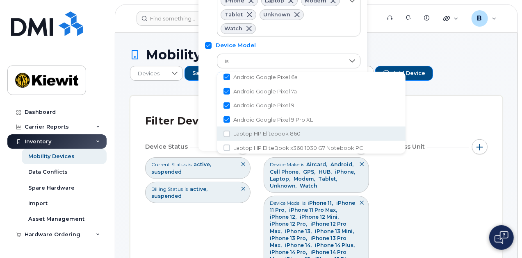
drag, startPoint x: 259, startPoint y: 132, endPoint x: 259, endPoint y: 145, distance: 13.1
click at [259, 132] on span "Laptop HP Elitebook 860" at bounding box center [266, 134] width 67 height 8
checkbox input "true"
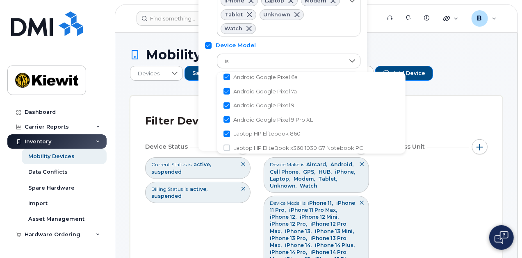
click at [259, 146] on span "Laptop HP EliteBook x360 1030 G7 Notebook PC" at bounding box center [298, 148] width 130 height 8
checkbox input "true"
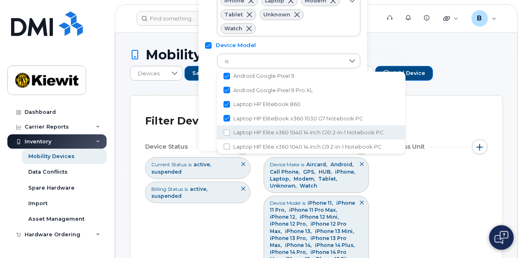
scroll to position [1919, 0]
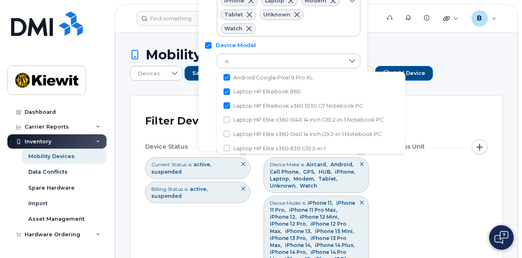
click at [261, 119] on span "Laptop HP Elite x360 1040 14 inch G10 2-in-1 Notebook PC" at bounding box center [308, 120] width 151 height 8
checkbox input "true"
drag, startPoint x: 261, startPoint y: 132, endPoint x: 261, endPoint y: 144, distance: 12.3
click at [261, 132] on span "Laptop HP Elite x360 1040 14 inch G9 2-in-1 Notebook PC" at bounding box center [307, 134] width 149 height 8
checkbox input "true"
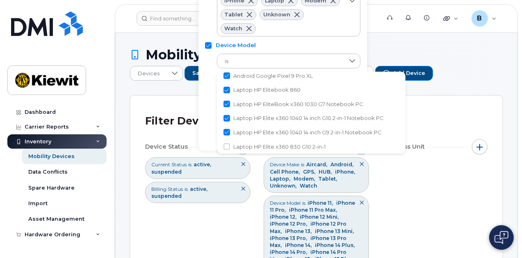
click at [261, 147] on span "Laptop HP Elite x360 830 G10 2-in-1" at bounding box center [279, 147] width 92 height 8
checkbox input "true"
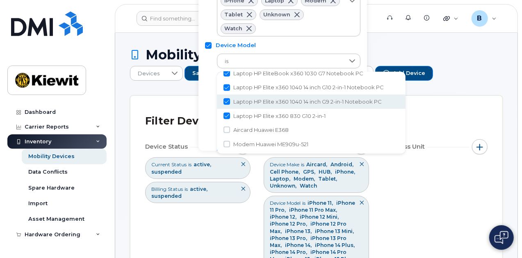
scroll to position [2002, 0]
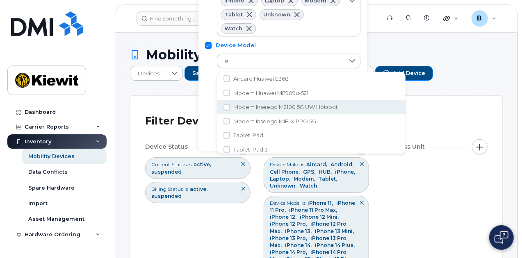
click at [260, 106] on span "Modem Inseego M2100 5G UW Hotspot" at bounding box center [285, 107] width 105 height 8
checkbox input "true"
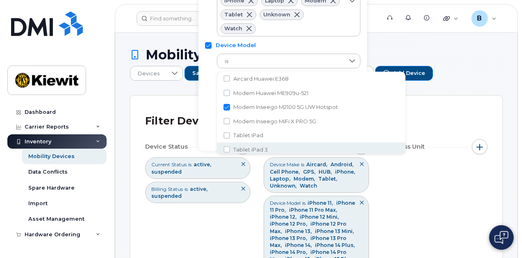
scroll to position [2005, 0]
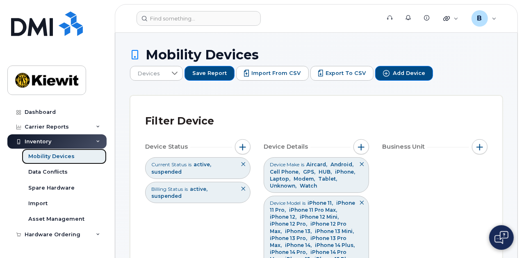
click at [53, 154] on div "Mobility Devices" at bounding box center [51, 156] width 46 height 7
click at [167, 67] on span "Devices" at bounding box center [148, 73] width 37 height 15
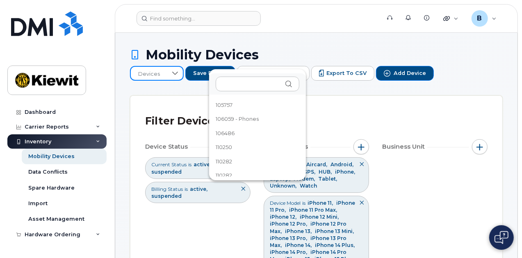
click at [167, 67] on span "Devices" at bounding box center [149, 74] width 37 height 15
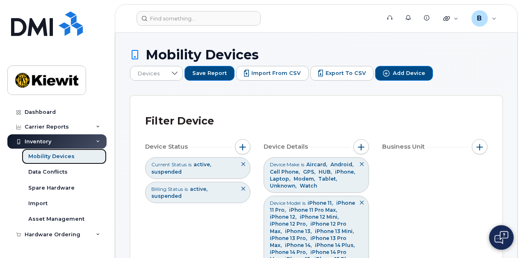
click at [47, 159] on div "Mobility Devices" at bounding box center [51, 156] width 46 height 7
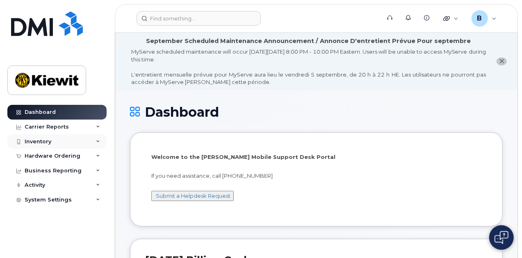
click at [61, 142] on div "Inventory" at bounding box center [56, 142] width 99 height 15
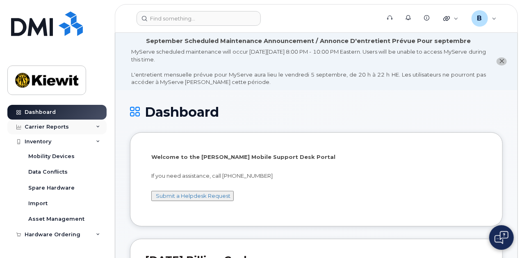
click at [68, 123] on div "Carrier Reports" at bounding box center [56, 127] width 99 height 15
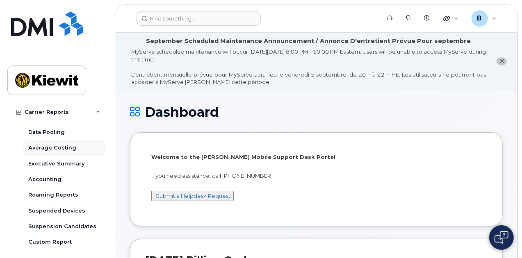
scroll to position [82, 0]
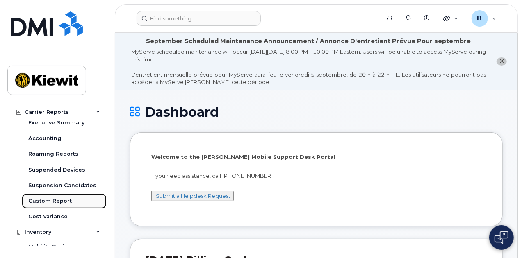
click at [62, 198] on div "Custom Report" at bounding box center [49, 201] width 43 height 7
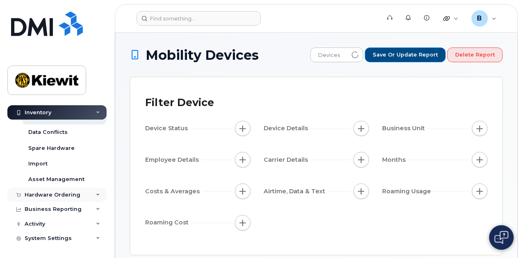
scroll to position [39, 0]
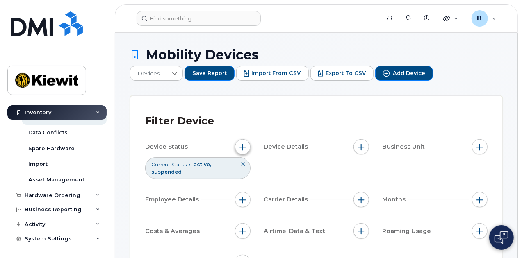
click at [238, 140] on button "button" at bounding box center [243, 147] width 16 height 16
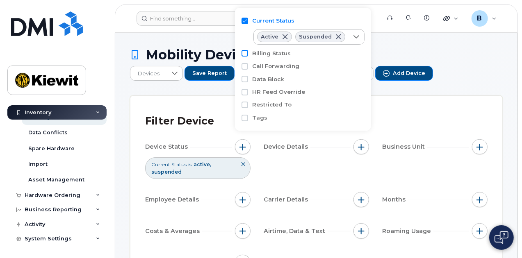
click at [246, 51] on input "Billing Status" at bounding box center [245, 53] width 7 height 7
checkbox input "true"
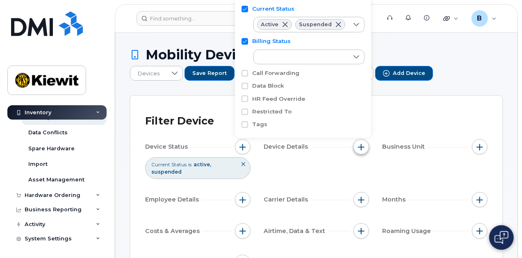
click at [358, 144] on span "button" at bounding box center [361, 147] width 7 height 7
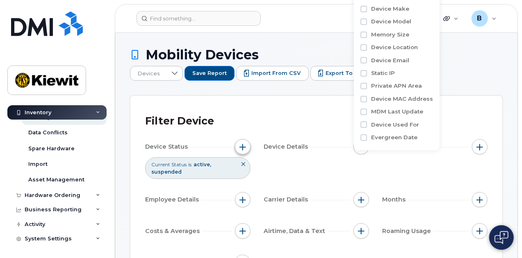
click at [240, 144] on span "button" at bounding box center [243, 147] width 7 height 7
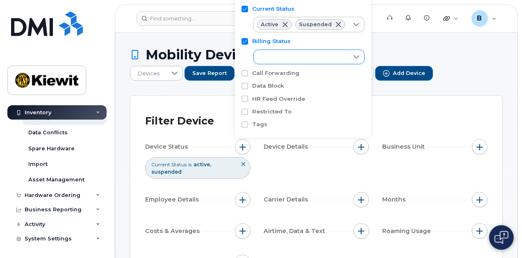
click at [290, 56] on div "empty" at bounding box center [301, 57] width 95 height 14
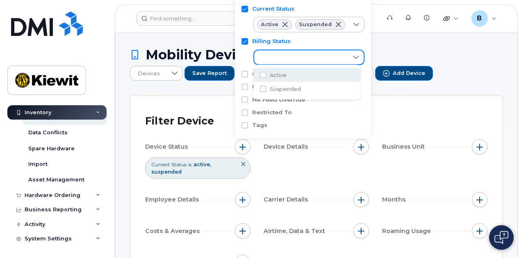
click at [276, 75] on span "Active" at bounding box center [278, 75] width 17 height 8
checkbox input "true"
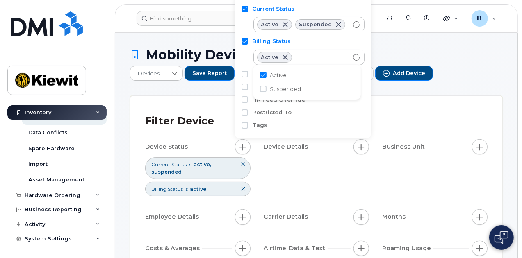
click at [276, 89] on span "Suspended" at bounding box center [285, 89] width 31 height 8
checkbox input "true"
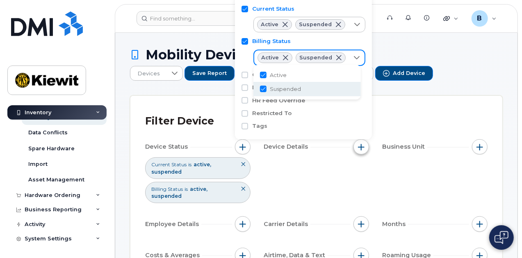
click at [358, 144] on button "button" at bounding box center [362, 147] width 16 height 16
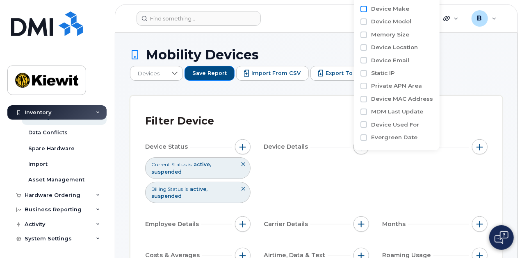
click at [362, 9] on input "Device Make" at bounding box center [364, 9] width 7 height 7
checkbox input "true"
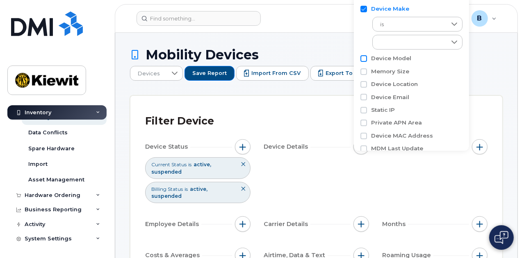
click at [364, 59] on input "Device Model" at bounding box center [364, 58] width 7 height 7
checkbox input "true"
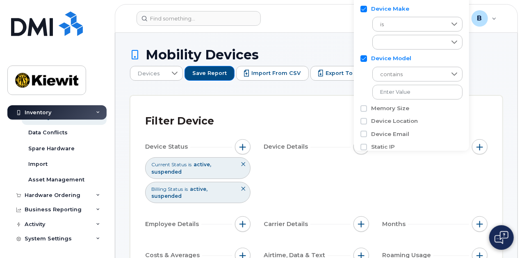
click at [309, 111] on div "Filter Device" at bounding box center [316, 121] width 343 height 21
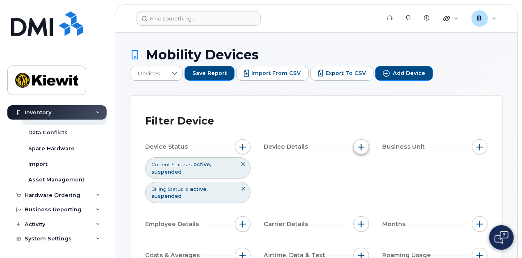
click at [366, 142] on button "button" at bounding box center [362, 147] width 16 height 16
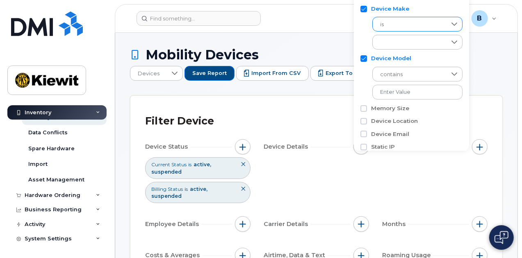
click at [411, 27] on span "is" at bounding box center [410, 24] width 74 height 15
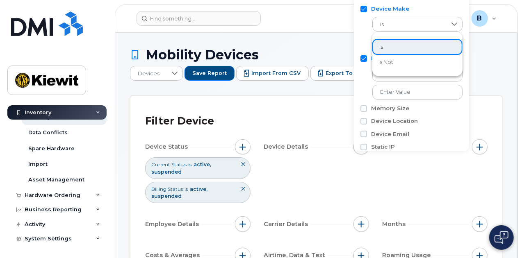
click at [403, 44] on li "is" at bounding box center [418, 47] width 90 height 16
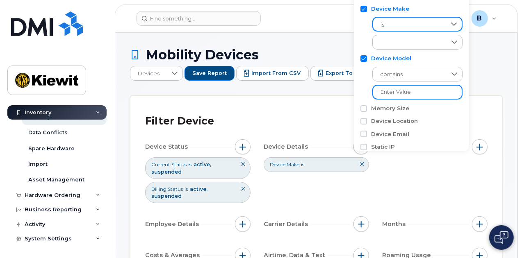
click at [409, 94] on input "text" at bounding box center [418, 92] width 90 height 15
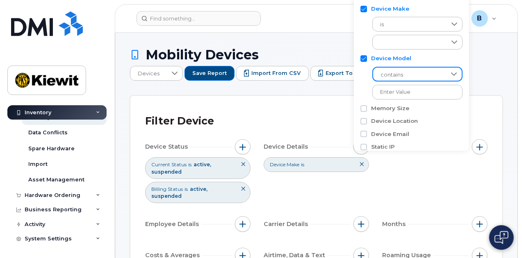
click at [412, 71] on span "contains" at bounding box center [409, 75] width 73 height 15
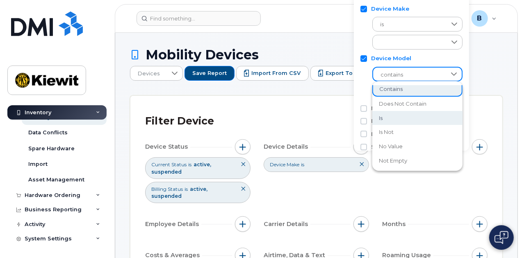
scroll to position [11, 0]
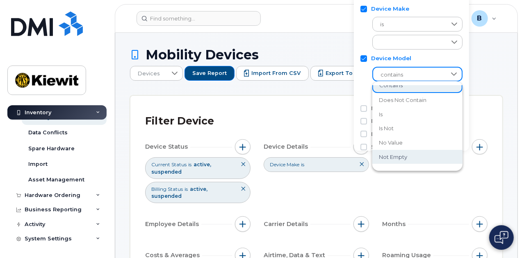
click at [410, 158] on li "not empty" at bounding box center [418, 157] width 90 height 14
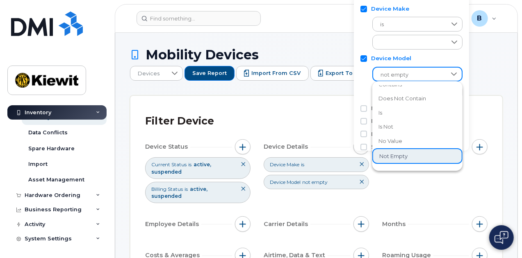
scroll to position [10, 0]
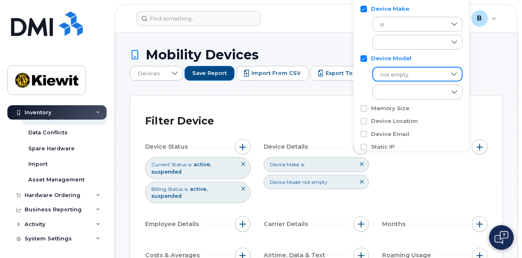
click at [409, 78] on span "not empty" at bounding box center [409, 75] width 73 height 15
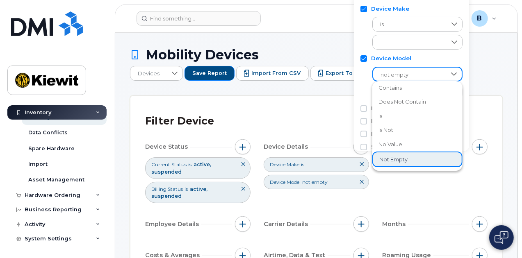
scroll to position [3, 0]
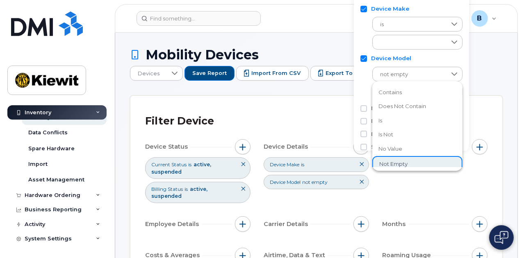
click at [369, 71] on div "not empty empty" at bounding box center [412, 81] width 102 height 37
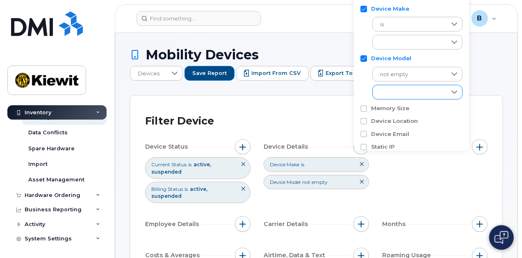
click at [405, 92] on div "empty" at bounding box center [410, 92] width 74 height 14
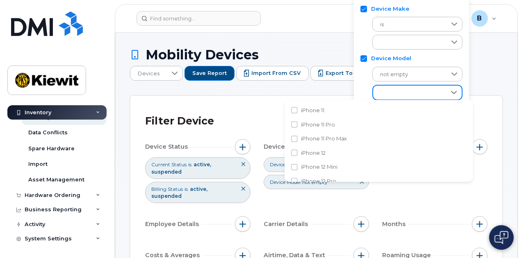
scroll to position [4, 33]
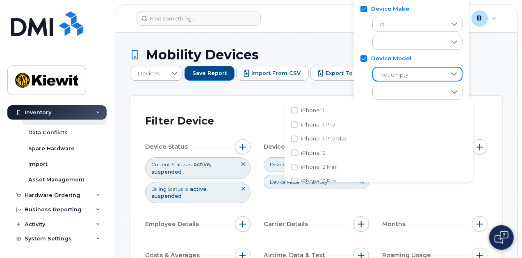
click at [405, 75] on span "not empty" at bounding box center [409, 75] width 73 height 15
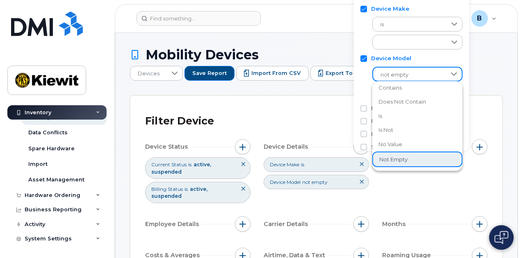
scroll to position [3, 0]
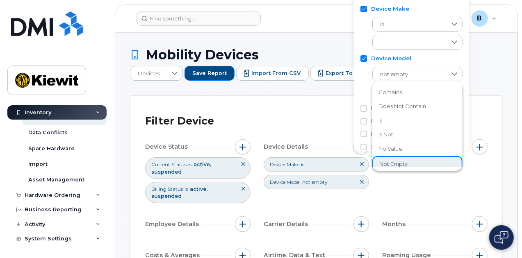
click at [409, 89] on li "contains" at bounding box center [418, 92] width 90 height 14
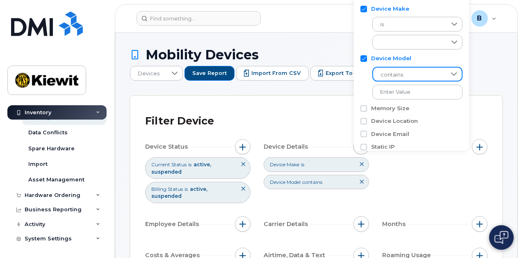
click at [403, 77] on span "contains" at bounding box center [409, 75] width 73 height 15
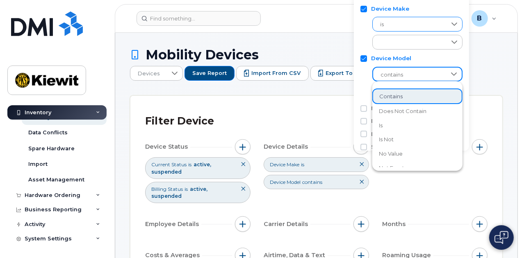
click at [398, 24] on span "is" at bounding box center [410, 24] width 74 height 15
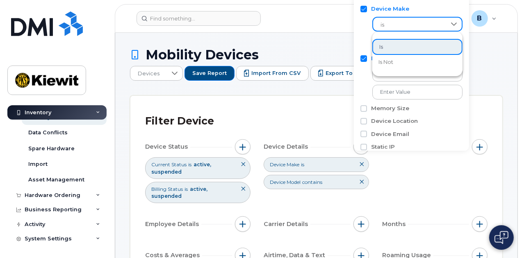
click at [406, 47] on li "is" at bounding box center [418, 47] width 90 height 16
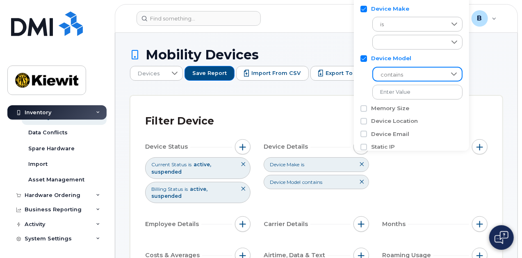
click at [412, 77] on span "contains" at bounding box center [409, 75] width 73 height 15
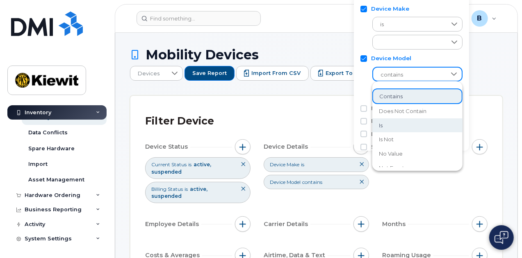
click at [412, 122] on li "is" at bounding box center [418, 126] width 90 height 14
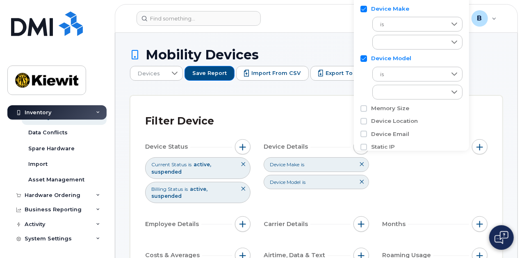
click at [307, 118] on div "Filter Device" at bounding box center [316, 121] width 343 height 21
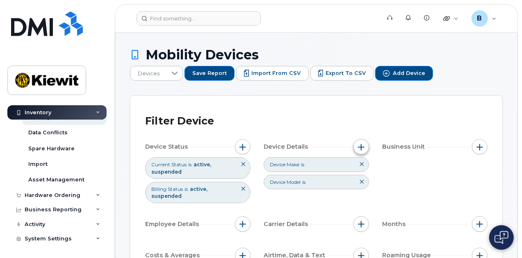
click at [362, 144] on span "button" at bounding box center [361, 147] width 7 height 7
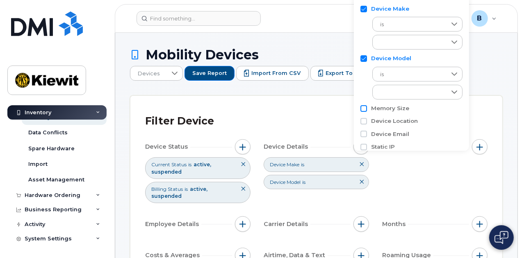
click at [366, 108] on input "Memory Size" at bounding box center [364, 108] width 7 height 7
checkbox input "true"
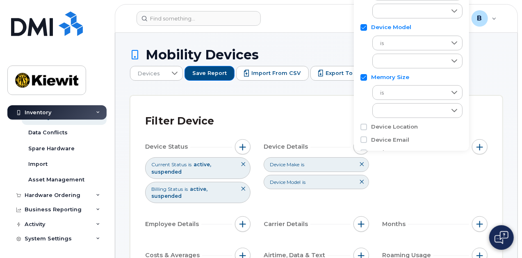
scroll to position [82, 0]
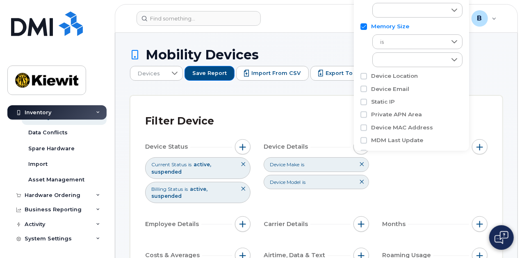
click at [386, 189] on div "Device Status Current Status is active suspended Billing Status is active suspe…" at bounding box center [316, 218] width 343 height 158
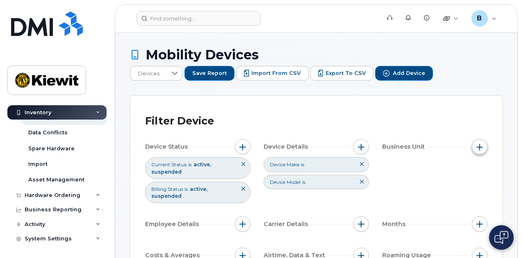
click at [482, 144] on span "button" at bounding box center [480, 147] width 7 height 7
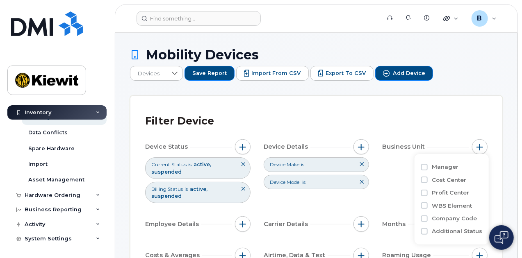
click at [441, 166] on label "Manager" at bounding box center [445, 167] width 27 height 8
click at [428, 166] on input "Manager" at bounding box center [424, 167] width 7 height 7
checkbox input "true"
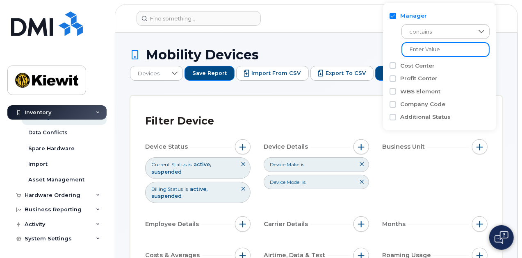
click at [431, 46] on input "text" at bounding box center [446, 49] width 88 height 15
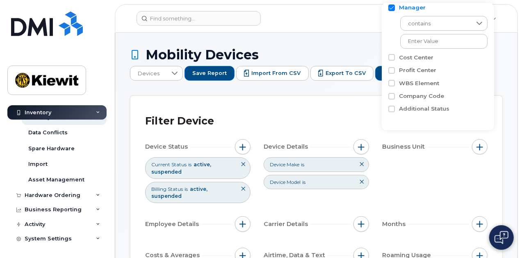
click at [412, 111] on label "Additional Status" at bounding box center [424, 109] width 50 height 8
click at [395, 111] on input "Additional Status" at bounding box center [392, 109] width 7 height 7
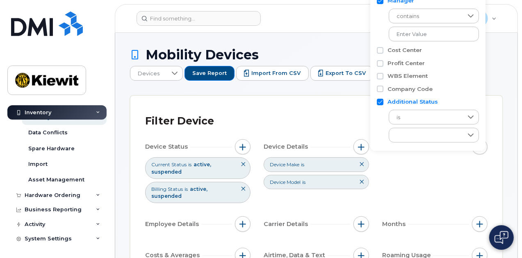
scroll to position [9, 0]
click at [415, 133] on div "empty" at bounding box center [426, 135] width 74 height 14
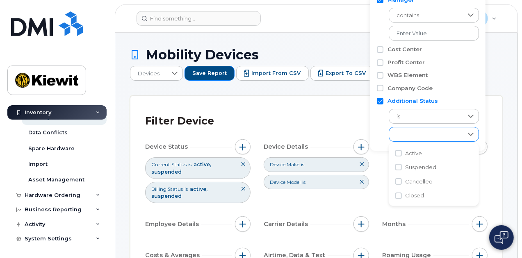
click at [415, 133] on div "empty" at bounding box center [426, 135] width 74 height 14
click at [398, 101] on label "Additional Status" at bounding box center [413, 101] width 50 height 8
click at [384, 101] on input "Additional Status" at bounding box center [380, 101] width 7 height 7
checkbox input "false"
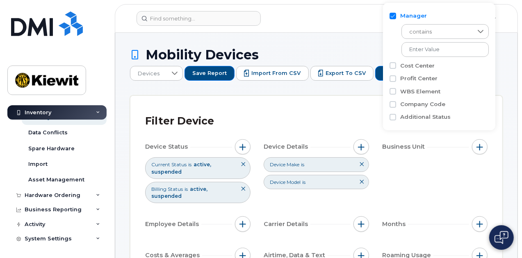
click at [405, 64] on label "Cost Center" at bounding box center [417, 66] width 34 height 8
click at [396, 64] on input "Cost Center" at bounding box center [393, 65] width 7 height 7
checkbox input "true"
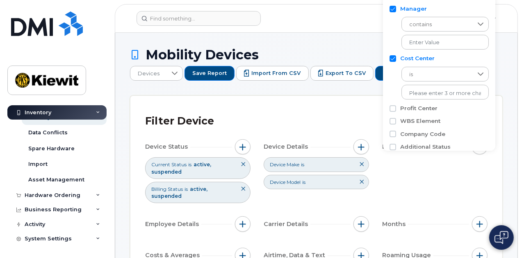
click at [411, 110] on label "Profit Center" at bounding box center [418, 109] width 37 height 8
click at [396, 110] on input "Profit Center" at bounding box center [393, 108] width 7 height 7
checkbox input "true"
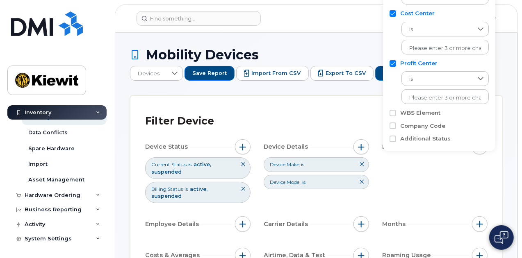
scroll to position [46, 0]
click at [410, 114] on label "WBS Element" at bounding box center [420, 112] width 40 height 8
click at [396, 114] on input "WBS Element" at bounding box center [393, 112] width 7 height 7
checkbox input "true"
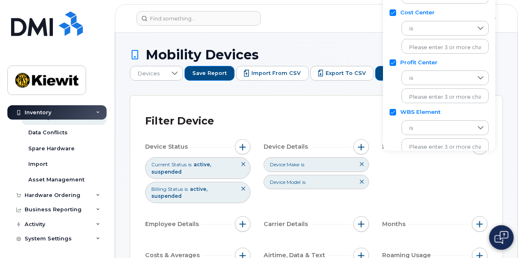
scroll to position [83, 0]
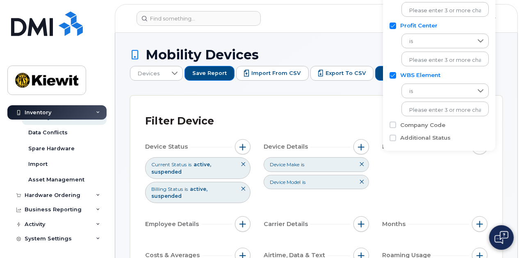
click at [409, 127] on label "Company Code" at bounding box center [422, 125] width 45 height 8
click at [396, 127] on input "Company Code" at bounding box center [393, 125] width 7 height 7
checkbox input "true"
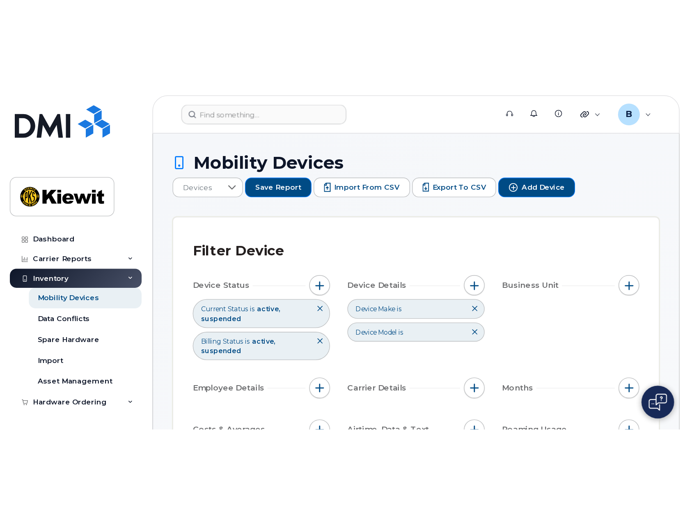
scroll to position [120, 0]
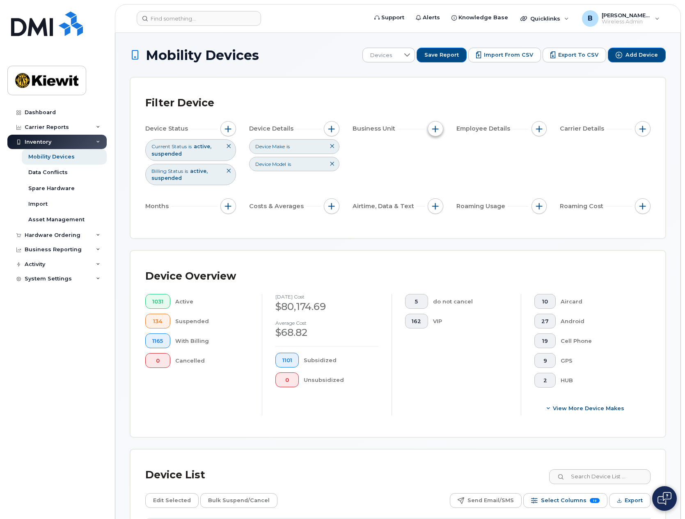
click at [434, 130] on span "button" at bounding box center [435, 129] width 7 height 7
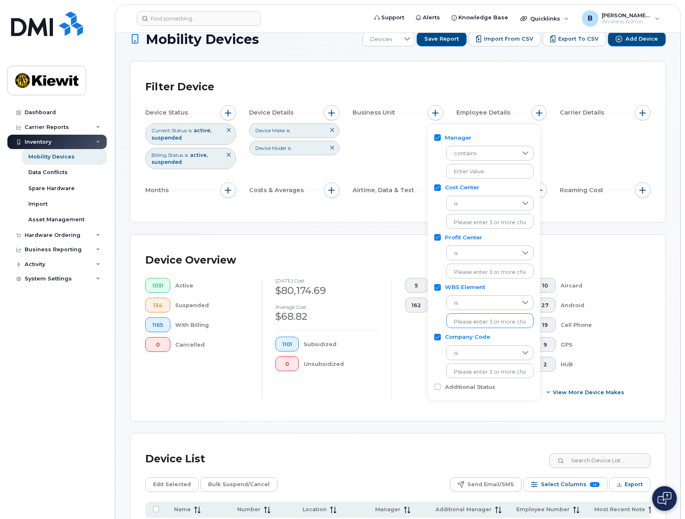
scroll to position [0, 0]
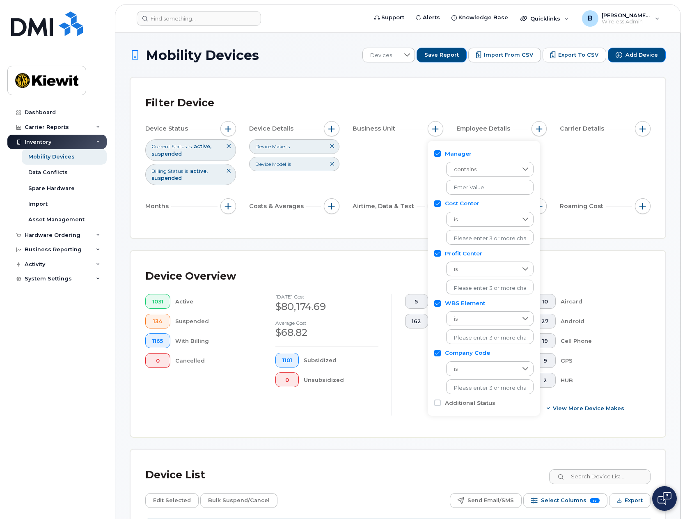
click at [497, 160] on div "contains" at bounding box center [483, 176] width 99 height 37
click at [498, 163] on span "contains" at bounding box center [481, 169] width 71 height 15
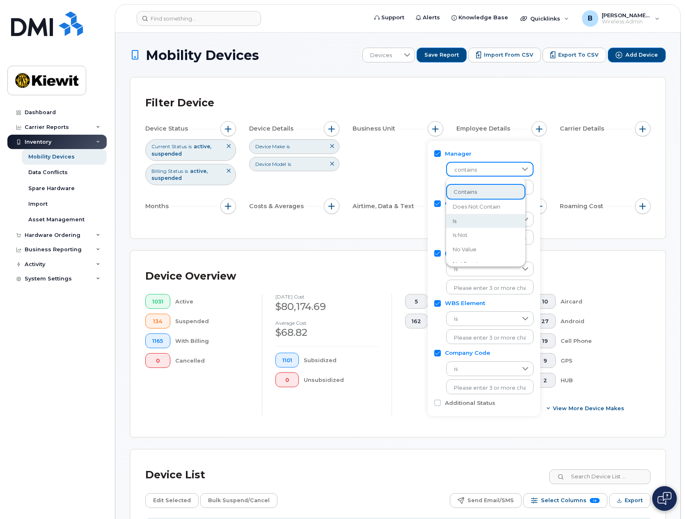
click at [478, 222] on li "is" at bounding box center [485, 221] width 79 height 14
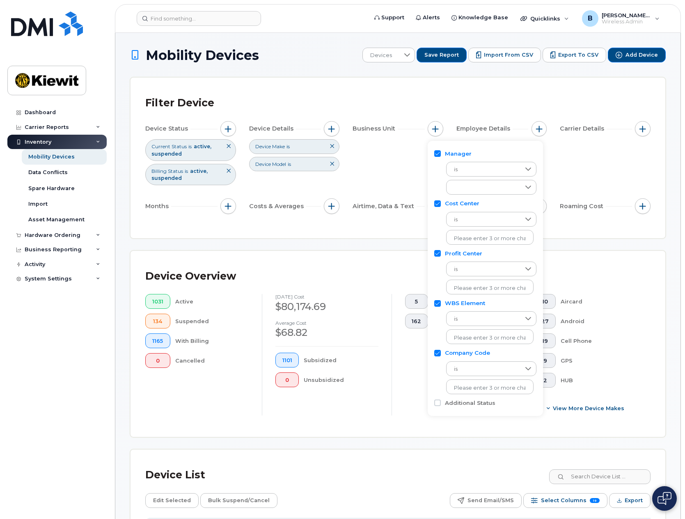
click at [407, 175] on div "Device Status Current Status is active suspended Billing Status is active suspe…" at bounding box center [397, 169] width 505 height 96
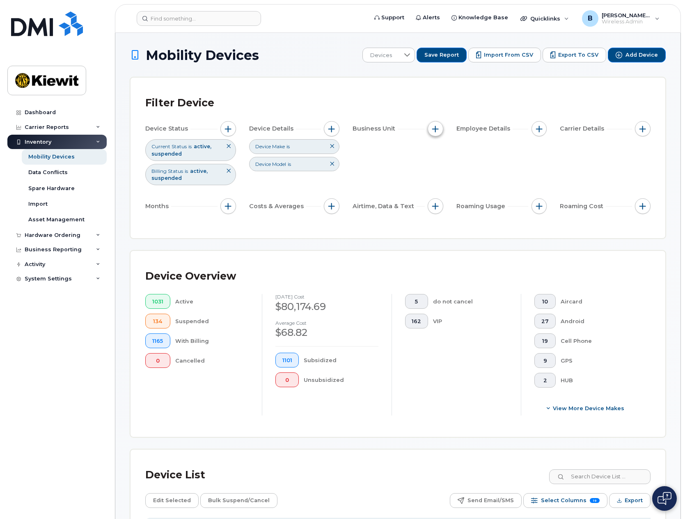
click at [435, 128] on span "button" at bounding box center [435, 129] width 7 height 7
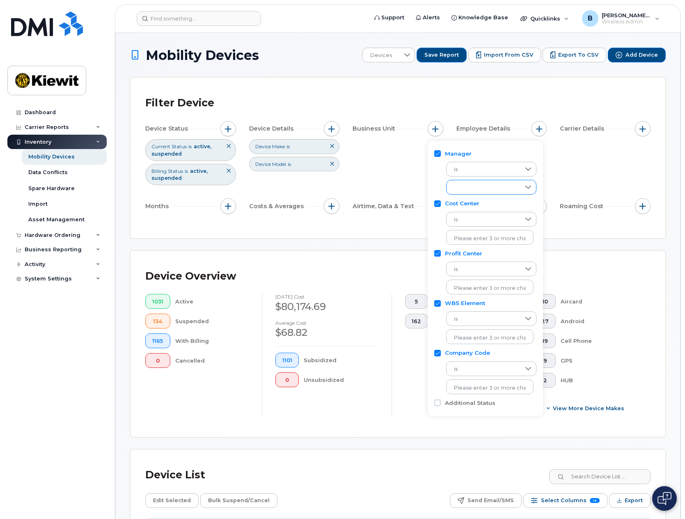
click at [470, 190] on div "empty" at bounding box center [483, 187] width 74 height 14
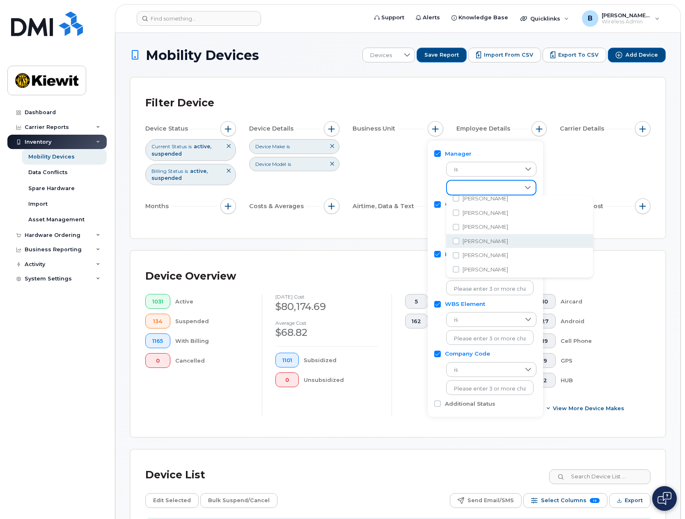
click at [483, 242] on span "[PERSON_NAME]" at bounding box center [485, 241] width 46 height 8
checkbox input "true"
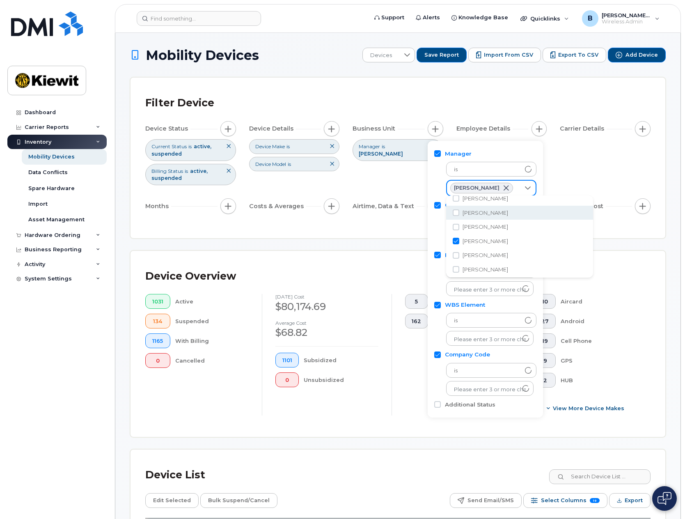
scroll to position [5122, 0]
click at [503, 184] on div "[PERSON_NAME]" at bounding box center [481, 188] width 63 height 11
click at [503, 186] on span at bounding box center [506, 188] width 7 height 7
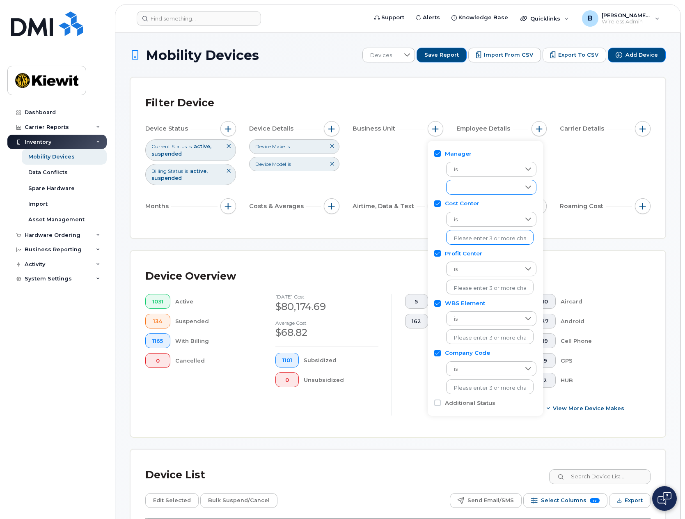
click at [487, 238] on input "text" at bounding box center [490, 238] width 72 height 7
click at [468, 258] on input "text" at bounding box center [490, 387] width 72 height 7
type input "1044"
click at [486, 258] on li "1044" at bounding box center [485, 404] width 79 height 15
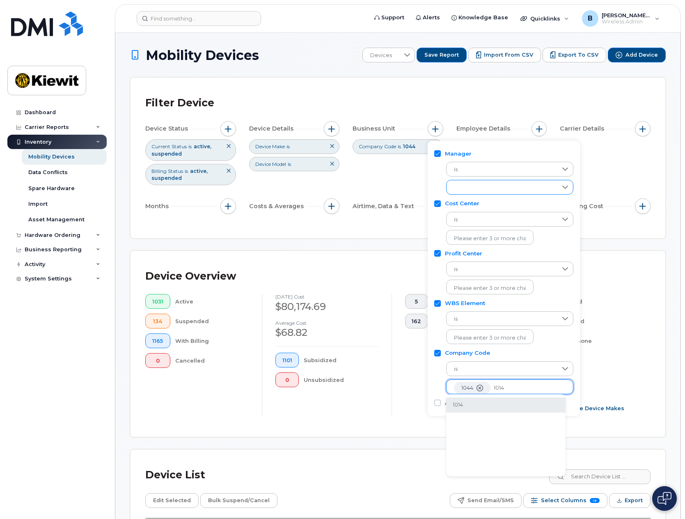
type input "1014"
click at [472, 258] on li "1014" at bounding box center [505, 404] width 119 height 15
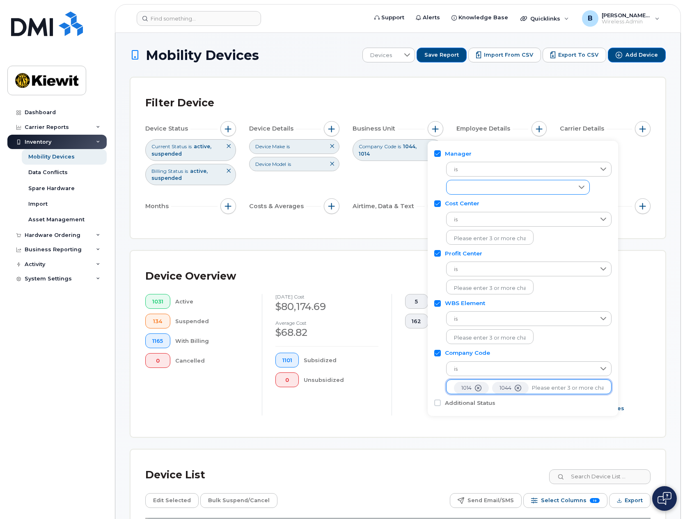
click at [400, 235] on div "Filter Device Device Status Current Status is active suspended Billing Status i…" at bounding box center [397, 158] width 535 height 160
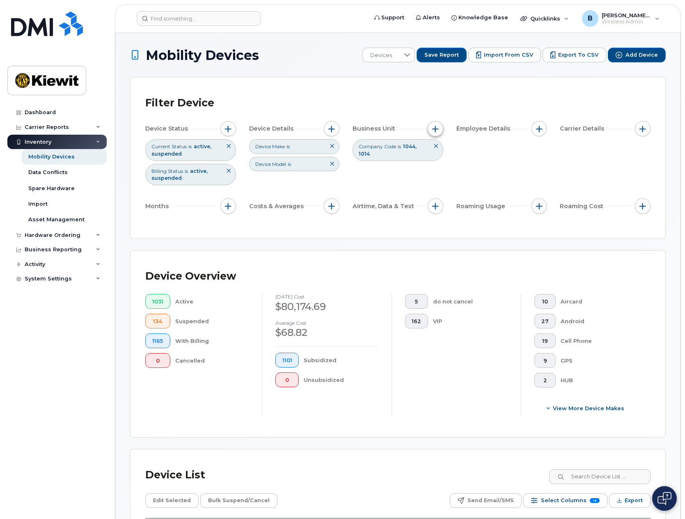
click at [435, 135] on button "button" at bounding box center [435, 129] width 16 height 16
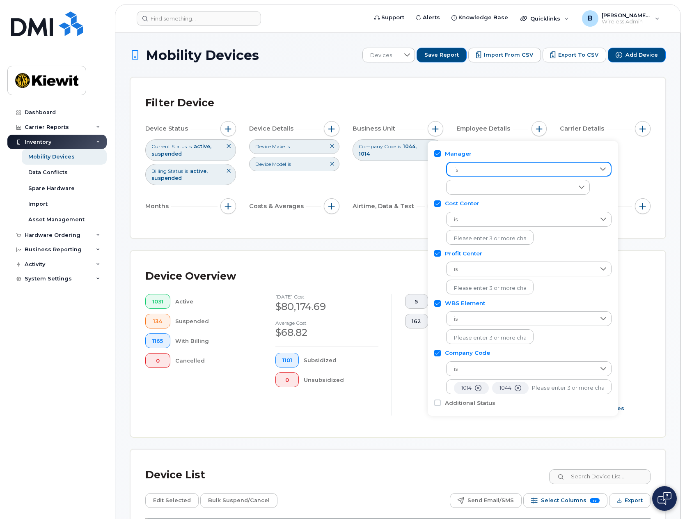
click at [480, 170] on span "is" at bounding box center [521, 169] width 148 height 15
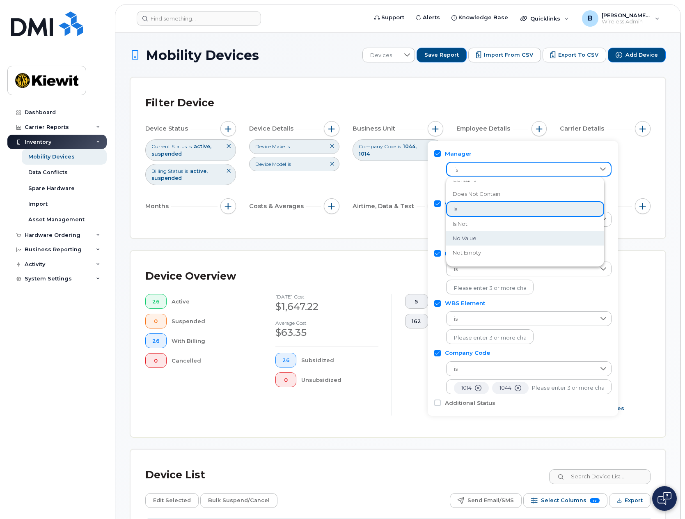
scroll to position [3, 0]
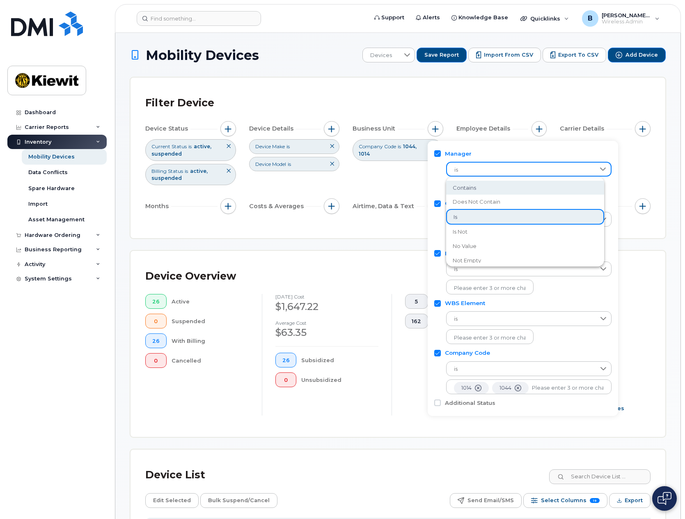
click at [487, 190] on li "contains" at bounding box center [525, 188] width 158 height 14
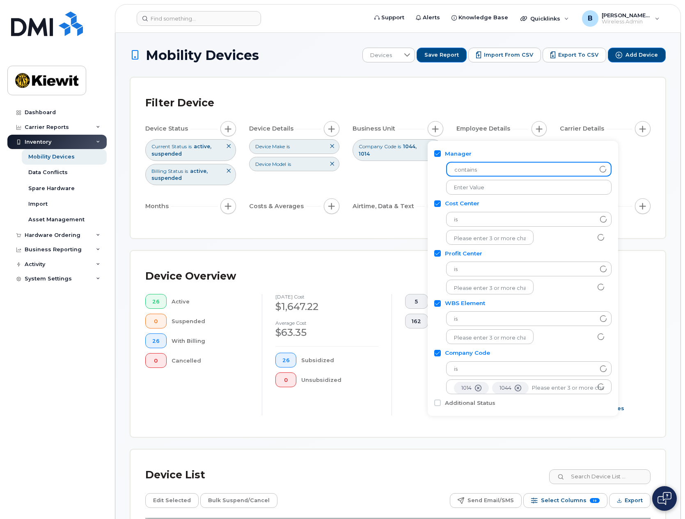
click at [401, 181] on div "Device Status Current Status is active suspended Billing Status is active suspe…" at bounding box center [397, 169] width 505 height 96
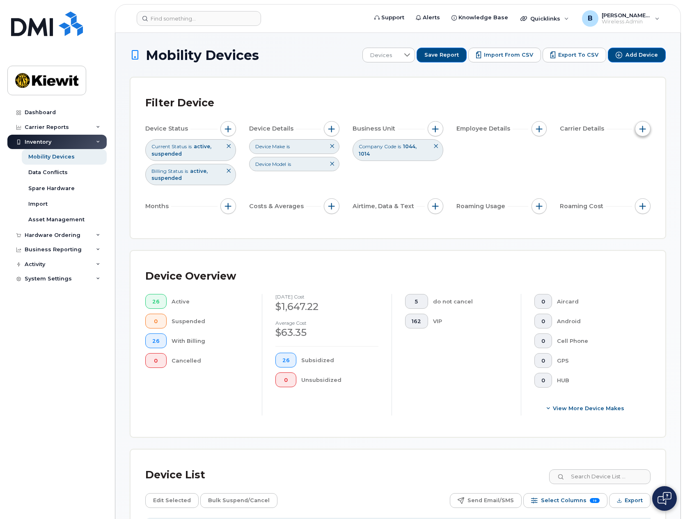
click at [522, 130] on span "button" at bounding box center [642, 129] width 7 height 7
click at [522, 133] on button "button" at bounding box center [539, 129] width 16 height 16
click at [522, 153] on input "Employee Name" at bounding box center [541, 153] width 7 height 7
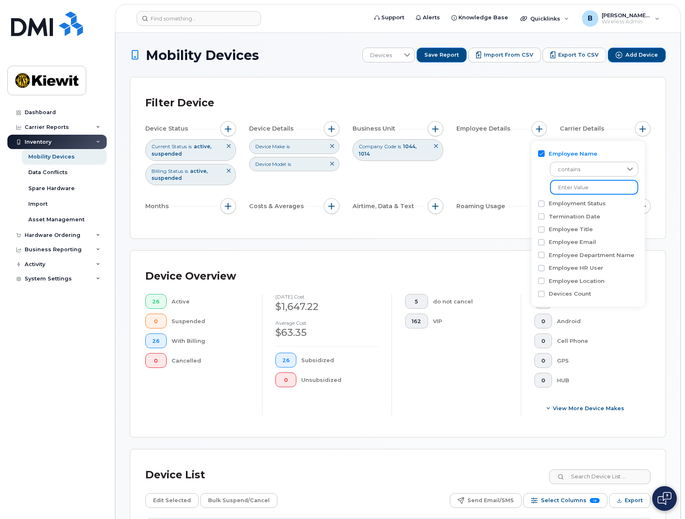
click at [522, 187] on input at bounding box center [594, 187] width 88 height 15
click at [522, 165] on span "contains" at bounding box center [586, 169] width 70 height 15
click at [522, 225] on li "is" at bounding box center [591, 221] width 83 height 14
click at [522, 163] on span "is" at bounding box center [586, 169] width 70 height 15
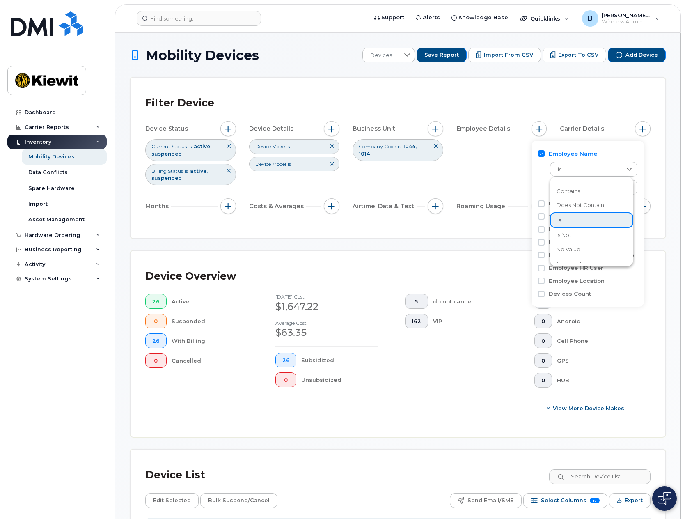
click at [522, 204] on span "does not contain" at bounding box center [580, 205] width 48 height 8
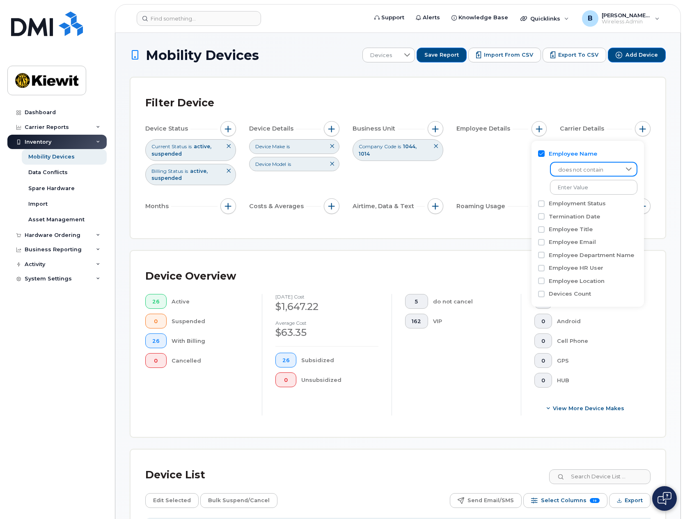
click at [522, 162] on div "does not contain" at bounding box center [593, 169] width 87 height 15
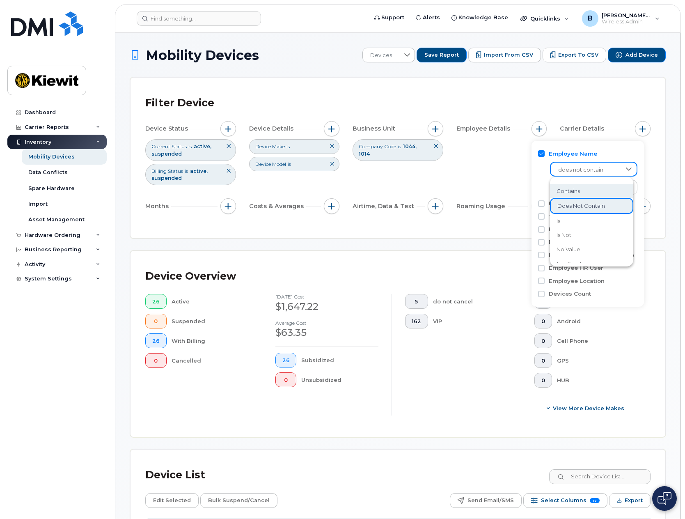
click at [522, 169] on span "does not contain" at bounding box center [586, 169] width 70 height 15
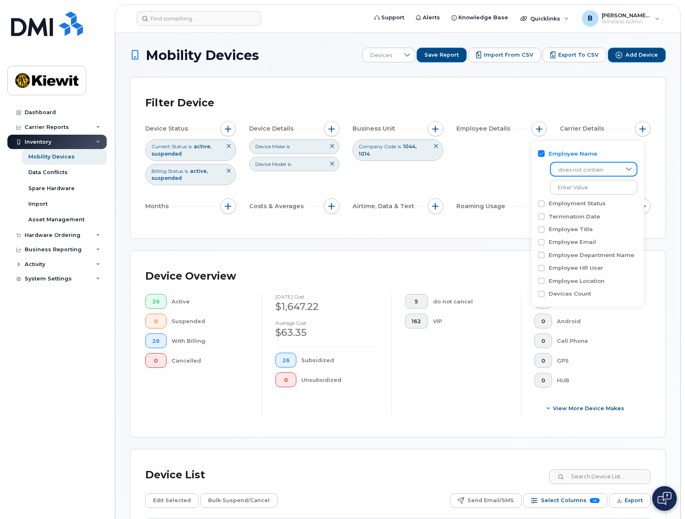
click at [522, 166] on span "does not contain" at bounding box center [586, 169] width 70 height 15
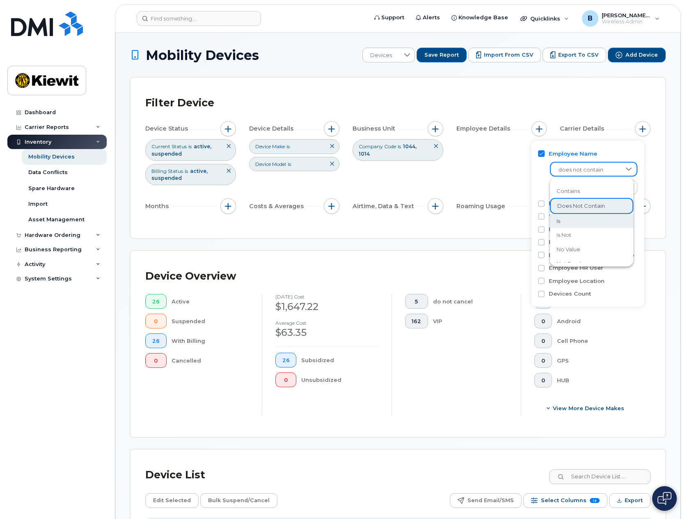
click at [522, 222] on li "is" at bounding box center [591, 221] width 83 height 14
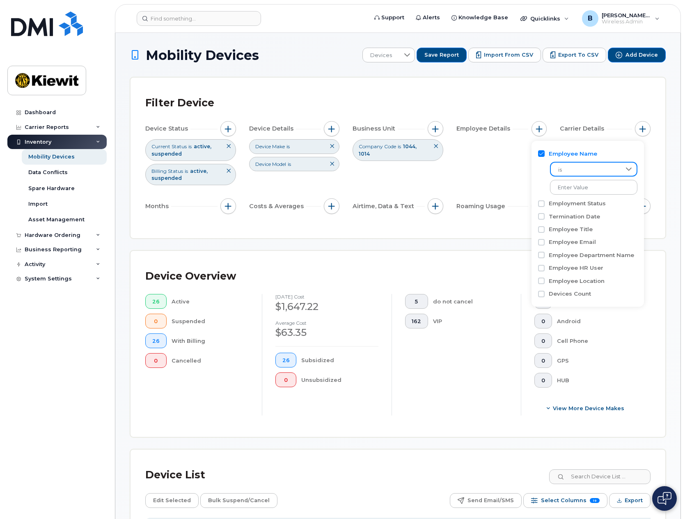
click at [522, 156] on label "Employee Name" at bounding box center [572, 154] width 48 height 8
click at [522, 156] on input "Employee Name" at bounding box center [541, 153] width 7 height 7
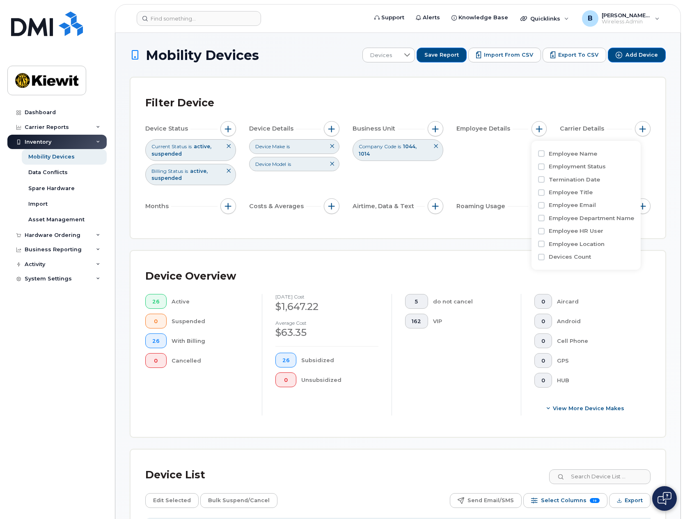
click at [522, 155] on label "Employee Name" at bounding box center [572, 154] width 48 height 8
click at [522, 155] on input "Employee Name" at bounding box center [541, 153] width 7 height 7
checkbox input "true"
click at [459, 162] on div "Device Status Current Status is active suspended Billing Status is active suspe…" at bounding box center [397, 169] width 505 height 96
click at [228, 134] on button "button" at bounding box center [228, 129] width 16 height 16
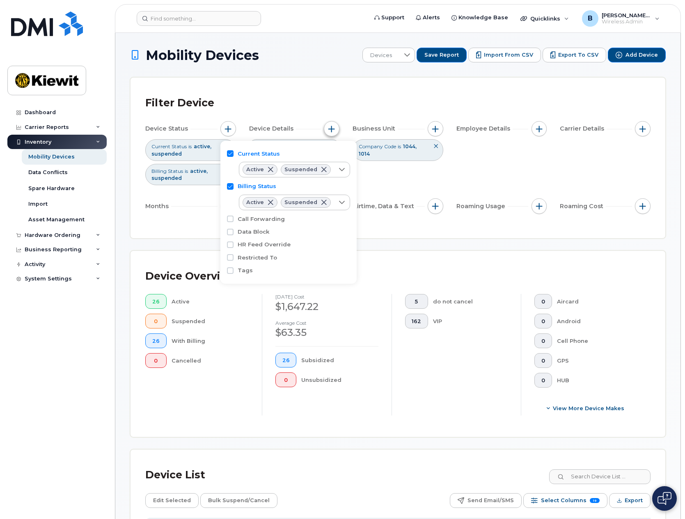
click at [328, 129] on span "button" at bounding box center [331, 129] width 7 height 7
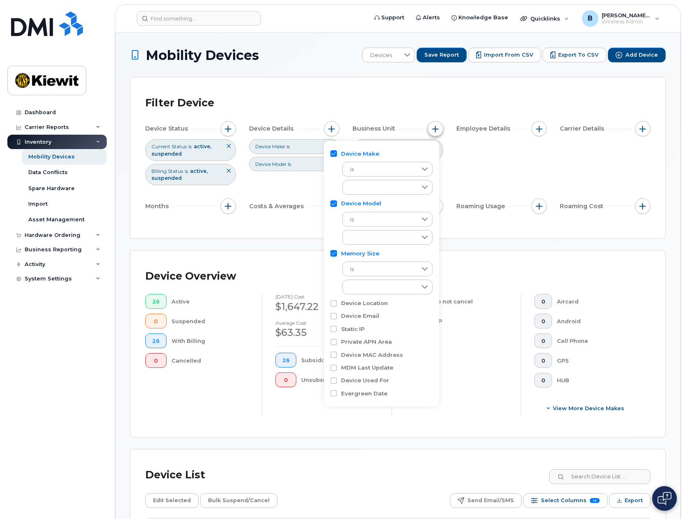
click at [434, 129] on span "button" at bounding box center [435, 129] width 7 height 7
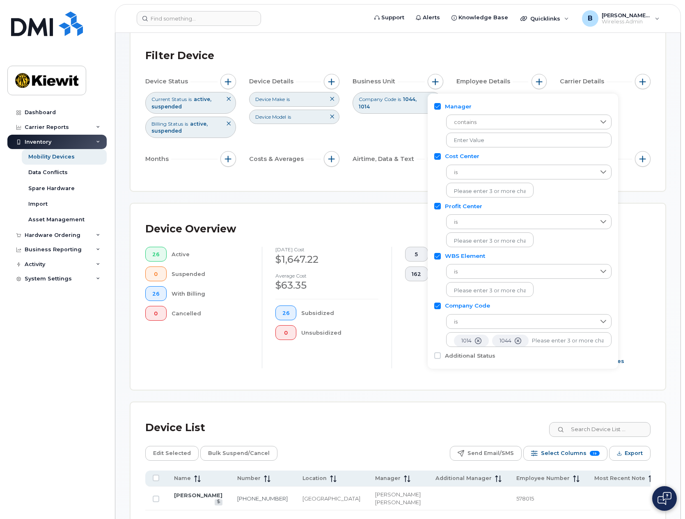
scroll to position [41, 0]
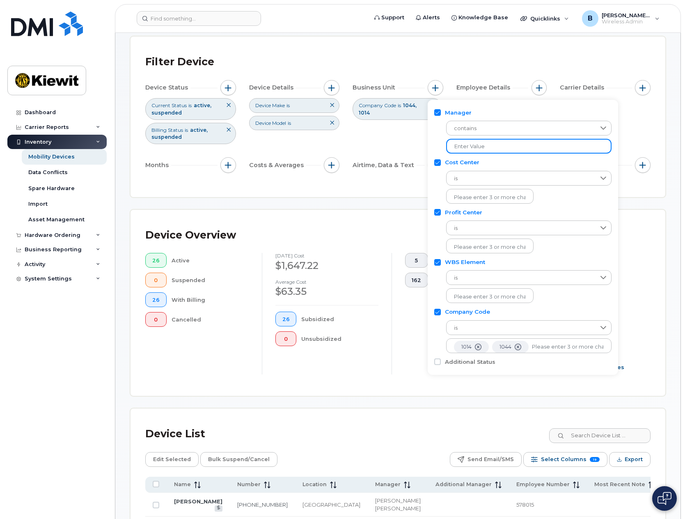
click at [480, 147] on input "text" at bounding box center [528, 146] width 165 height 15
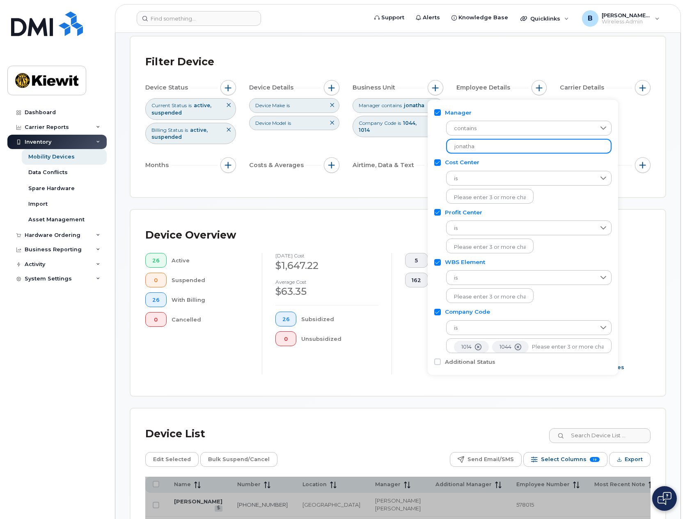
type input "[PERSON_NAME]"
drag, startPoint x: 500, startPoint y: 147, endPoint x: 450, endPoint y: 151, distance: 50.6
click at [450, 151] on input "[PERSON_NAME]" at bounding box center [528, 146] width 165 height 15
click at [471, 127] on span "contains" at bounding box center [520, 128] width 149 height 15
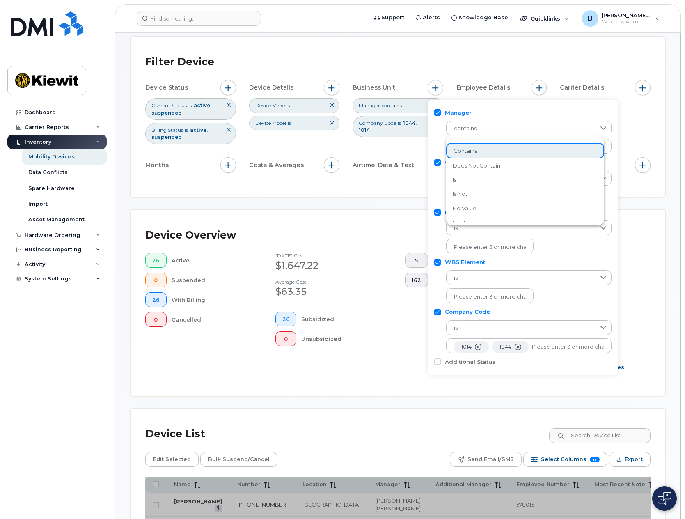
click at [479, 180] on li "is" at bounding box center [525, 180] width 158 height 14
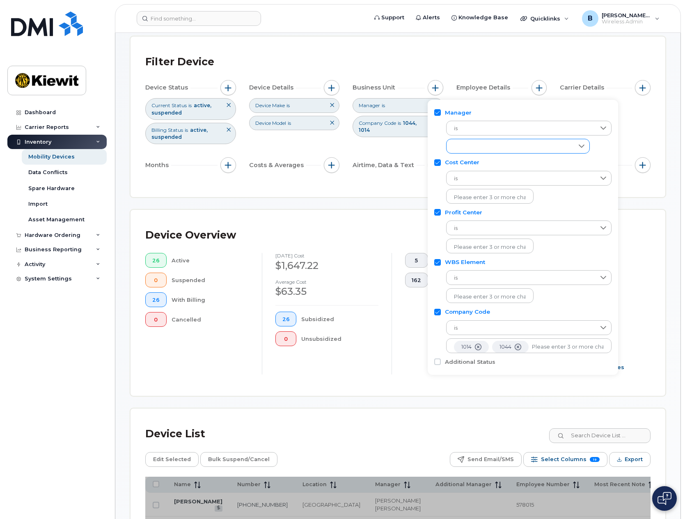
click at [481, 149] on div "empty" at bounding box center [509, 146] width 127 height 14
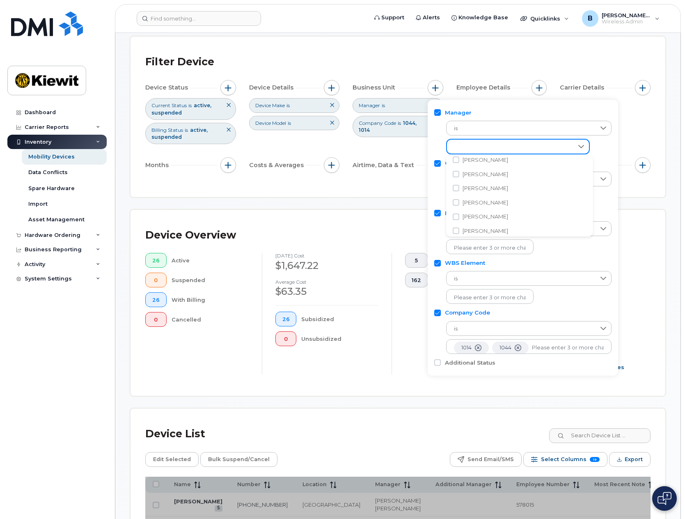
scroll to position [2868, 0]
click at [507, 175] on span "[PERSON_NAME]" at bounding box center [485, 175] width 46 height 8
checkbox input "true"
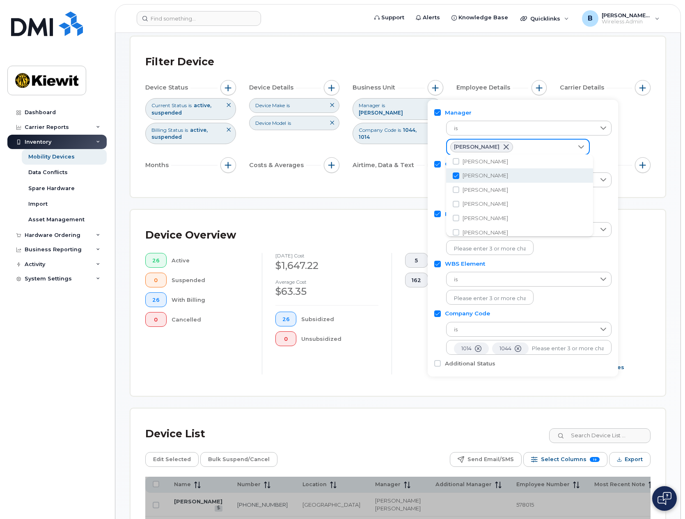
click at [522, 144] on div "[PERSON_NAME]" at bounding box center [510, 146] width 126 height 15
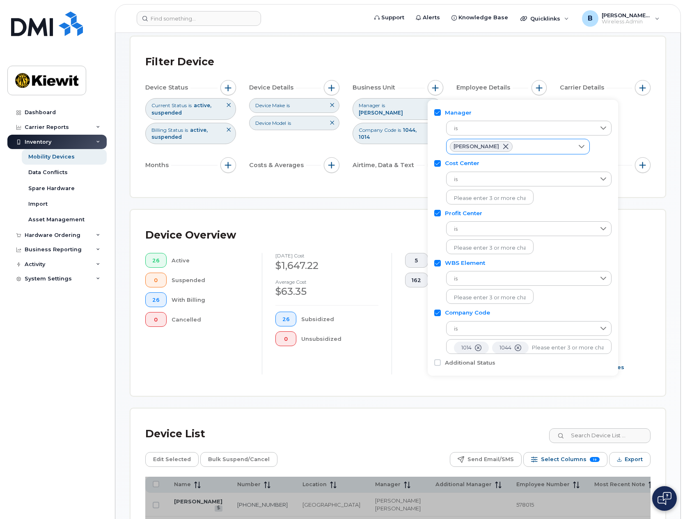
click at [522, 151] on div "[PERSON_NAME]" at bounding box center [509, 146] width 127 height 15
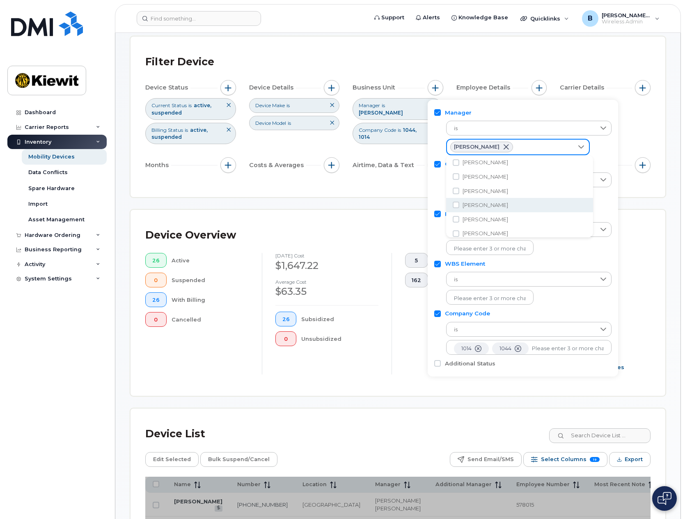
scroll to position [5120, 0]
click at [522, 206] on li "[PERSON_NAME]" at bounding box center [519, 206] width 147 height 14
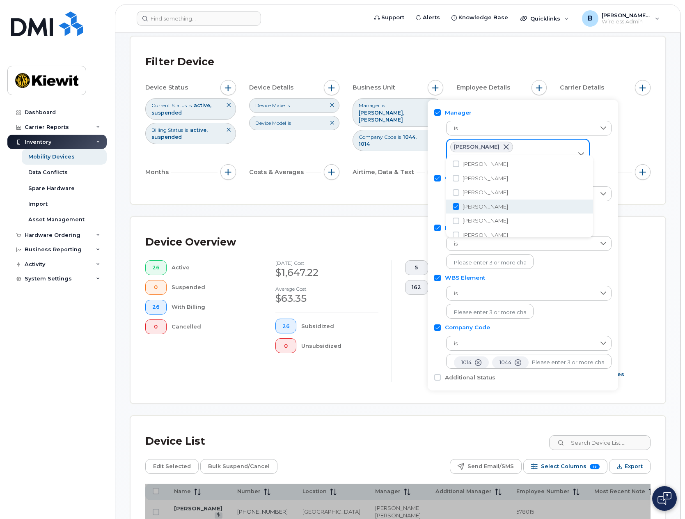
checkbox input "true"
click at [522, 149] on div "[PERSON_NAME] [PERSON_NAME]" at bounding box center [509, 153] width 127 height 29
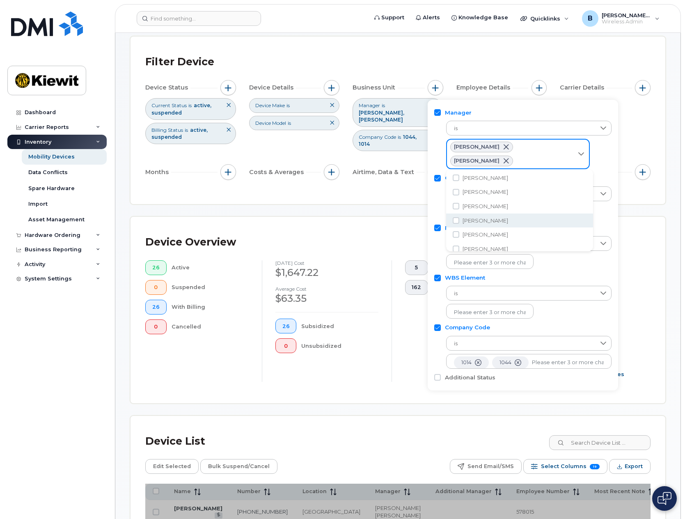
click at [509, 220] on li "[PERSON_NAME]" at bounding box center [519, 220] width 147 height 14
checkbox input "true"
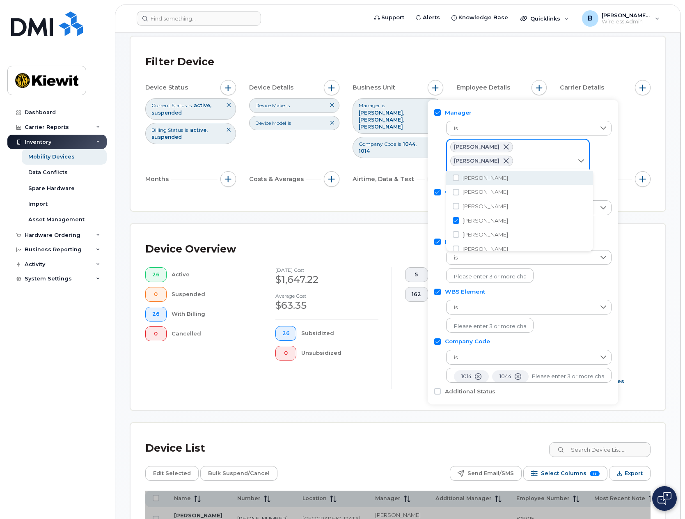
click at [522, 157] on div "[PERSON_NAME] [PERSON_NAME] [PERSON_NAME]" at bounding box center [510, 160] width 126 height 43
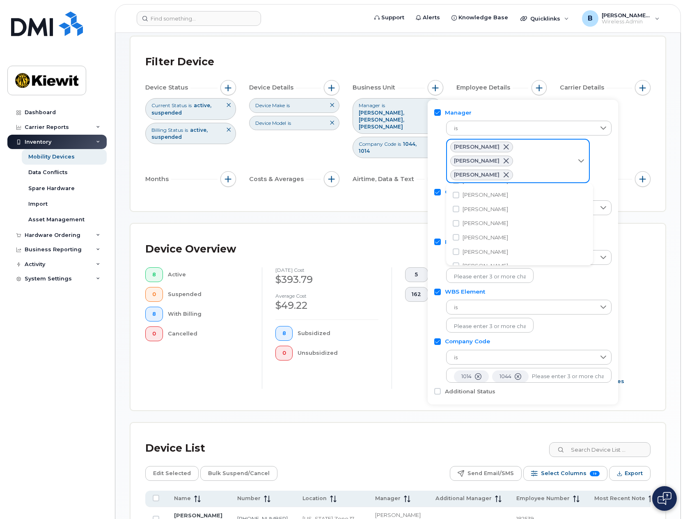
scroll to position [5738, 0]
click at [522, 149] on div "Device Status Current Status is active suspended Billing Status is active suspe…" at bounding box center [397, 135] width 505 height 110
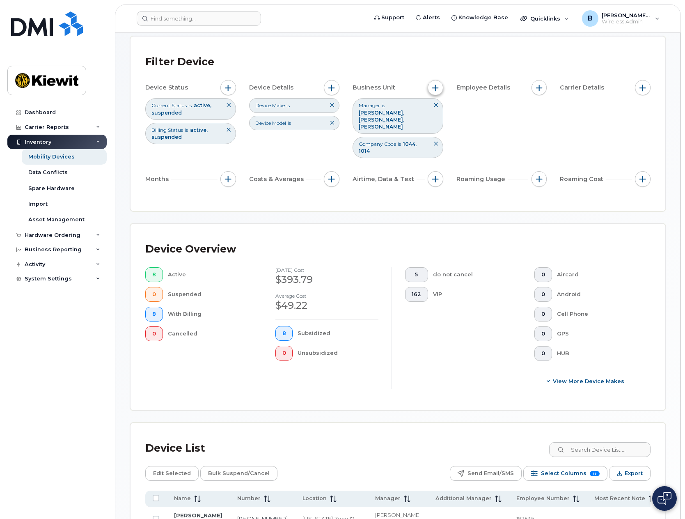
click at [432, 87] on span "button" at bounding box center [435, 88] width 7 height 7
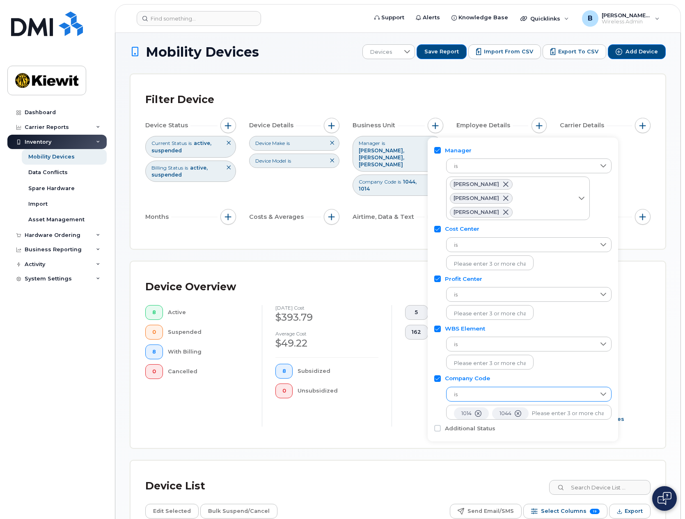
scroll to position [0, 0]
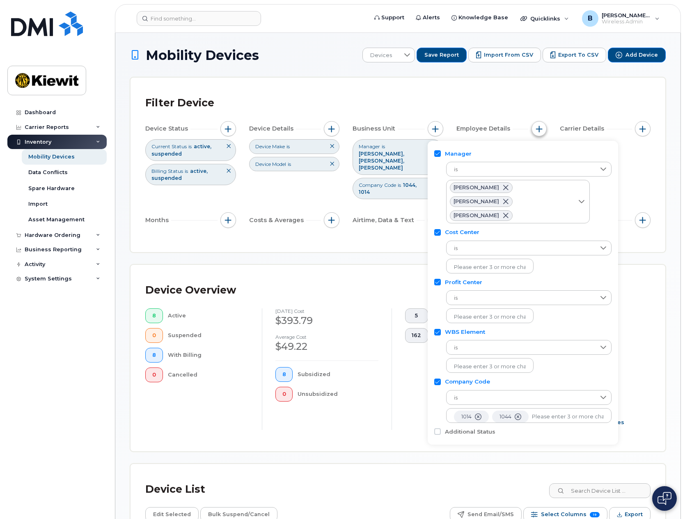
click at [522, 128] on span "button" at bounding box center [539, 129] width 7 height 7
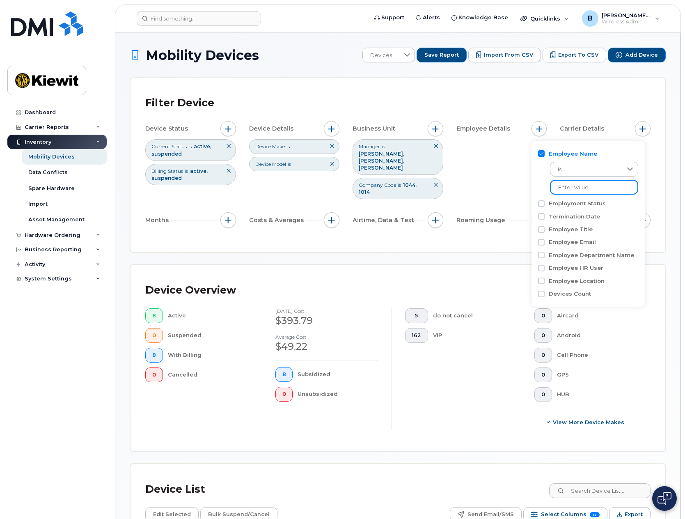
click at [522, 191] on input at bounding box center [594, 187] width 88 height 15
click at [522, 204] on input "Employment Status" at bounding box center [541, 203] width 7 height 7
checkbox input "true"
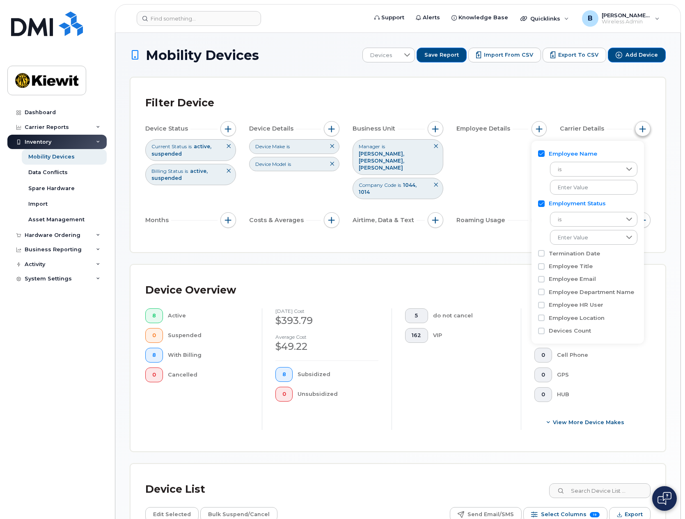
click at [522, 128] on span "button" at bounding box center [642, 129] width 7 height 7
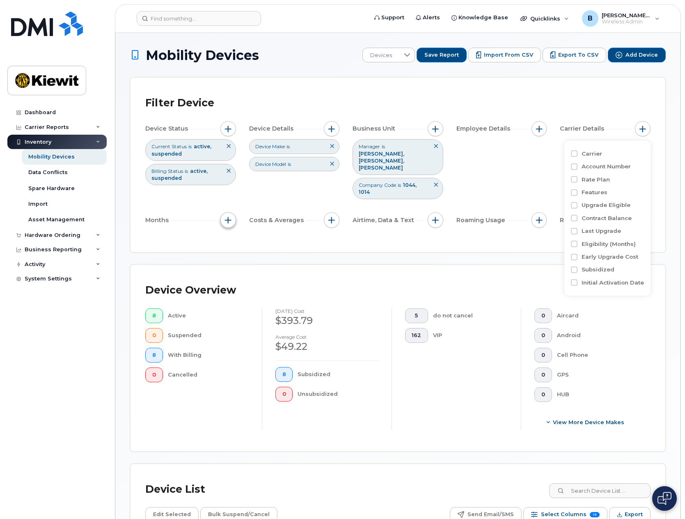
click at [226, 219] on span "button" at bounding box center [228, 220] width 7 height 7
click at [233, 248] on input "Billing Cycle" at bounding box center [230, 245] width 7 height 7
checkbox input "true"
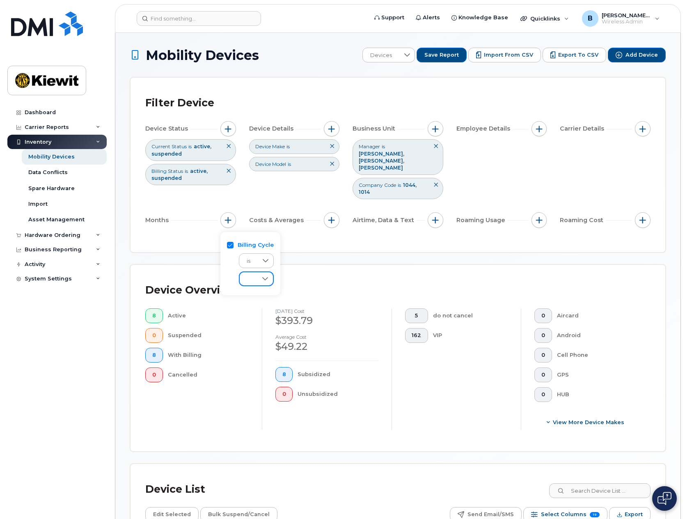
click at [254, 258] on span at bounding box center [249, 279] width 18 height 15
click at [262, 258] on span "[DATE]" at bounding box center [254, 337] width 18 height 8
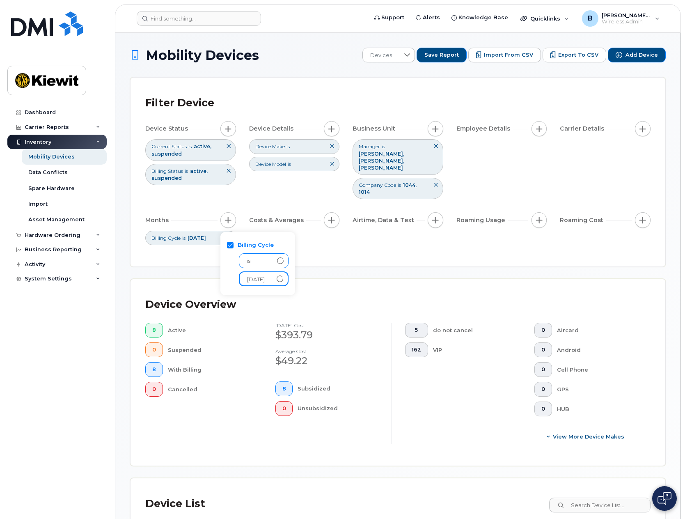
click at [258, 258] on span "is" at bounding box center [255, 261] width 33 height 15
click at [280, 258] on div at bounding box center [280, 261] width 16 height 14
click at [276, 258] on span "custom range" at bounding box center [265, 298] width 40 height 8
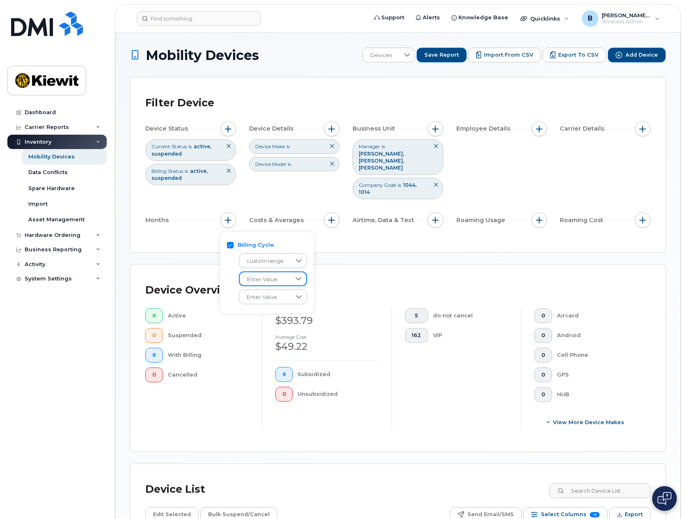
click at [264, 258] on span "Enter Value" at bounding box center [265, 279] width 51 height 15
click at [263, 258] on span "[DATE]" at bounding box center [254, 332] width 18 height 8
click at [278, 258] on span "Enter Value" at bounding box center [265, 297] width 52 height 15
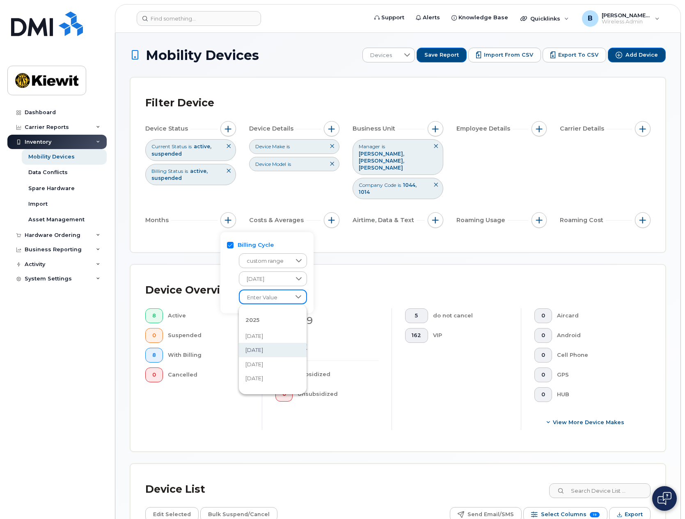
click at [278, 258] on li "[DATE]" at bounding box center [273, 350] width 68 height 14
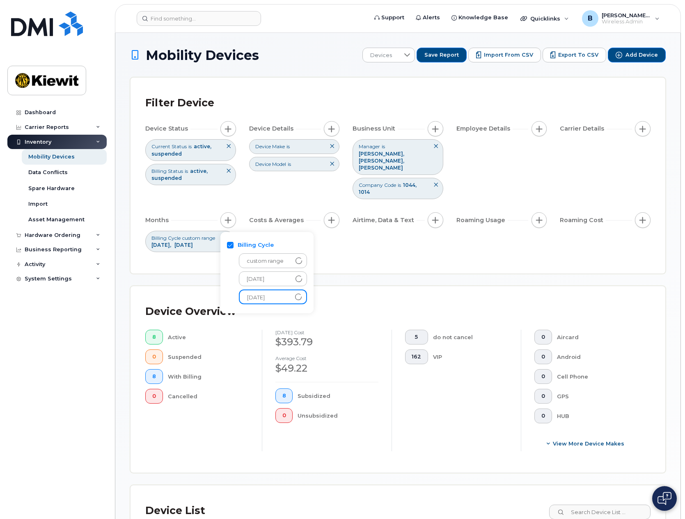
click at [272, 258] on span "[DATE]" at bounding box center [265, 297] width 51 height 15
click at [276, 258] on span "[DATE]" at bounding box center [265, 297] width 51 height 15
click at [275, 258] on span "[DATE]" at bounding box center [265, 297] width 51 height 15
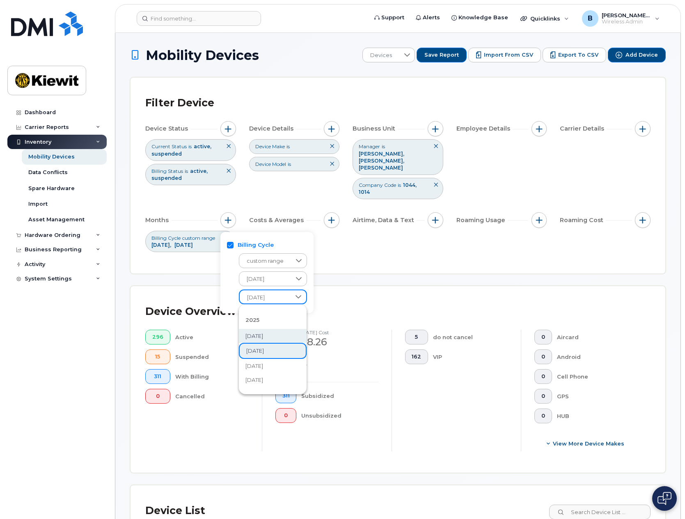
click at [263, 258] on span "[DATE]" at bounding box center [254, 336] width 18 height 8
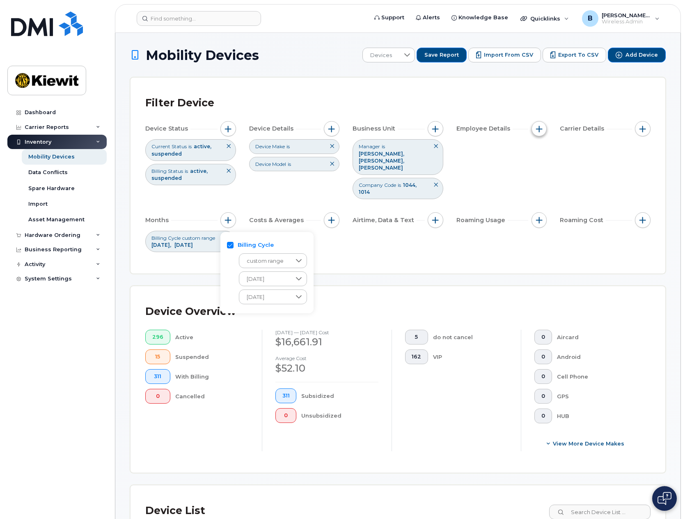
click at [522, 129] on button "button" at bounding box center [539, 129] width 16 height 16
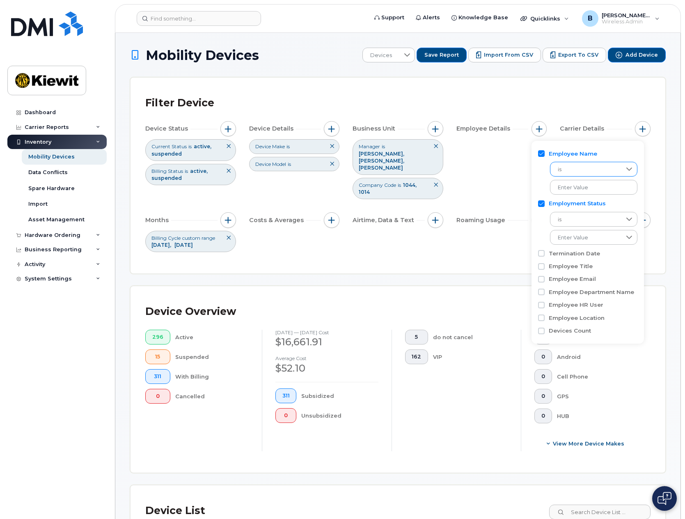
click at [522, 167] on span "is" at bounding box center [585, 169] width 71 height 15
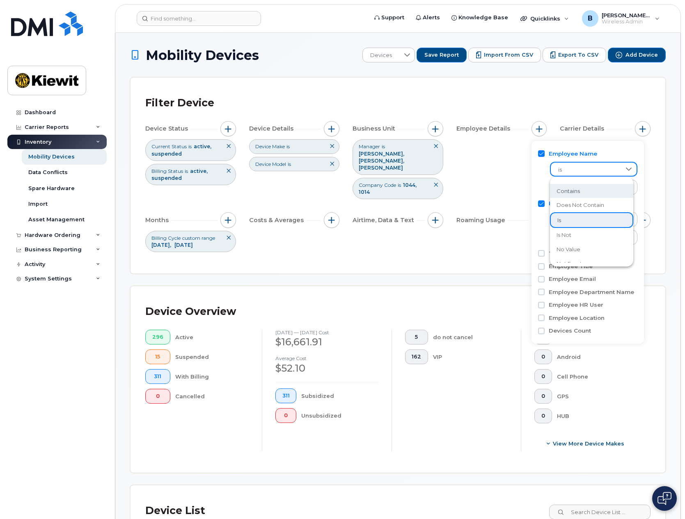
click at [522, 189] on span "contains" at bounding box center [567, 191] width 23 height 8
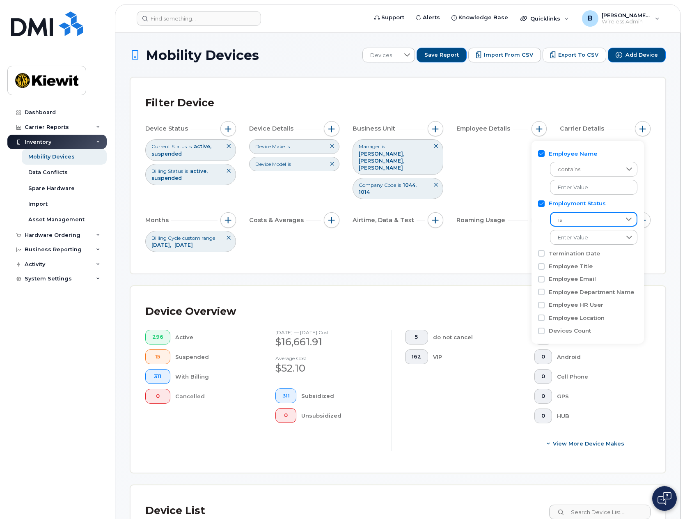
click at [522, 220] on span "is" at bounding box center [586, 220] width 70 height 15
click at [522, 240] on li "is" at bounding box center [591, 241] width 83 height 16
click at [522, 224] on div "is Enter Value" at bounding box center [587, 226] width 99 height 37
click at [522, 97] on div "Filter Device" at bounding box center [397, 102] width 505 height 21
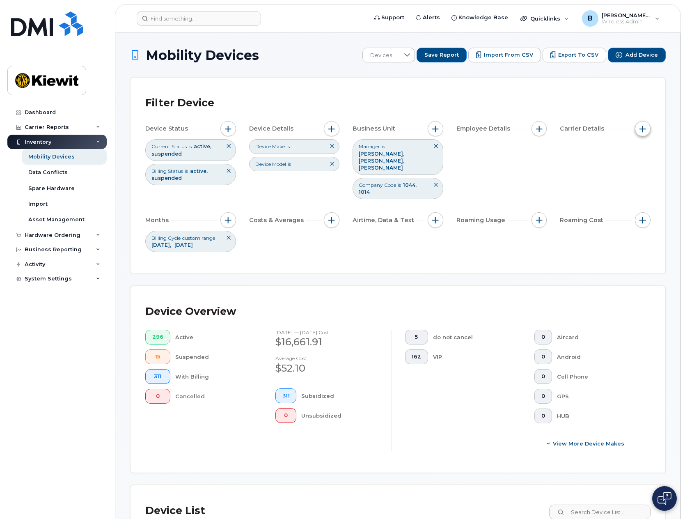
click at [522, 128] on button "button" at bounding box center [643, 129] width 16 height 16
click at [522, 152] on input "Carrier" at bounding box center [574, 153] width 7 height 7
checkbox input "true"
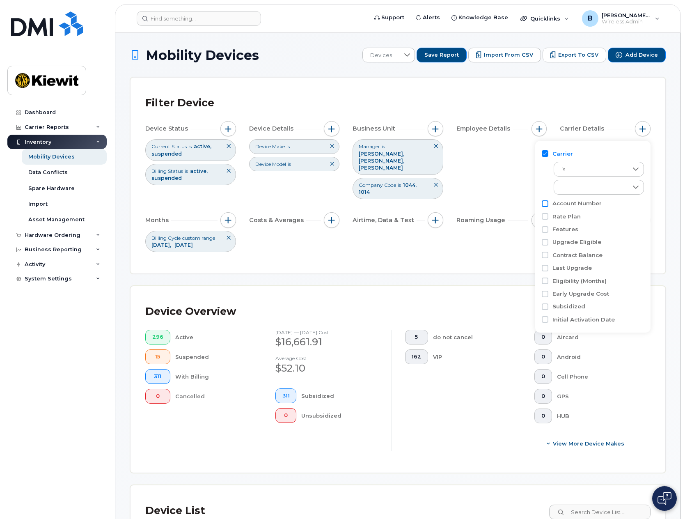
click at [522, 201] on input "Account Number" at bounding box center [545, 203] width 7 height 7
checkbox input "true"
click at [522, 254] on input "Rate Plan" at bounding box center [545, 253] width 7 height 7
checkbox input "true"
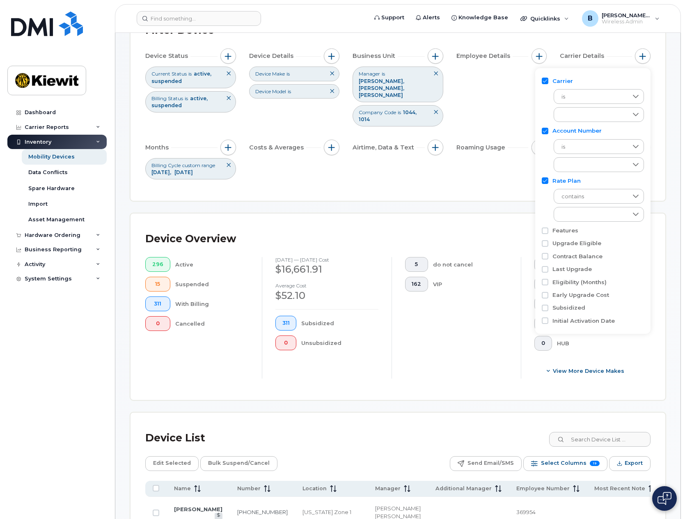
scroll to position [82, 0]
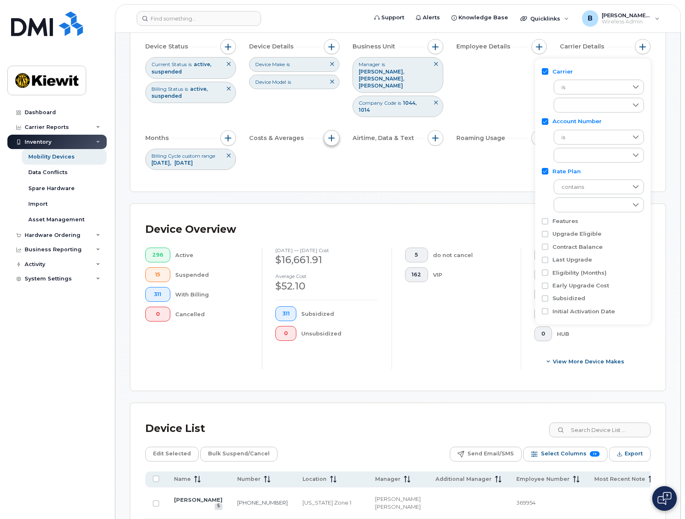
click at [335, 141] on span "button" at bounding box center [331, 138] width 7 height 7
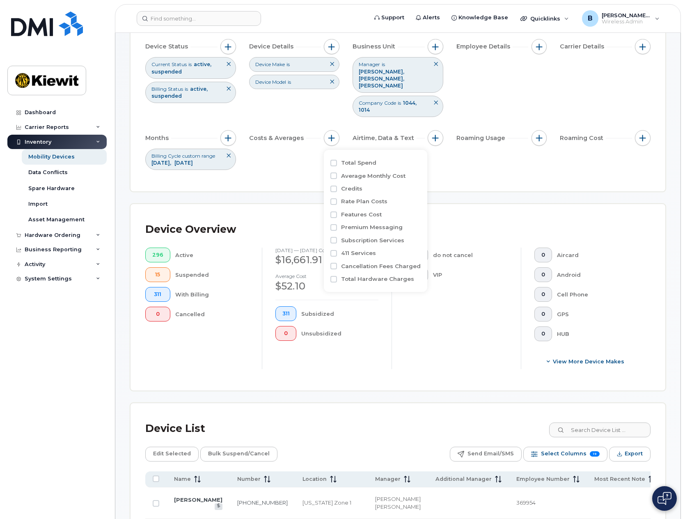
click at [384, 174] on label "Average Monthly Cost" at bounding box center [373, 176] width 64 height 8
click at [337, 174] on input "Average Monthly Cost" at bounding box center [333, 175] width 7 height 7
checkbox input "true"
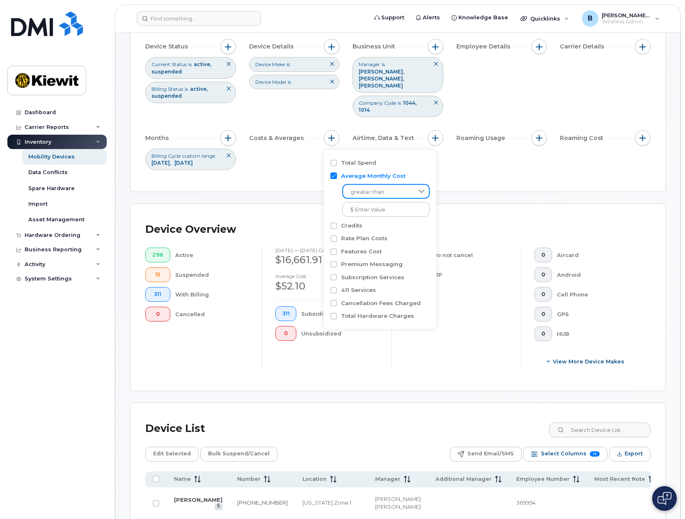
click at [384, 186] on span "greater than" at bounding box center [378, 192] width 70 height 15
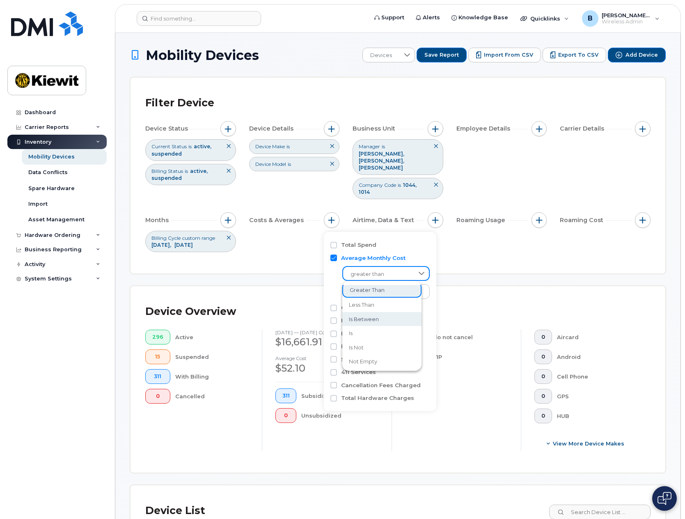
scroll to position [0, 0]
click at [383, 258] on li "is" at bounding box center [381, 339] width 79 height 14
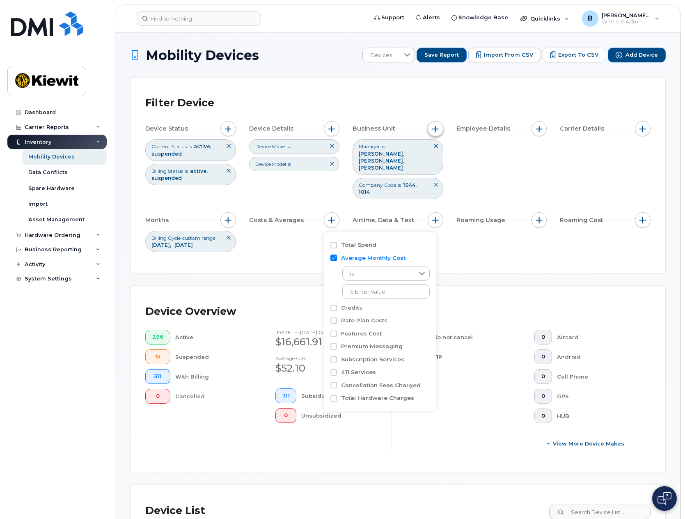
click at [434, 129] on span "button" at bounding box center [435, 129] width 7 height 7
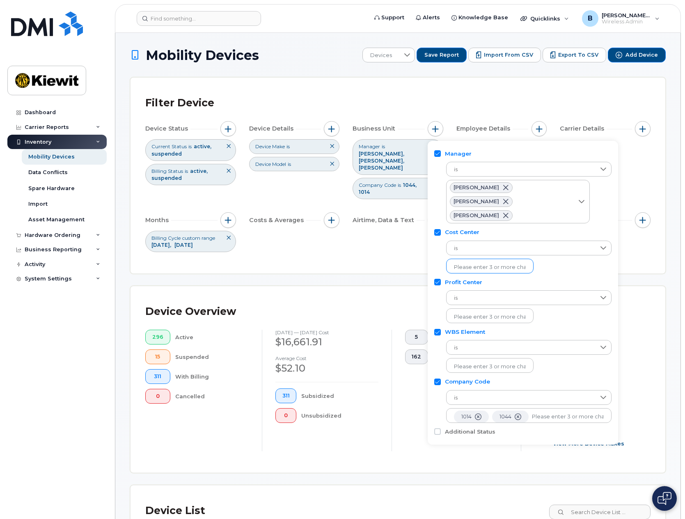
click at [493, 258] on input "text" at bounding box center [490, 266] width 72 height 7
click at [503, 249] on span "is" at bounding box center [521, 248] width 148 height 15
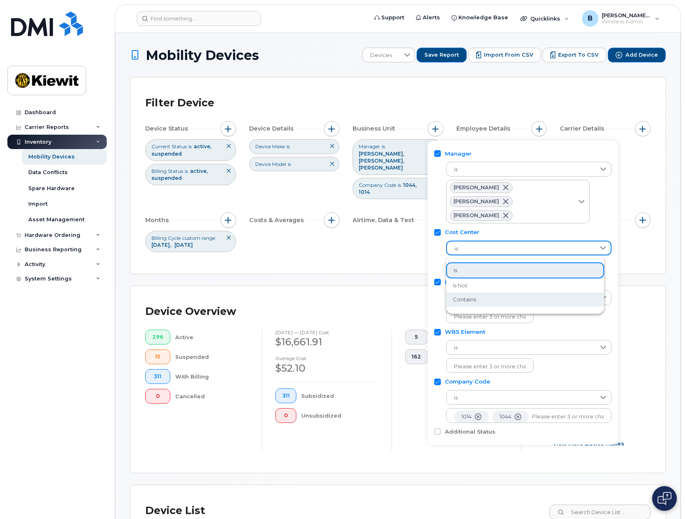
click at [500, 258] on li "contains" at bounding box center [525, 299] width 158 height 14
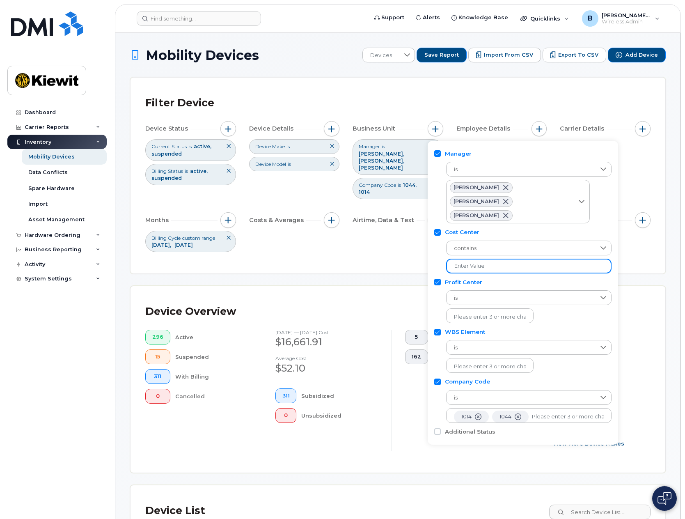
click at [485, 258] on input "text" at bounding box center [528, 265] width 165 height 15
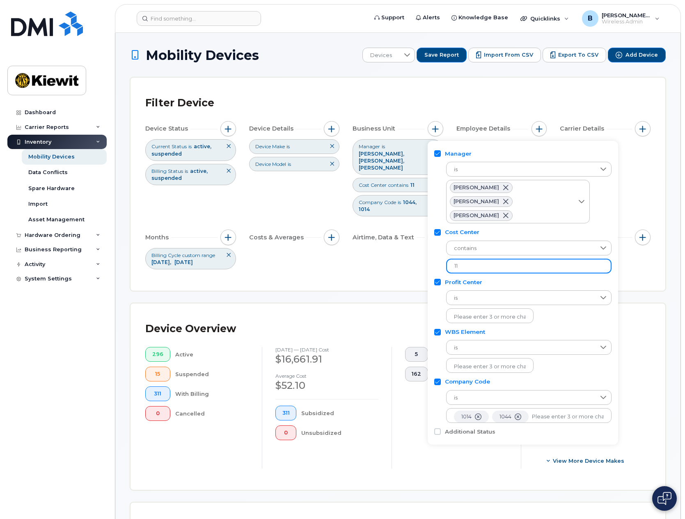
type input "1"
click at [382, 258] on div "Filter Device Device Status Current Status is active suspended Billing Status i…" at bounding box center [397, 183] width 505 height 183
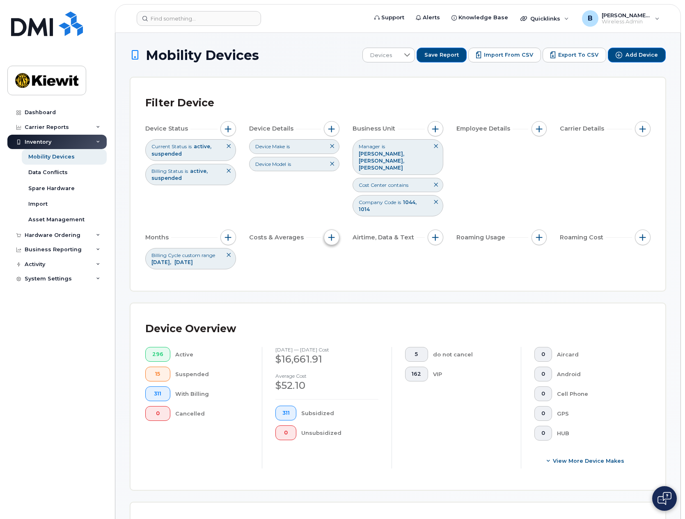
click at [329, 235] on span "button" at bounding box center [331, 237] width 7 height 7
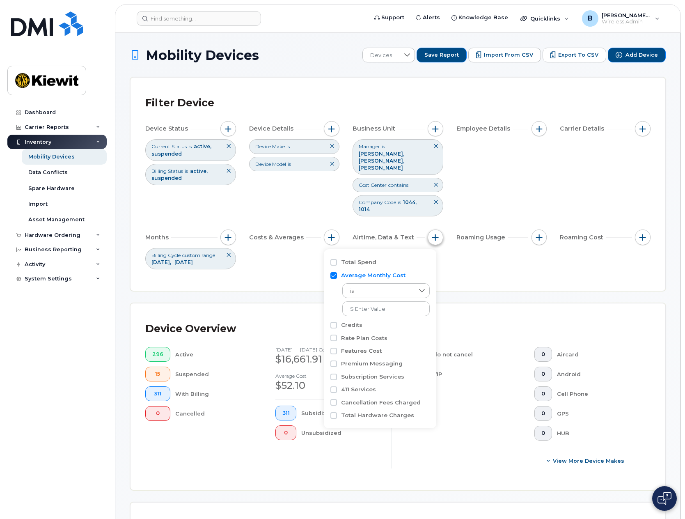
click at [442, 234] on button "button" at bounding box center [435, 237] width 16 height 16
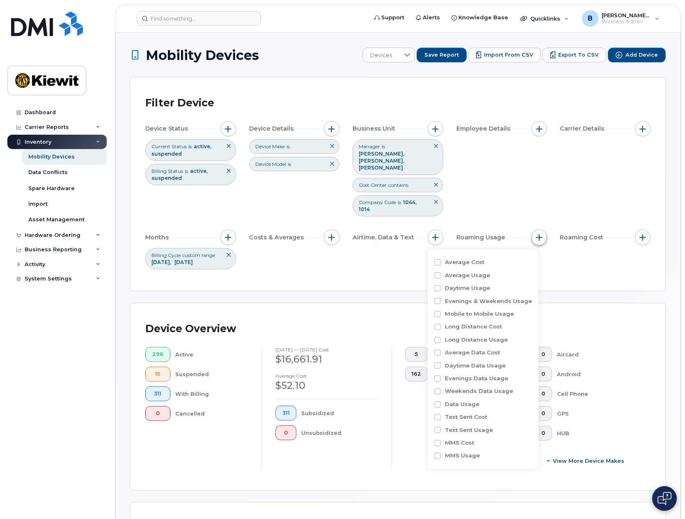
click at [522, 242] on button "button" at bounding box center [539, 237] width 16 height 16
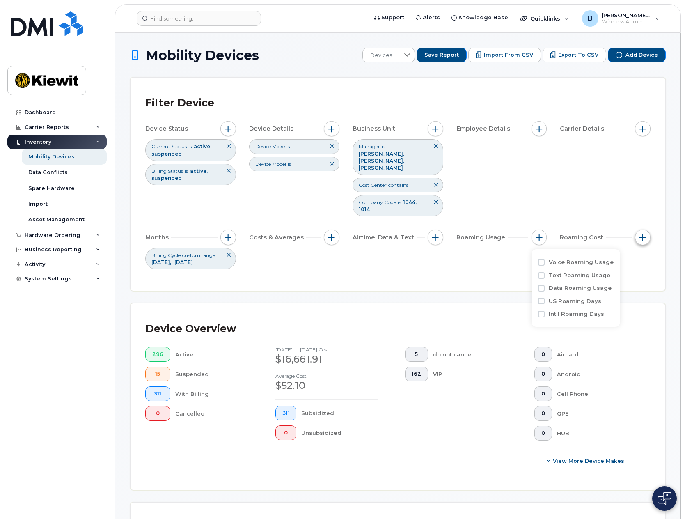
click at [522, 238] on span "button" at bounding box center [642, 237] width 7 height 7
click at [522, 129] on button "button" at bounding box center [643, 129] width 16 height 16
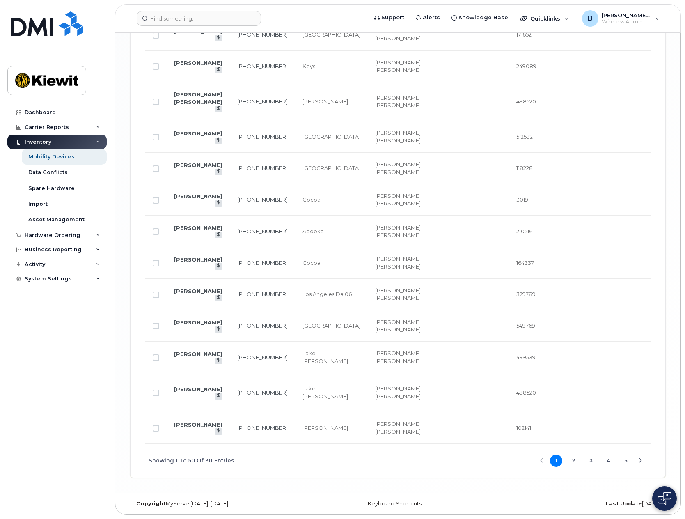
scroll to position [2076, 0]
drag, startPoint x: 408, startPoint y: 425, endPoint x: 362, endPoint y: 463, distance: 59.8
click at [362, 258] on div "Showing 1 To 50 Of 311 Entries 1 2 3 4 5" at bounding box center [397, 460] width 505 height 34
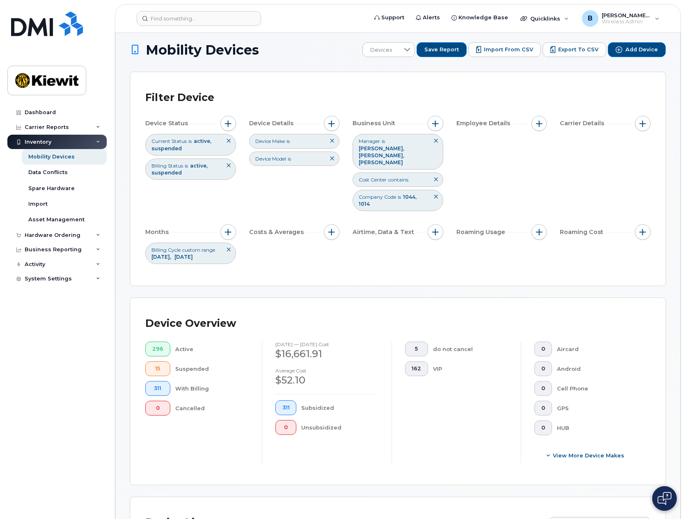
scroll to position [0, 0]
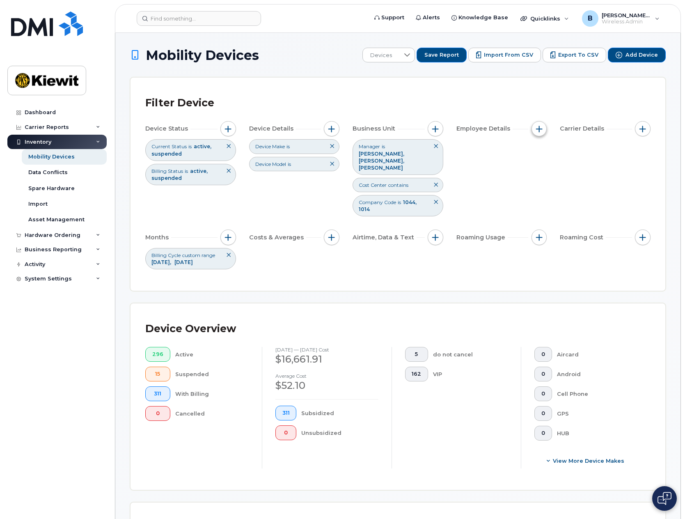
click at [522, 126] on span "button" at bounding box center [539, 129] width 7 height 7
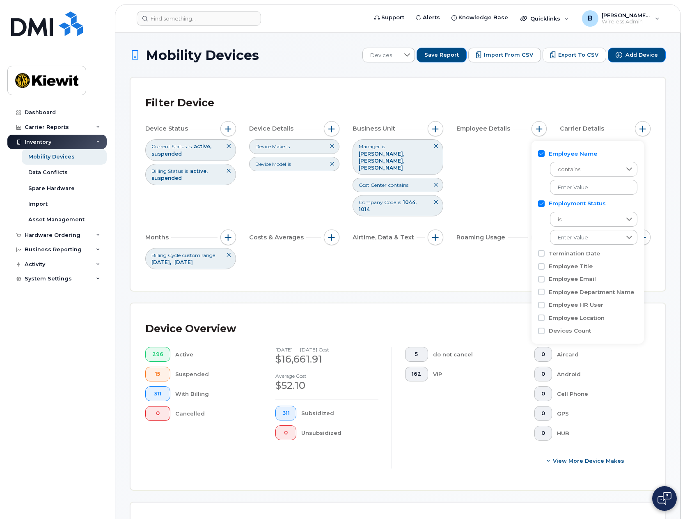
click at [522, 153] on input "Employee Name" at bounding box center [541, 153] width 7 height 7
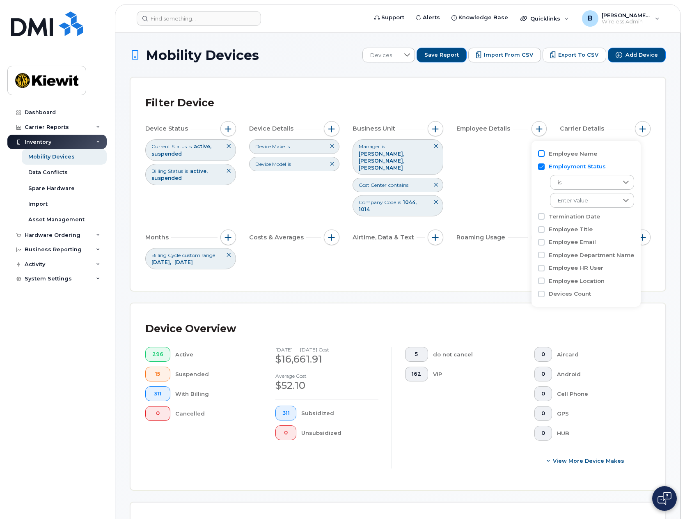
click at [522, 154] on input "Employee Name" at bounding box center [541, 153] width 7 height 7
checkbox input "true"
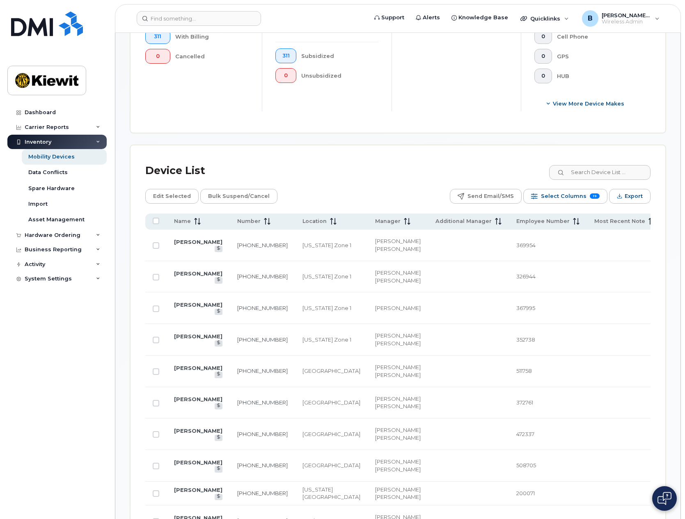
scroll to position [369, 0]
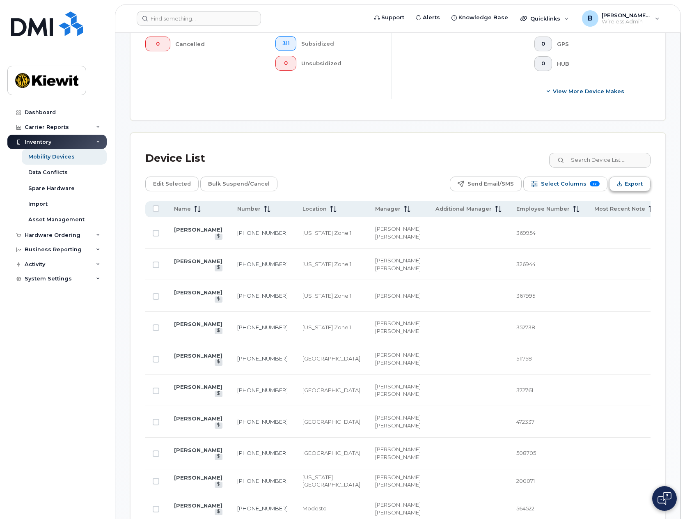
click at [522, 183] on span "Export" at bounding box center [633, 184] width 18 height 12
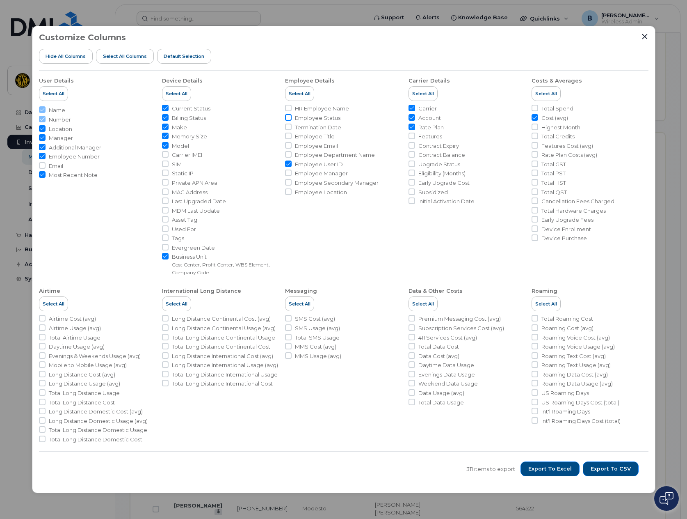
click at [290, 117] on input "Employee Status" at bounding box center [288, 117] width 7 height 7
checkbox input "true"
click at [522, 39] on icon "Close" at bounding box center [645, 36] width 7 height 7
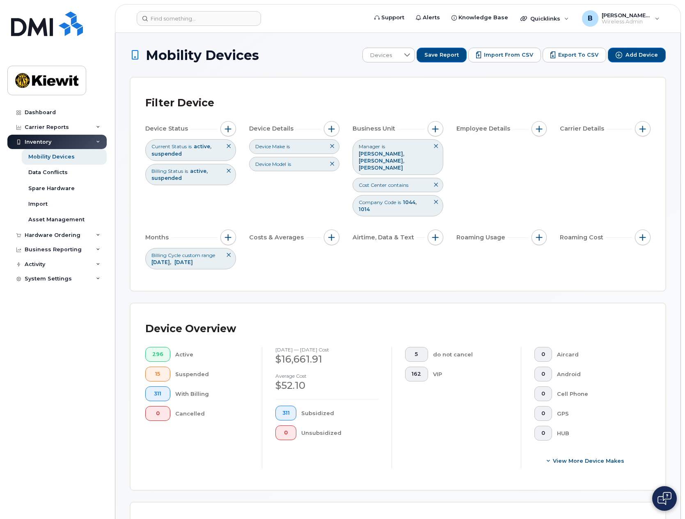
click at [434, 185] on icon at bounding box center [435, 184] width 5 height 5
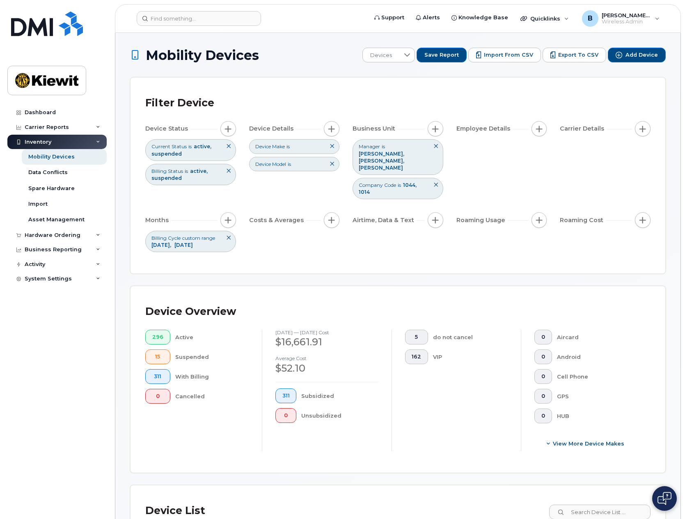
click at [435, 185] on icon at bounding box center [435, 184] width 5 height 5
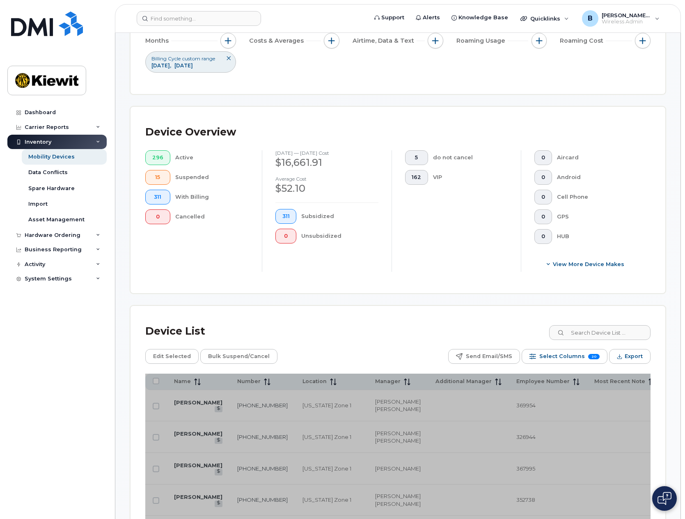
scroll to position [205, 0]
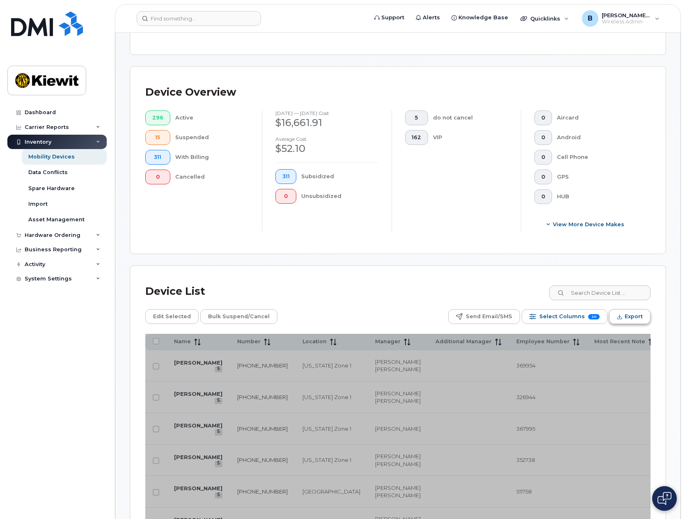
click at [522, 258] on span "Export" at bounding box center [633, 316] width 18 height 12
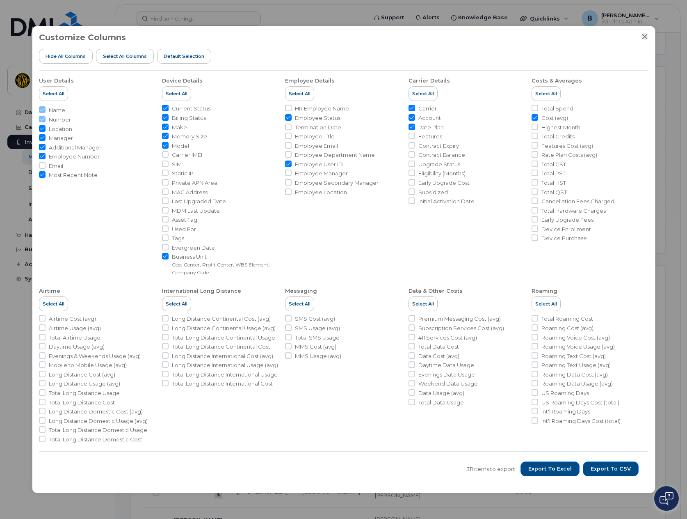
click at [522, 36] on icon "Close" at bounding box center [644, 36] width 5 height 5
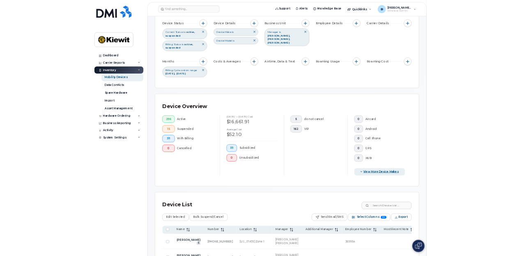
scroll to position [82, 0]
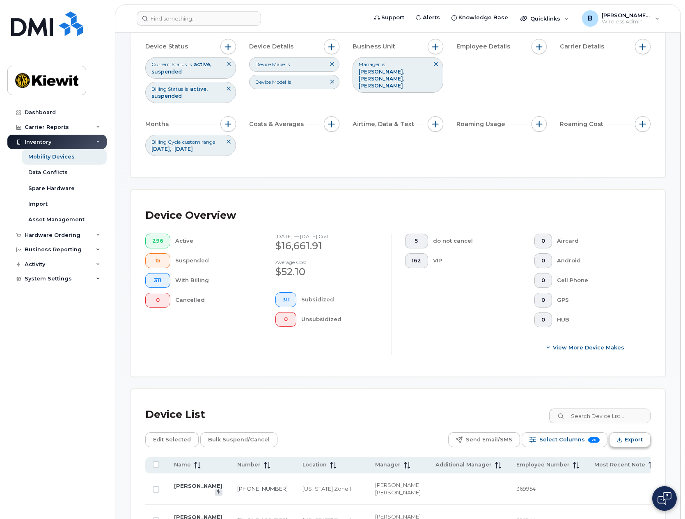
click at [522, 258] on button "Export" at bounding box center [629, 439] width 41 height 15
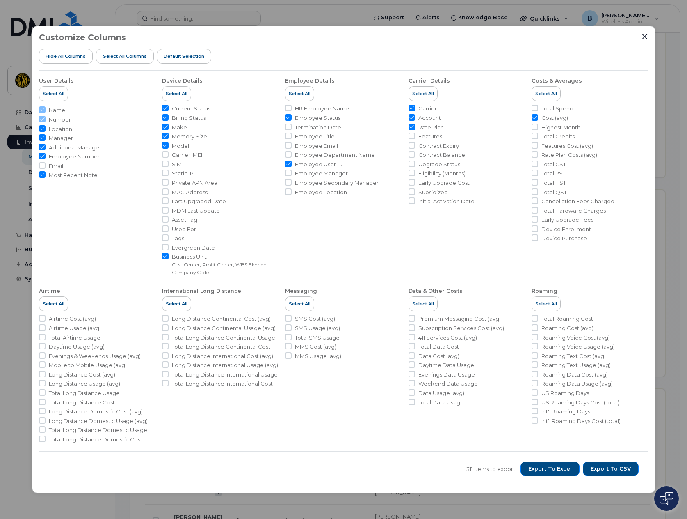
drag, startPoint x: 382, startPoint y: 412, endPoint x: 336, endPoint y: 416, distance: 45.7
click at [336, 258] on li "Messaging Select All SMS Cost (avg) SMS Usage (avg) Total SMS Usage MMS Cost (a…" at bounding box center [343, 362] width 117 height 162
click at [522, 258] on span "Export to Excel" at bounding box center [549, 468] width 43 height 7
